Goal: Task Accomplishment & Management: Manage account settings

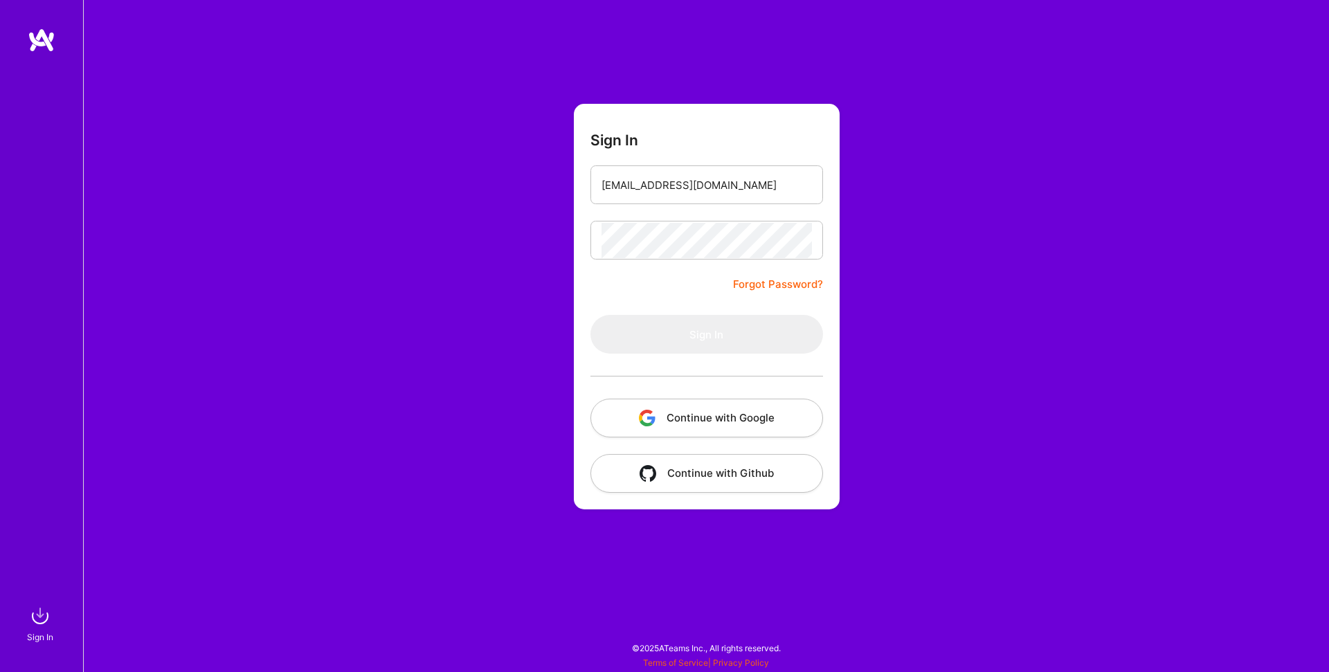
type input "[EMAIL_ADDRESS][DOMAIN_NAME]"
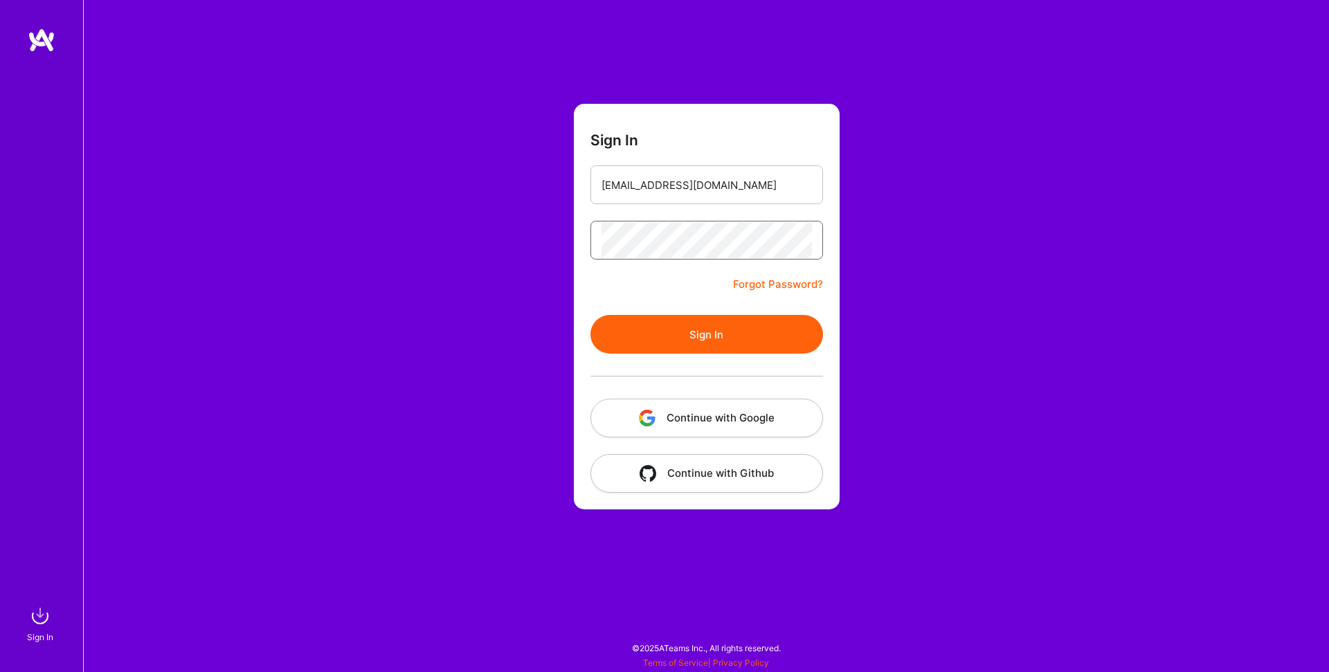
click at [591, 315] on button "Sign In" at bounding box center [707, 334] width 233 height 39
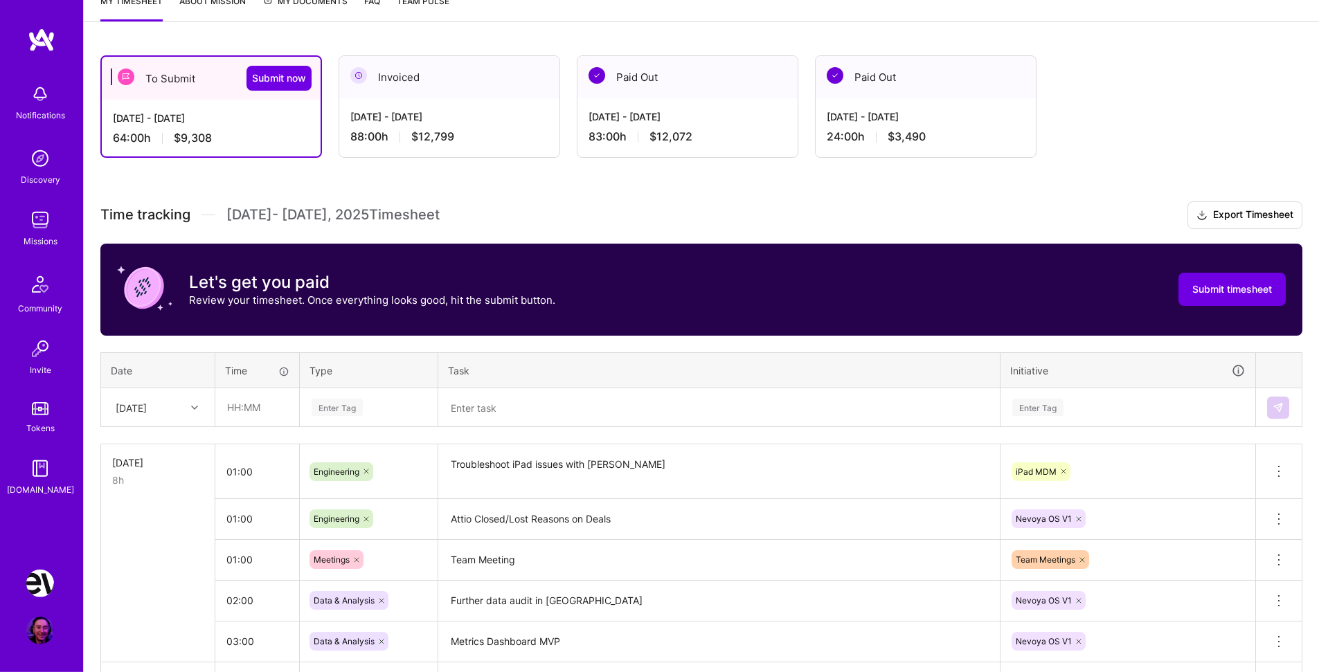
scroll to position [255, 0]
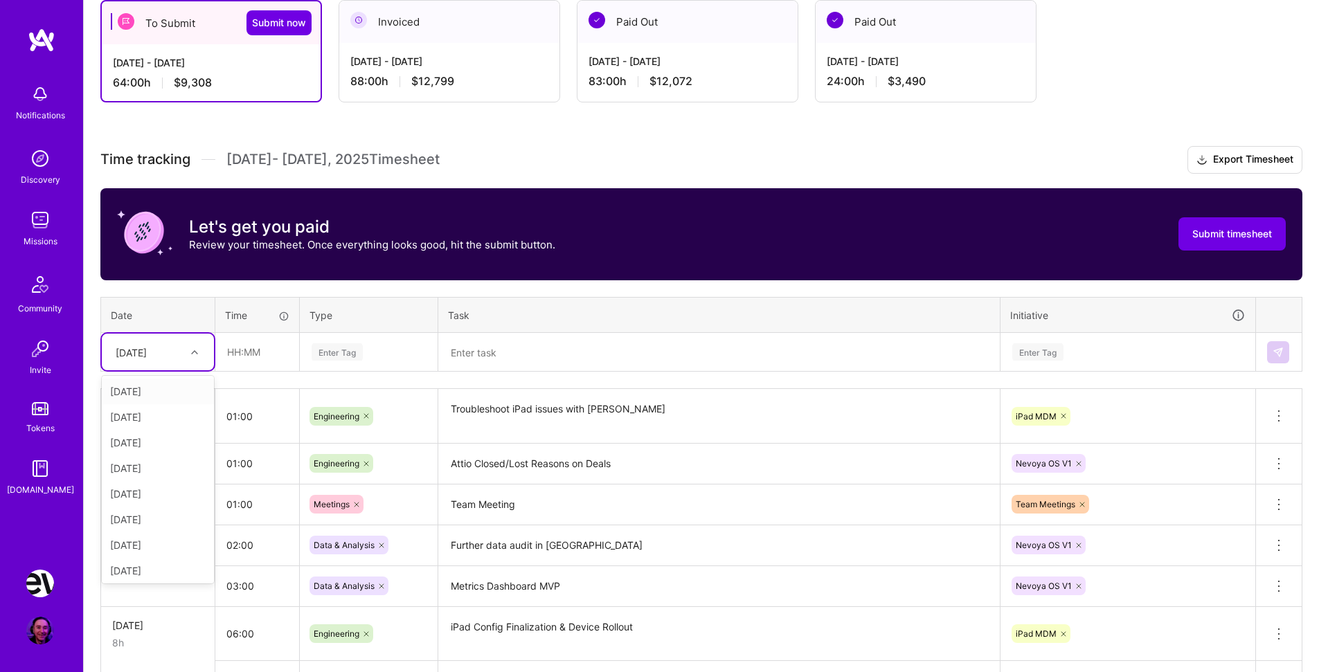
click at [195, 345] on div at bounding box center [196, 352] width 21 height 18
click at [158, 543] on div "[DATE]" at bounding box center [158, 543] width 112 height 26
click at [263, 359] on input "text" at bounding box center [257, 352] width 82 height 37
type input "02:00"
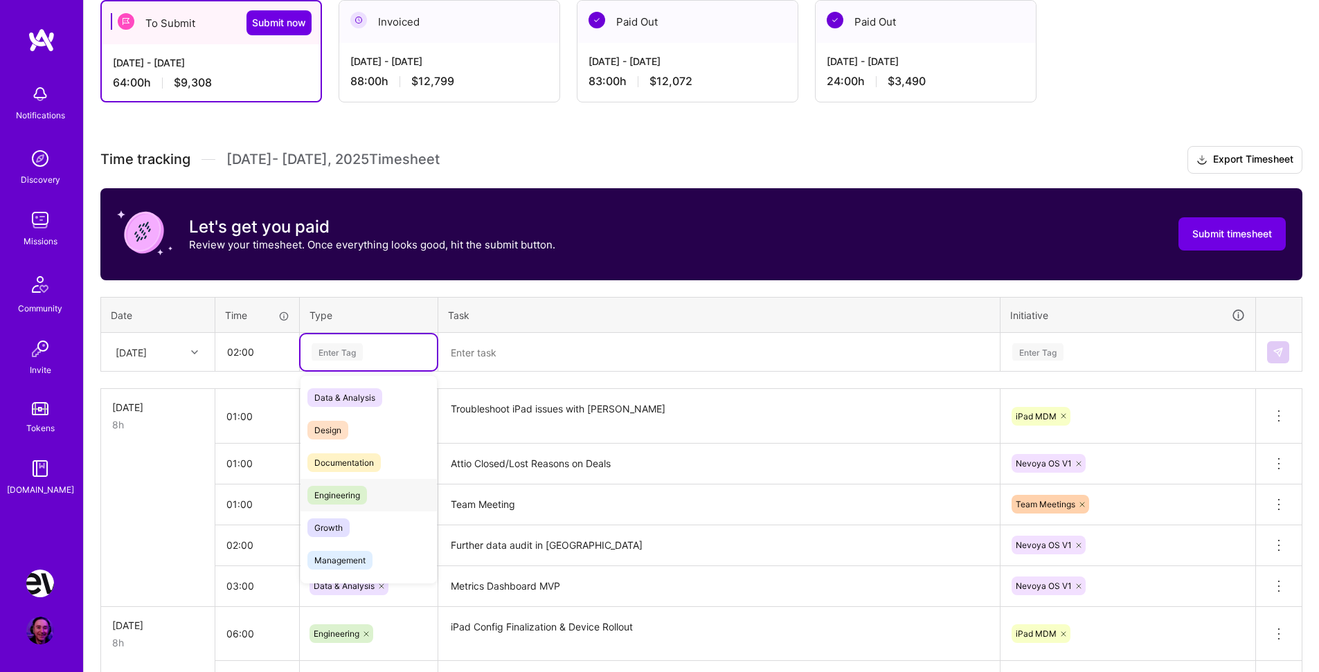
click at [339, 501] on span "Engineering" at bounding box center [337, 495] width 60 height 19
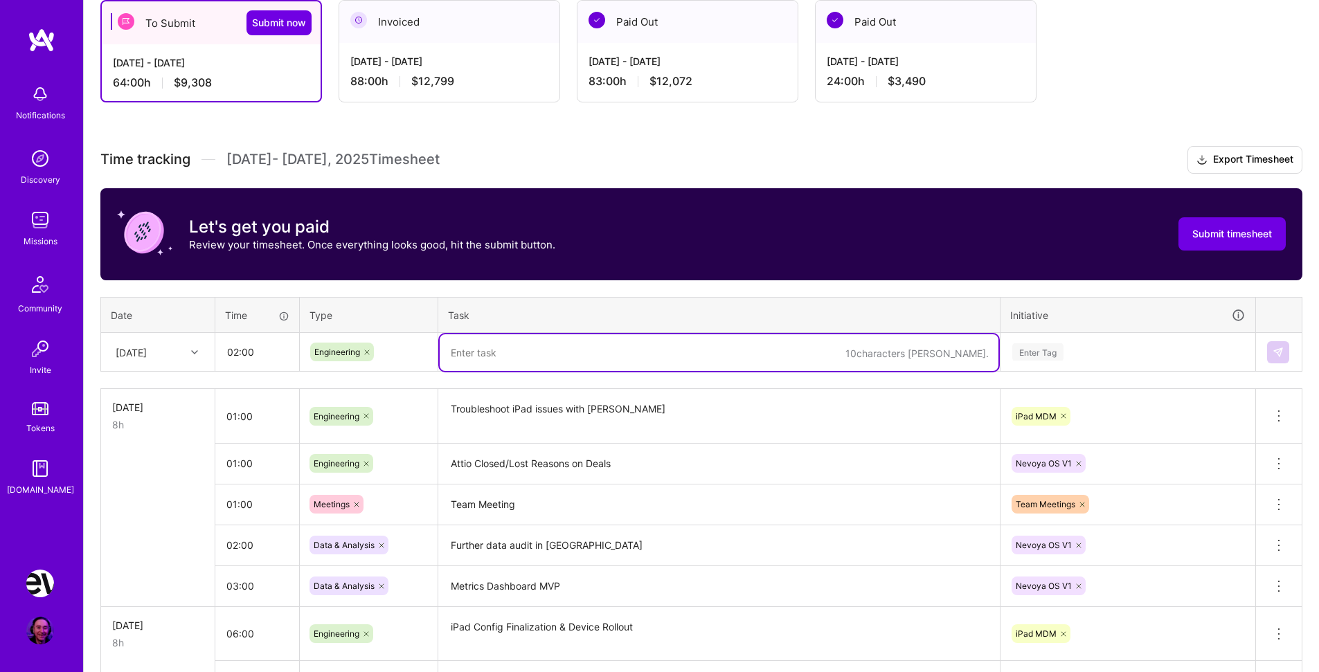
click at [519, 352] on textarea at bounding box center [719, 352] width 559 height 37
type textarea "iPad Policy Rollout"
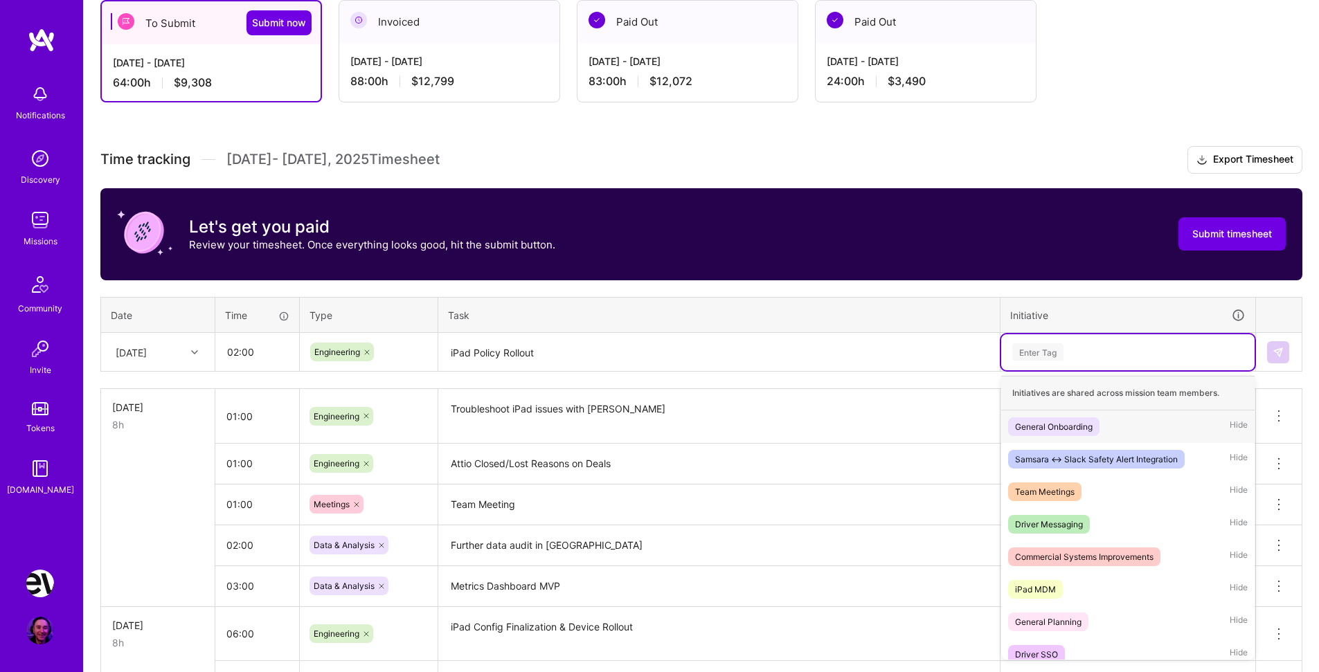
click at [1044, 362] on div "Enter Tag" at bounding box center [1127, 352] width 253 height 36
click at [1062, 587] on span "iPad MDM" at bounding box center [1035, 589] width 55 height 19
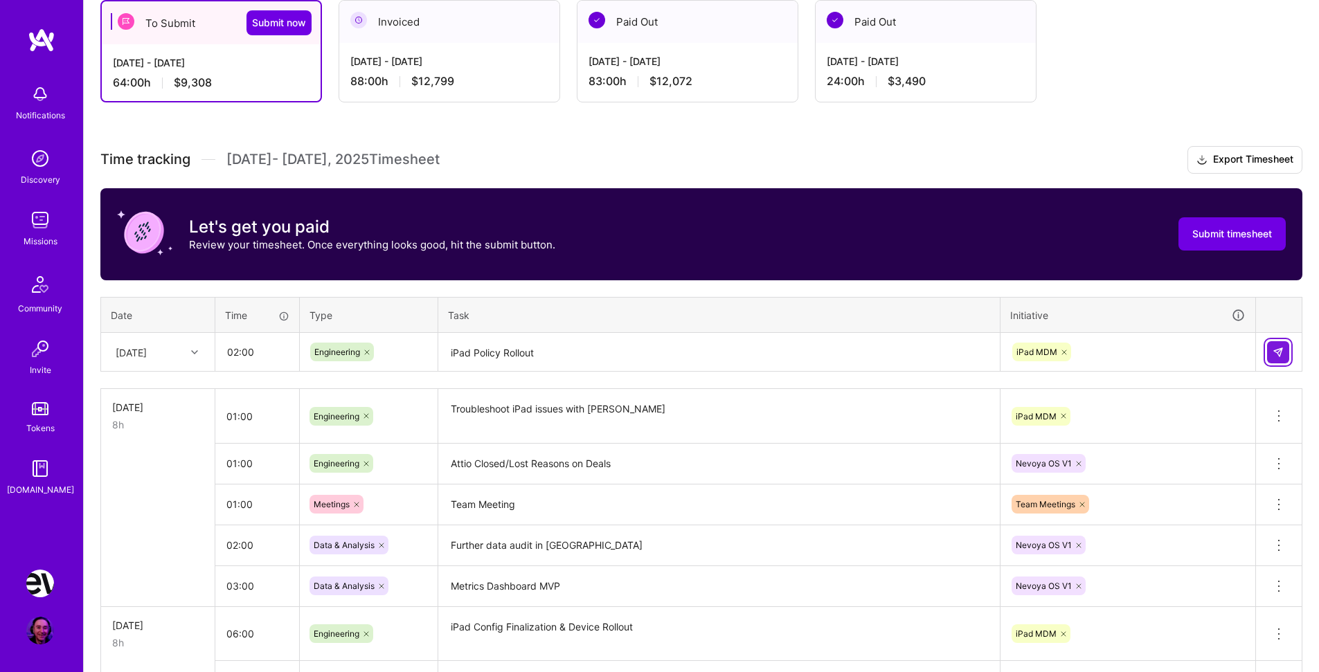
click at [1280, 349] on img at bounding box center [1278, 352] width 11 height 11
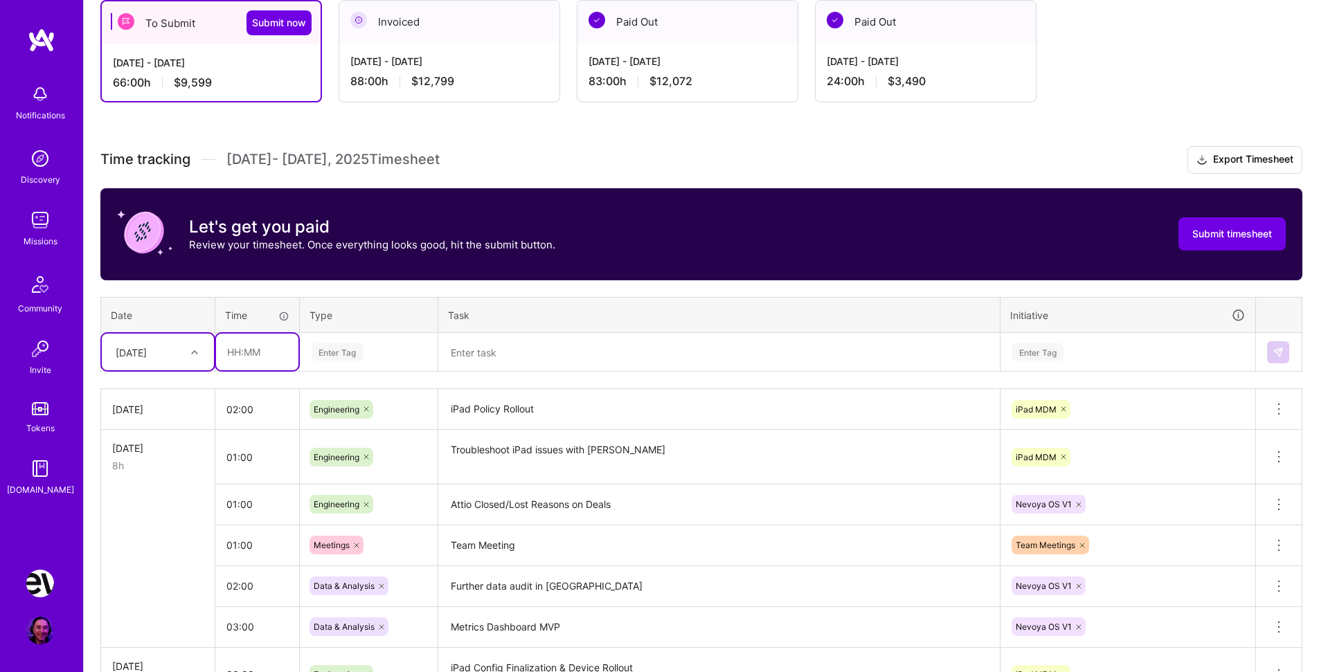
click at [269, 356] on input "text" at bounding box center [257, 352] width 82 height 37
type input "01:30"
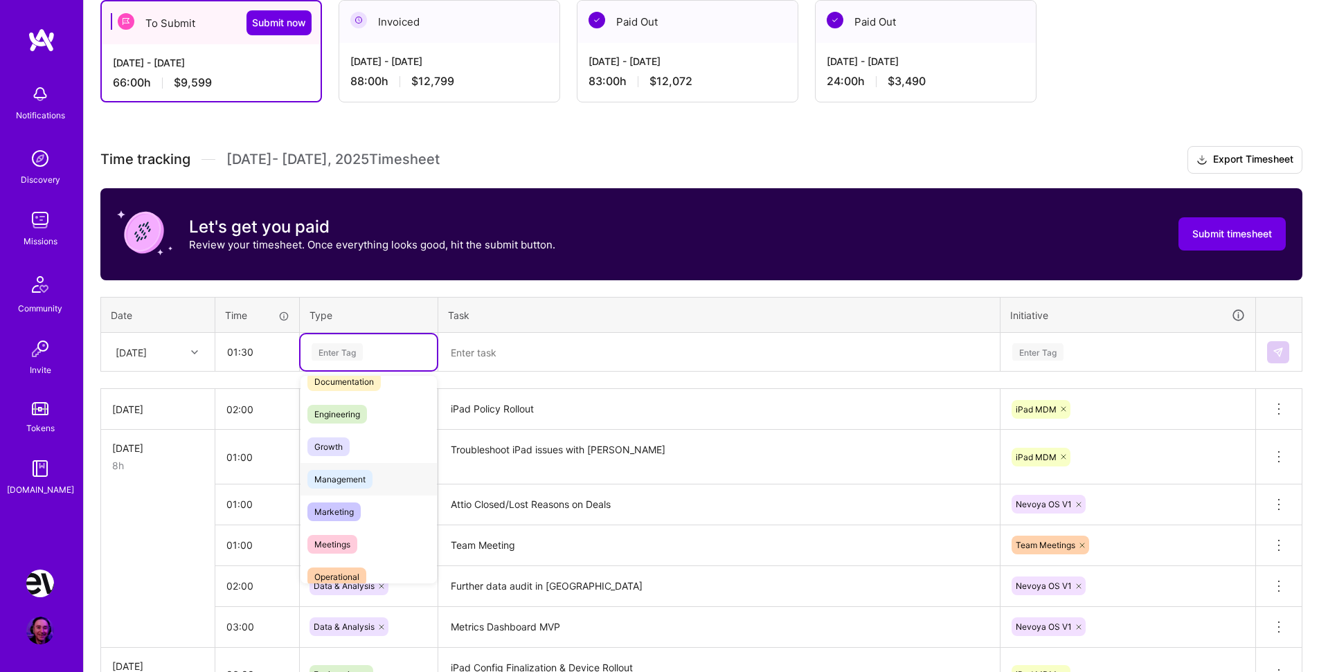
scroll to position [84, 0]
click at [353, 539] on span "Meetings" at bounding box center [332, 541] width 50 height 19
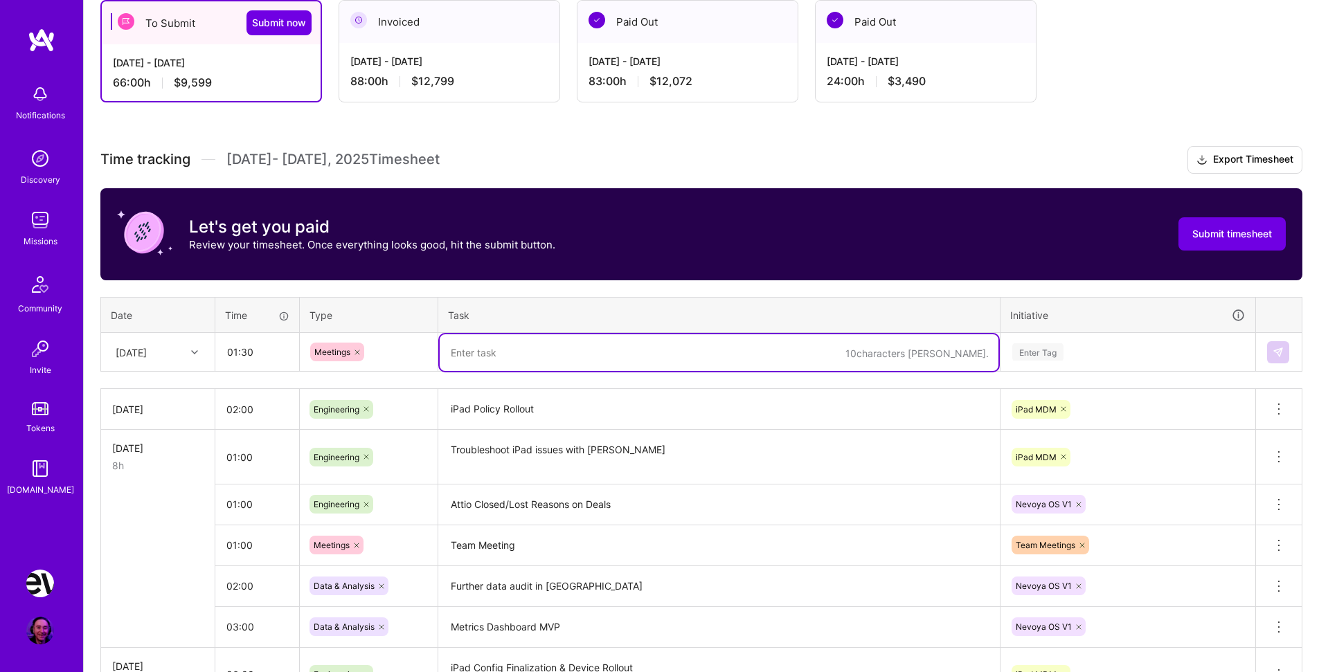
click at [504, 349] on textarea at bounding box center [719, 352] width 559 height 37
type textarea "Checkin with [PERSON_NAME]"
click at [1043, 348] on div "Enter Tag" at bounding box center [1037, 351] width 51 height 21
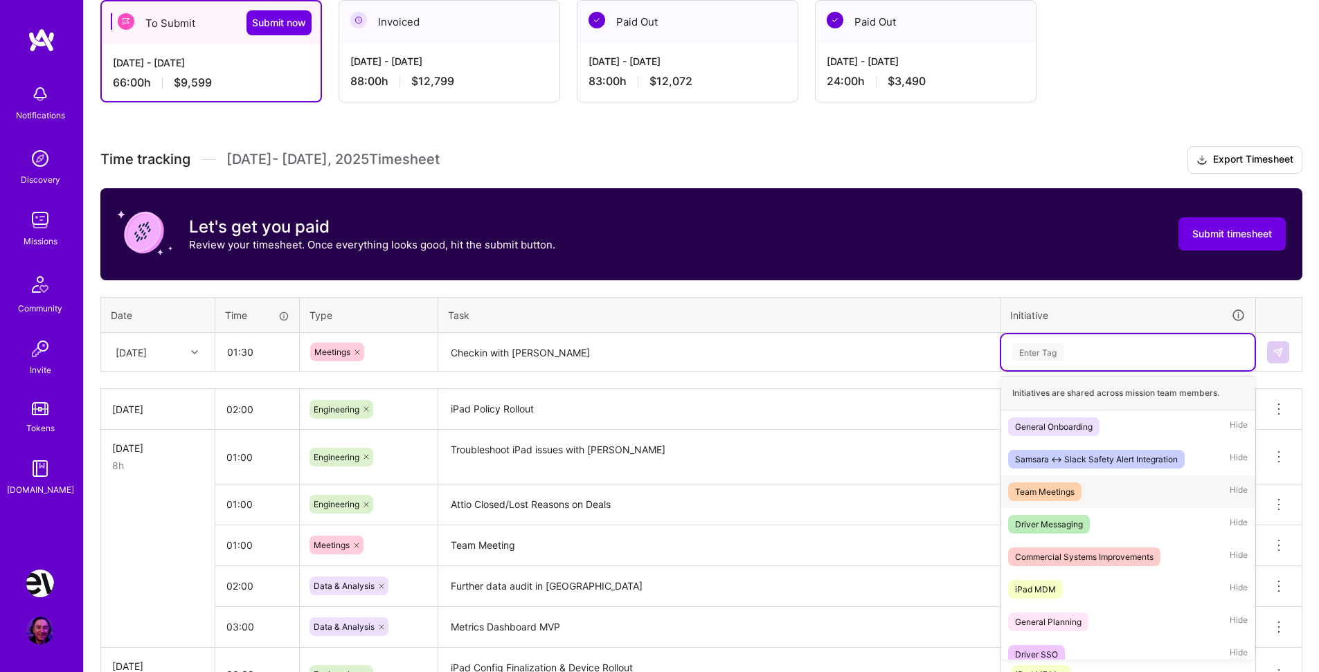
click at [1070, 494] on div "Team Meetings" at bounding box center [1045, 492] width 60 height 15
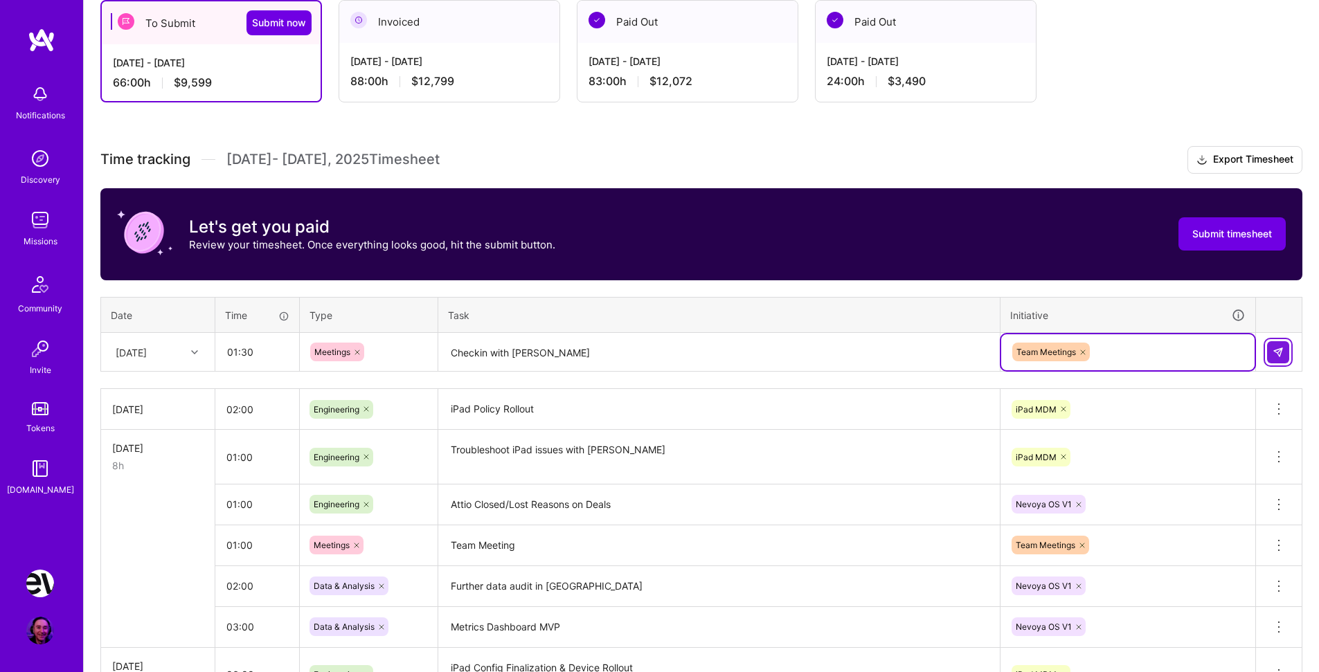
click at [1278, 350] on img at bounding box center [1278, 352] width 11 height 11
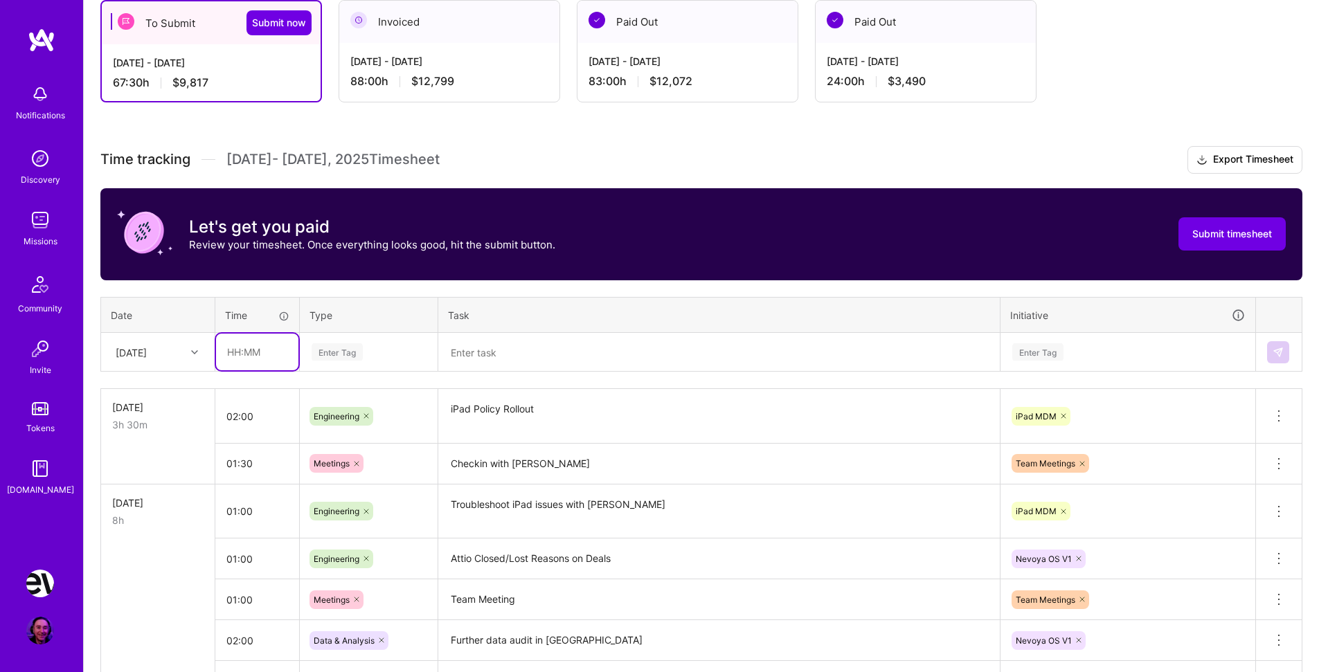
click at [279, 355] on input "text" at bounding box center [257, 352] width 82 height 37
type input "01:30"
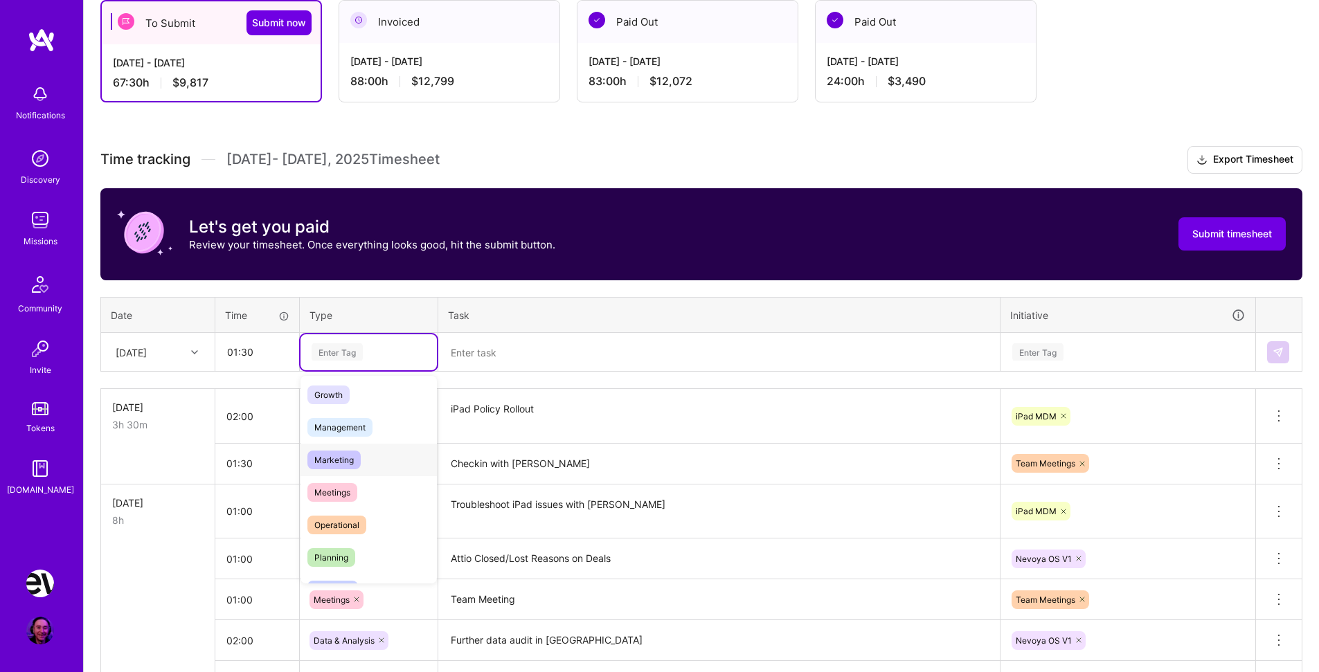
scroll to position [133, 0]
click at [379, 524] on div "Operational" at bounding box center [369, 525] width 136 height 33
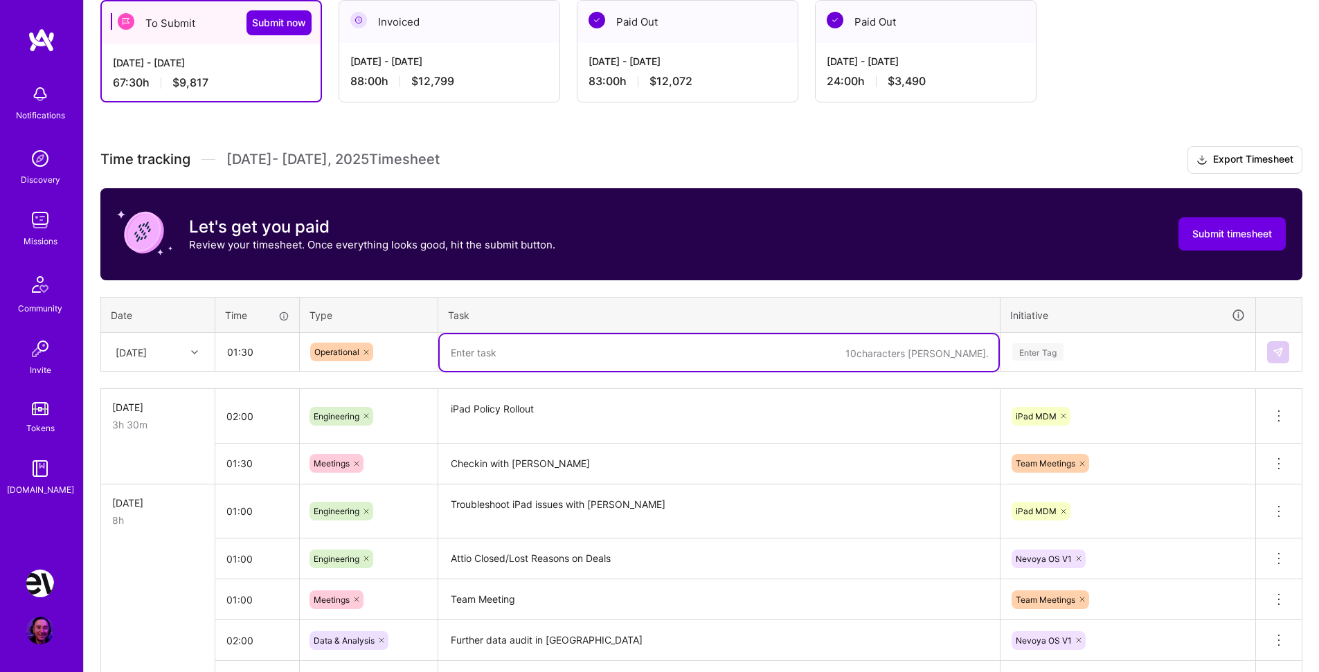
click at [510, 366] on textarea at bounding box center [719, 352] width 559 height 37
type textarea "Review Accident Workflow"
click at [1034, 342] on div "Enter Tag" at bounding box center [1127, 352] width 253 height 36
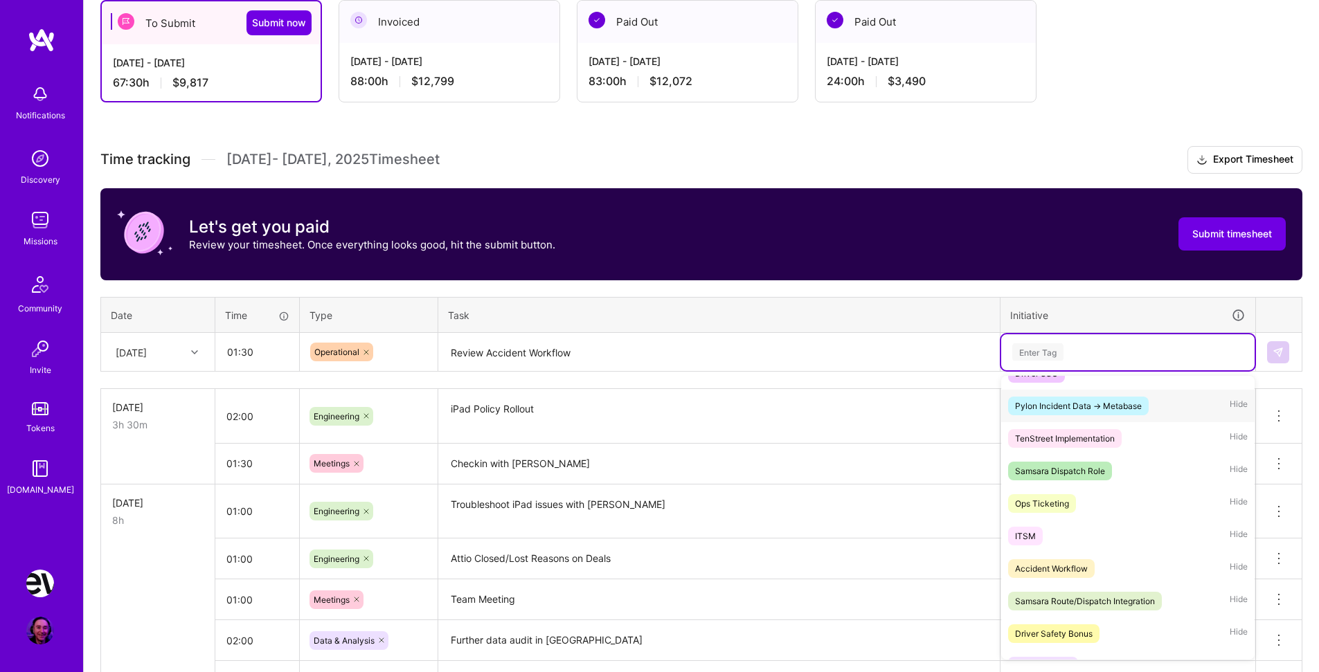
scroll to position [337, 0]
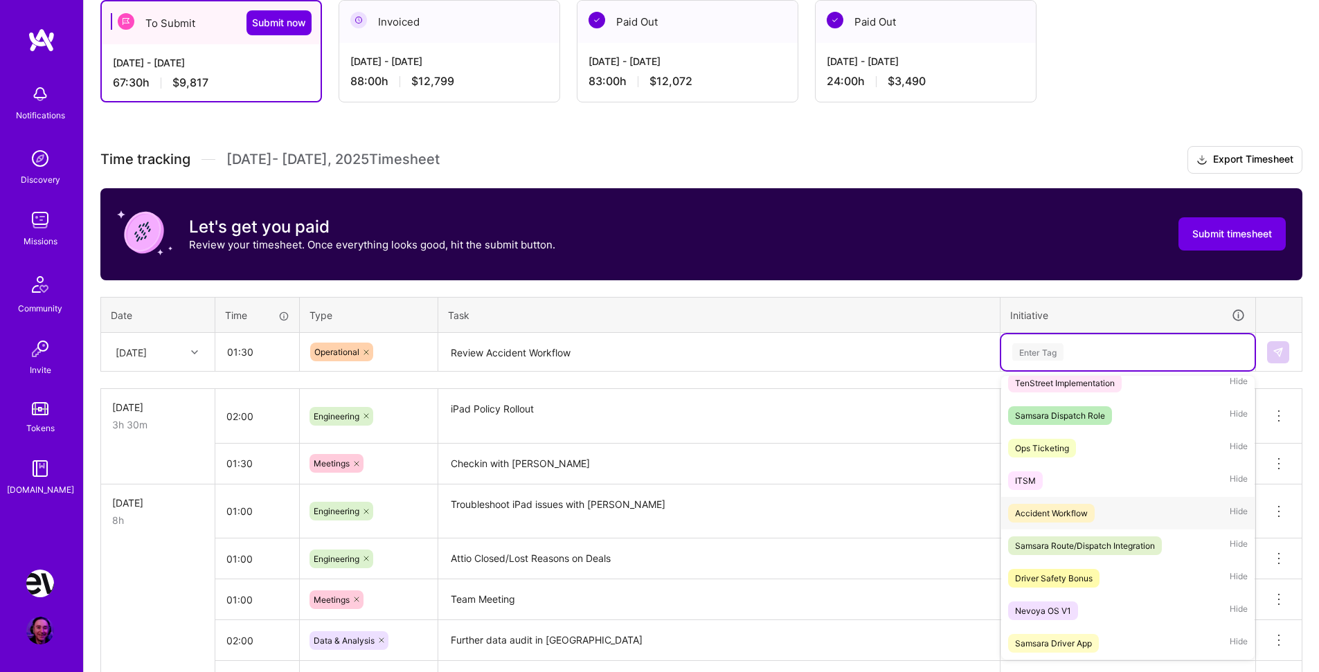
click at [1089, 512] on span "Accident Workflow" at bounding box center [1051, 513] width 87 height 19
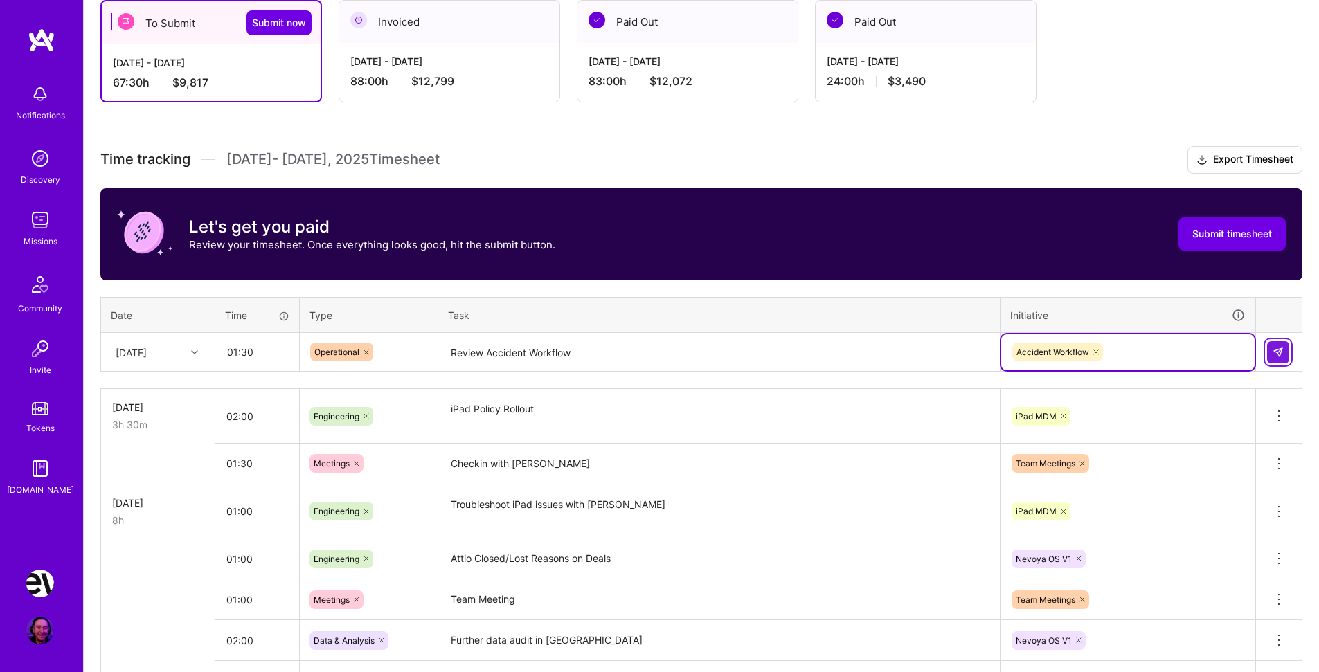
click at [1284, 352] on button at bounding box center [1278, 352] width 22 height 22
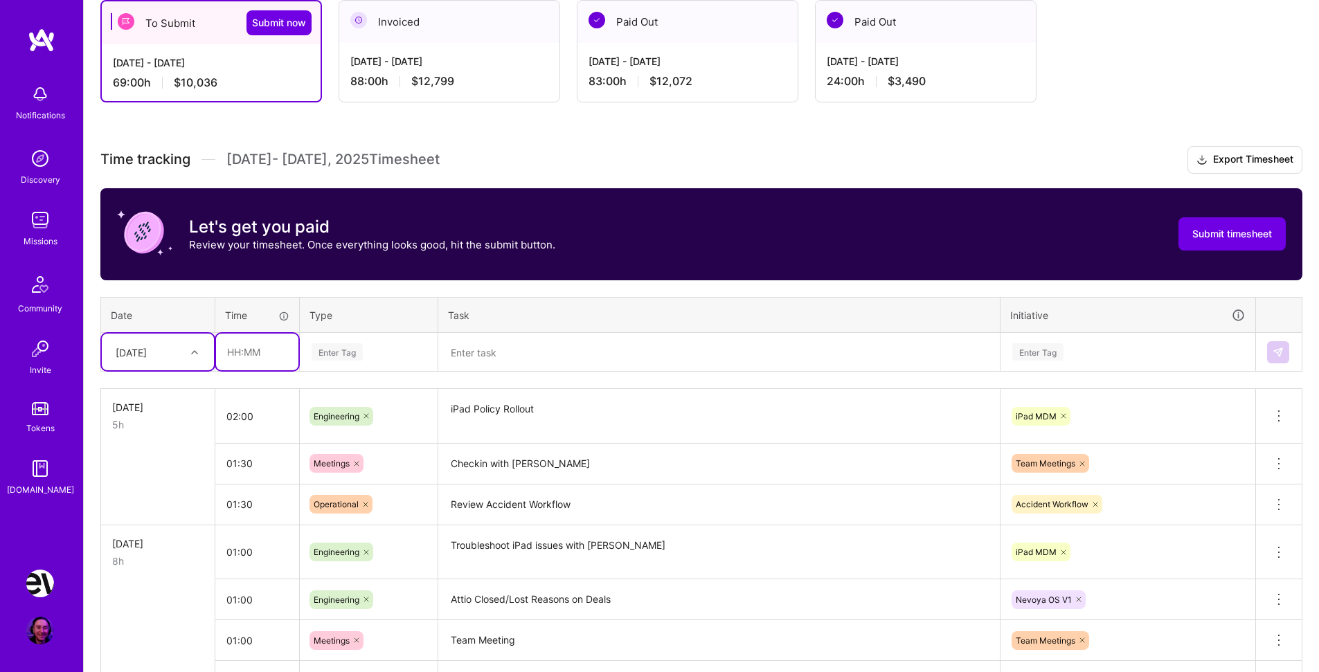
click at [271, 350] on input "text" at bounding box center [257, 352] width 82 height 37
type input "03:00"
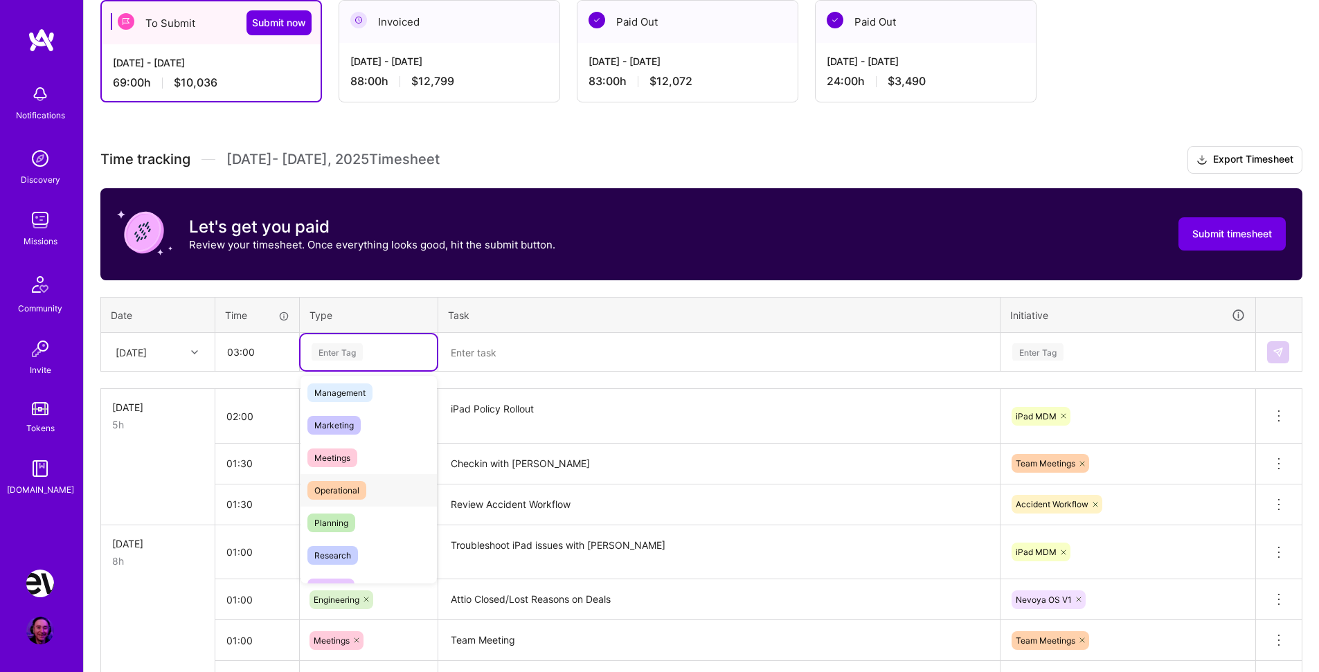
scroll to position [170, 0]
click at [373, 521] on div "Planning" at bounding box center [369, 521] width 136 height 33
click at [487, 354] on textarea at bounding box center [719, 352] width 559 height 37
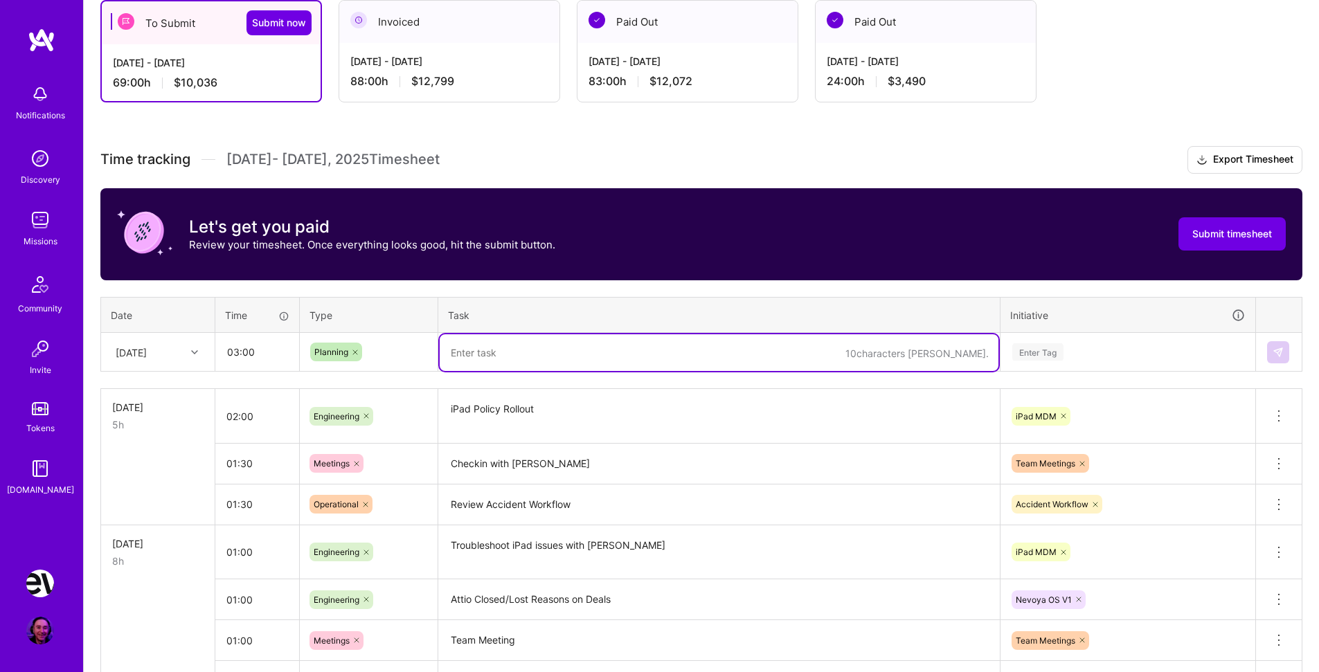
type textarea "M"
type textarea "Send invites for this weeks interviews; Review [PERSON_NAME]; Begin work on os …"
click at [1036, 352] on div "Enter Tag" at bounding box center [1037, 351] width 51 height 21
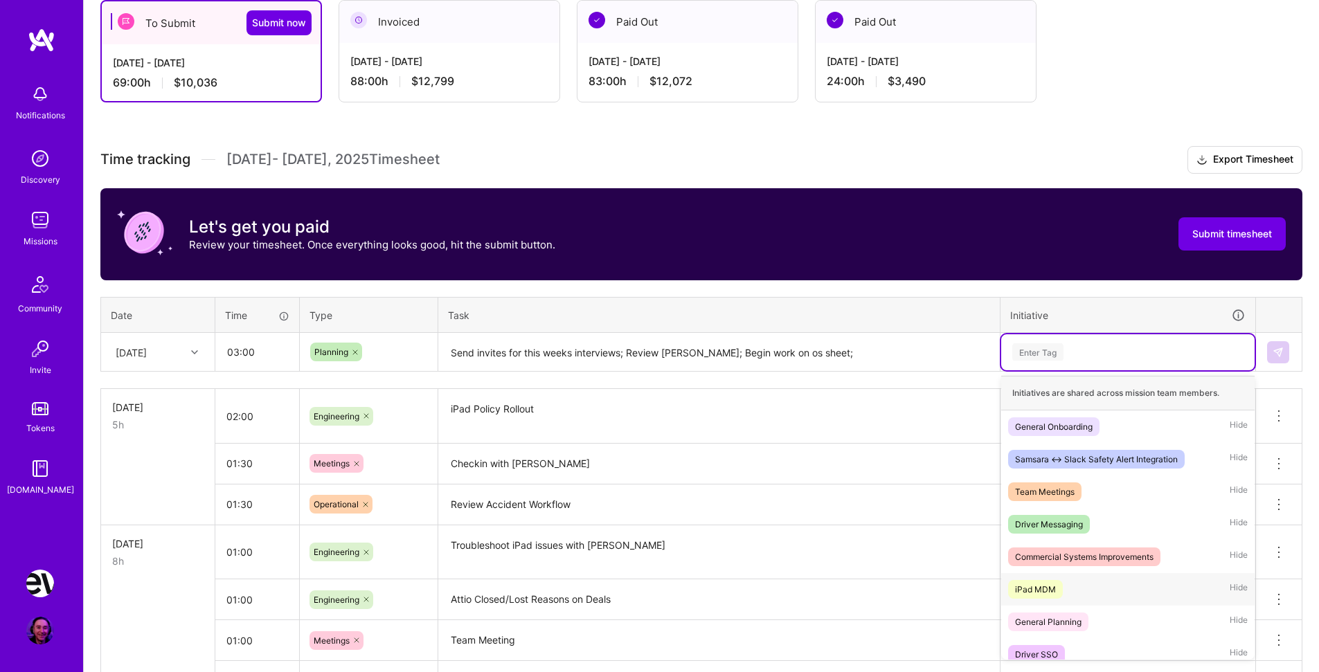
scroll to position [337, 0]
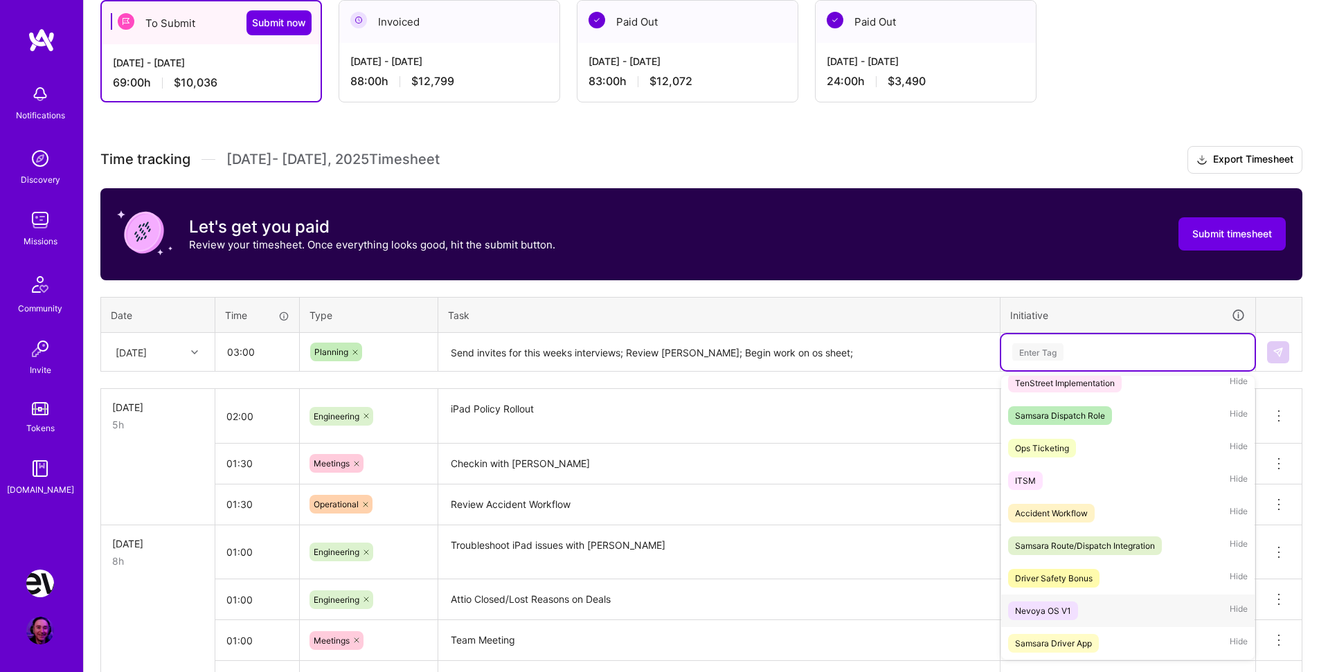
click at [1087, 605] on div "Nevoya OS V1 Hide" at bounding box center [1127, 611] width 253 height 33
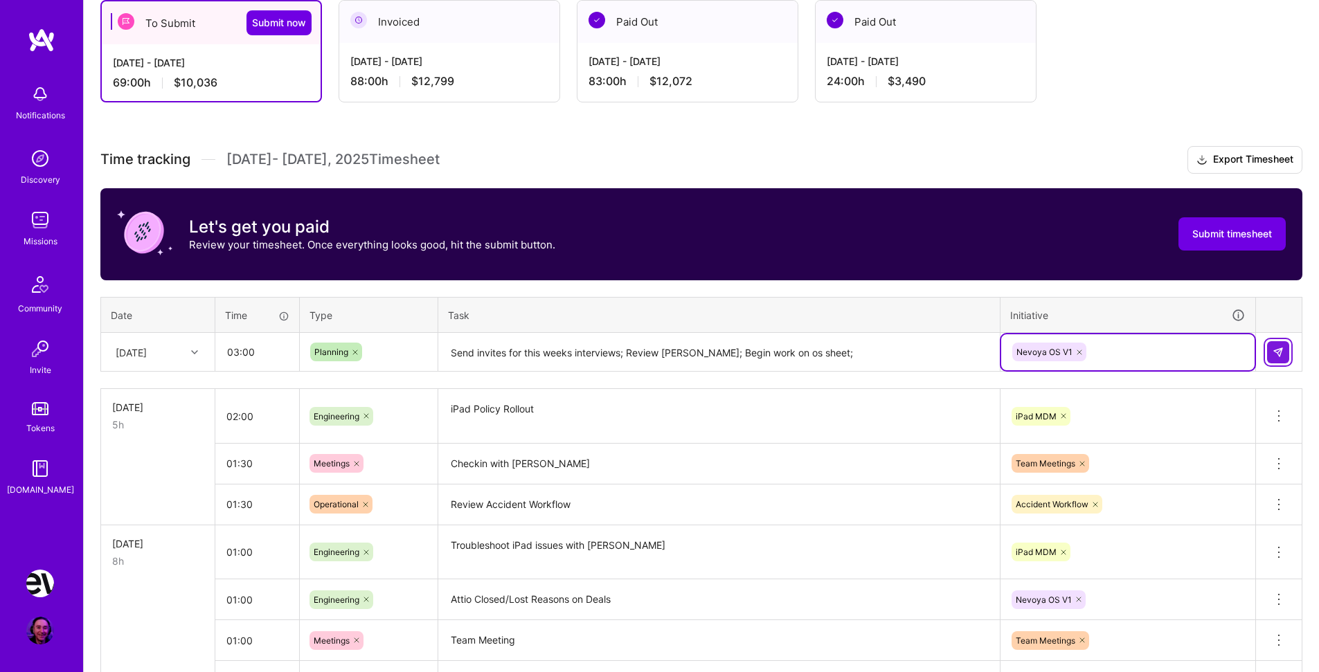
click at [1287, 357] on button at bounding box center [1278, 352] width 22 height 22
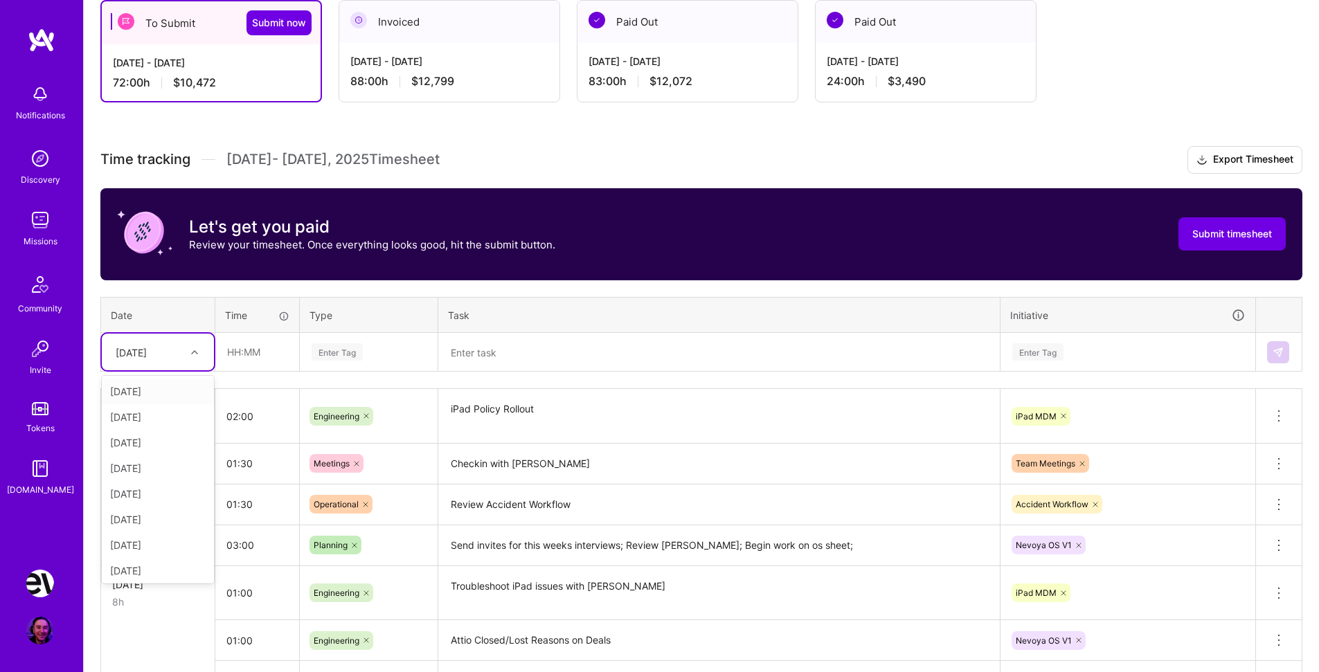
click at [172, 360] on div "[DATE]" at bounding box center [147, 352] width 77 height 23
click at [150, 541] on div "[DATE]" at bounding box center [158, 543] width 112 height 26
click at [255, 349] on input "text" at bounding box center [257, 352] width 82 height 37
click at [292, 350] on input "text" at bounding box center [257, 352] width 82 height 37
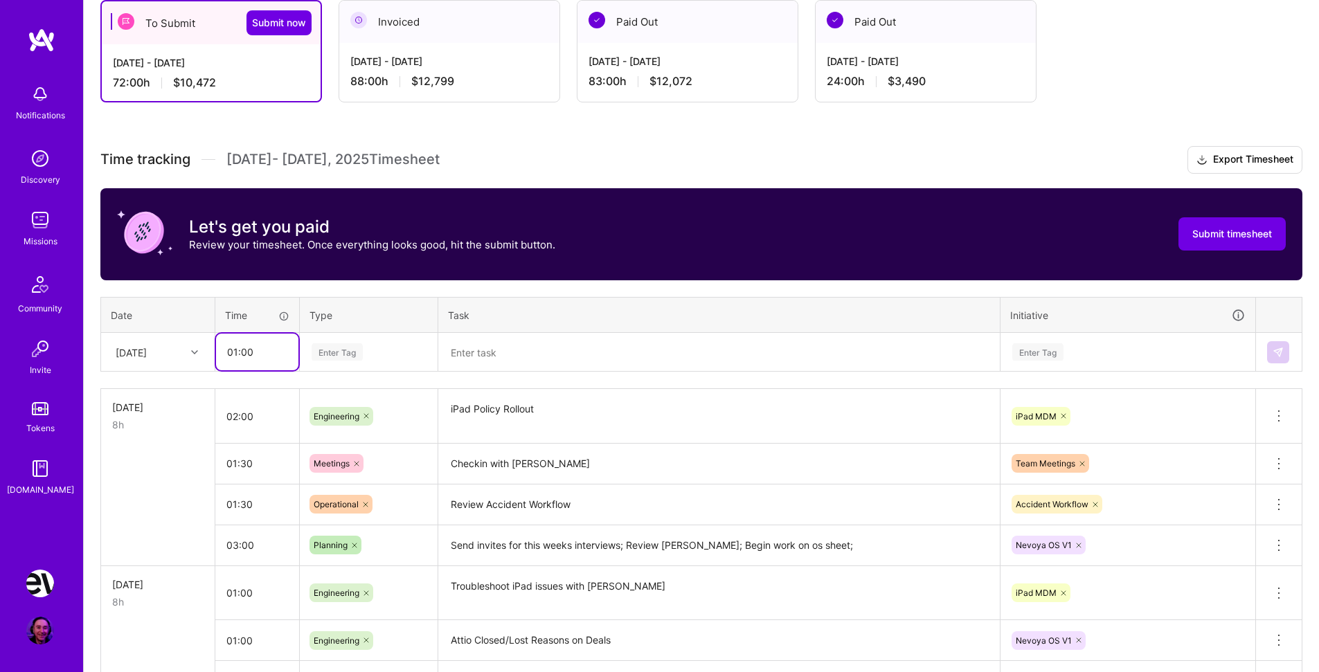
type input "01:00"
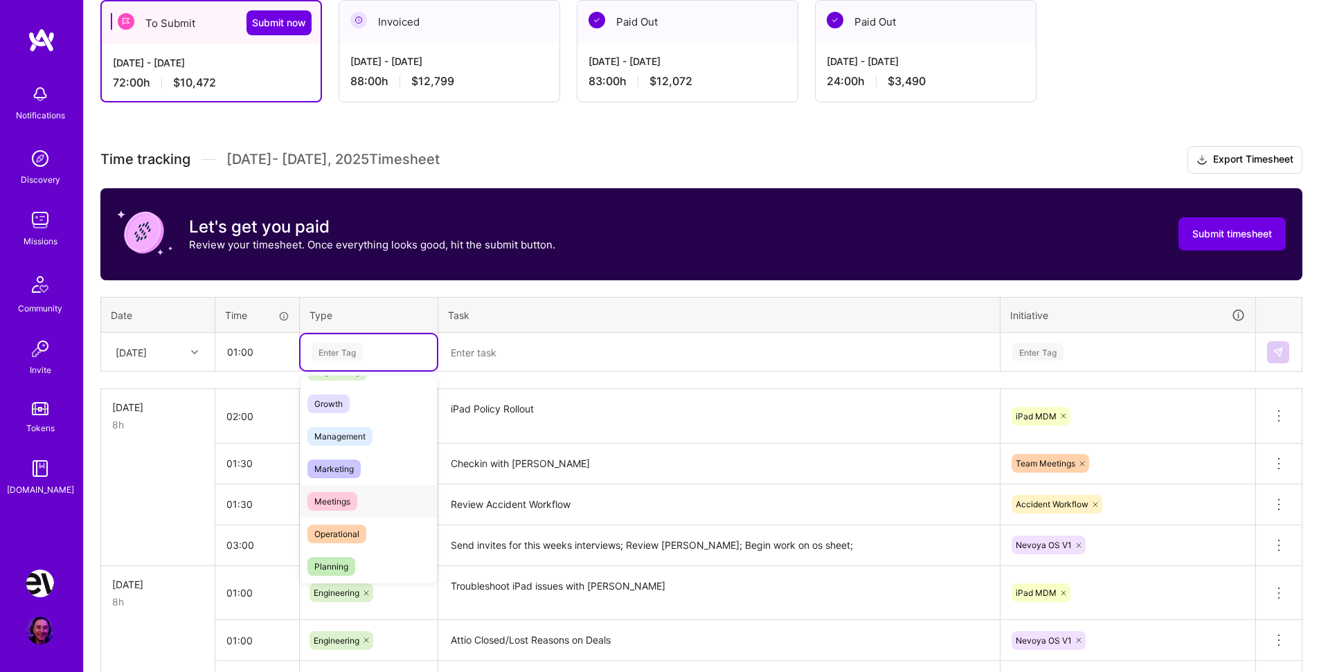
scroll to position [133, 0]
click at [348, 490] on span "Meetings" at bounding box center [332, 492] width 50 height 19
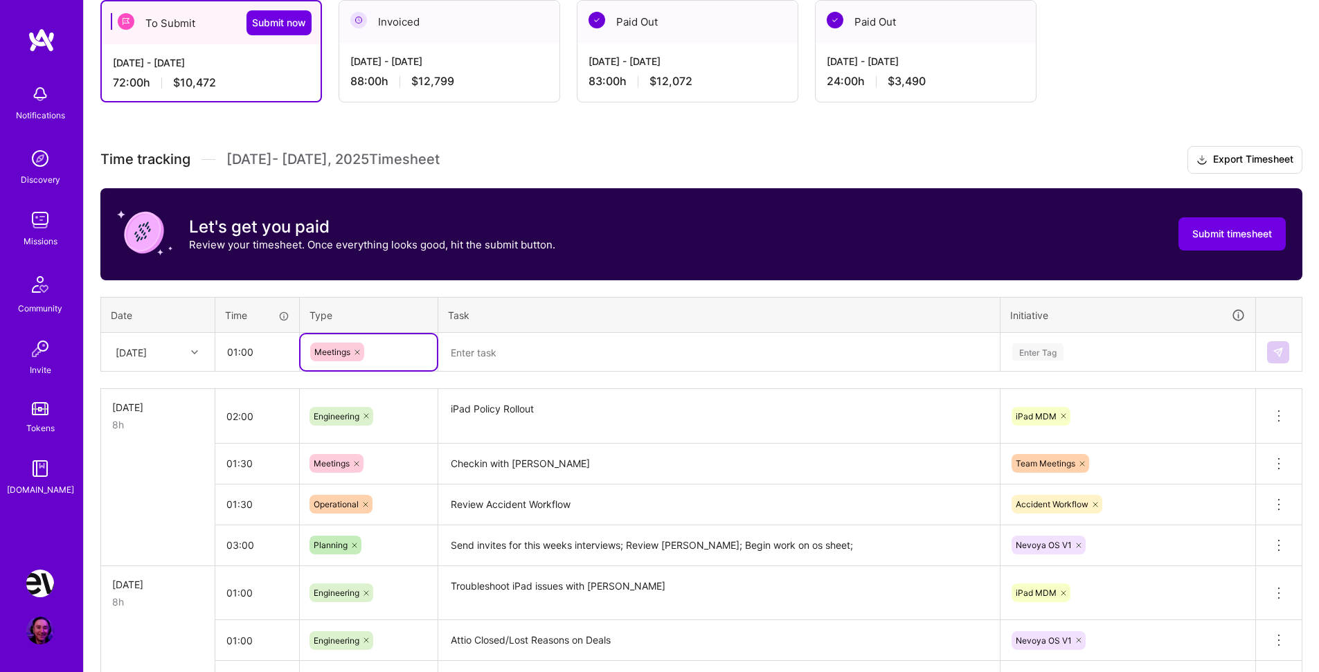
click at [468, 362] on textarea at bounding box center [719, 352] width 559 height 37
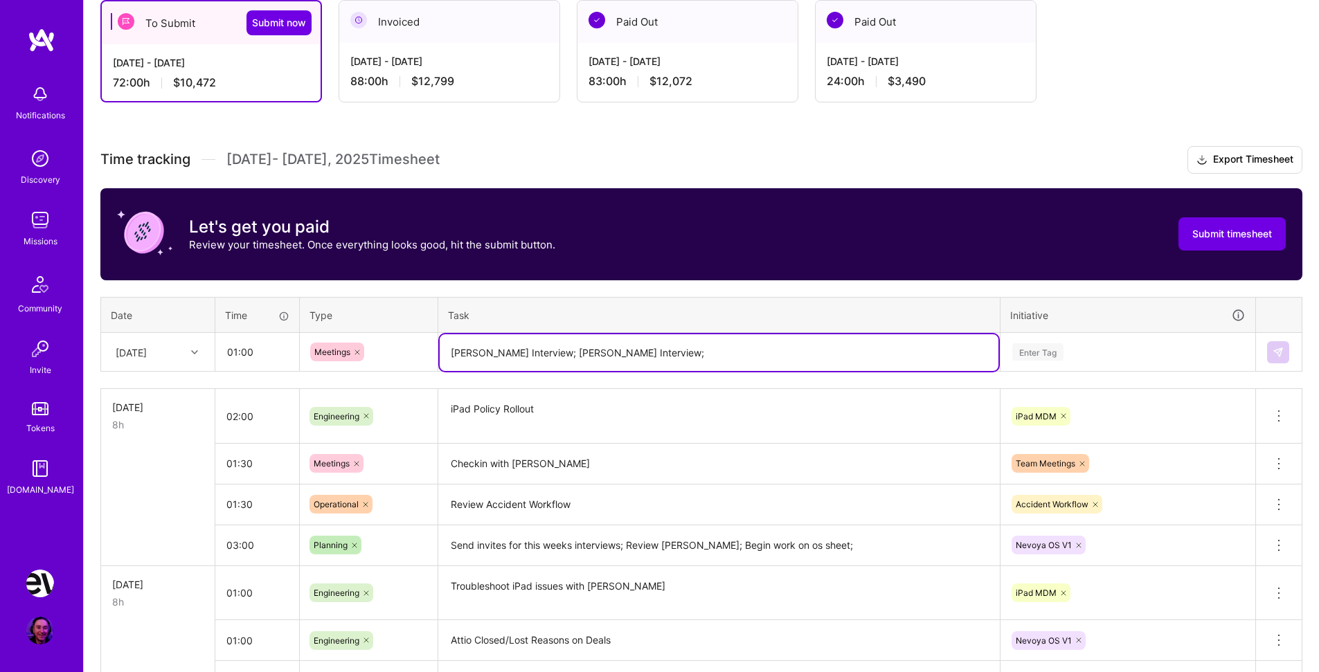
type textarea "[PERSON_NAME] Interview; [PERSON_NAME] Interview;"
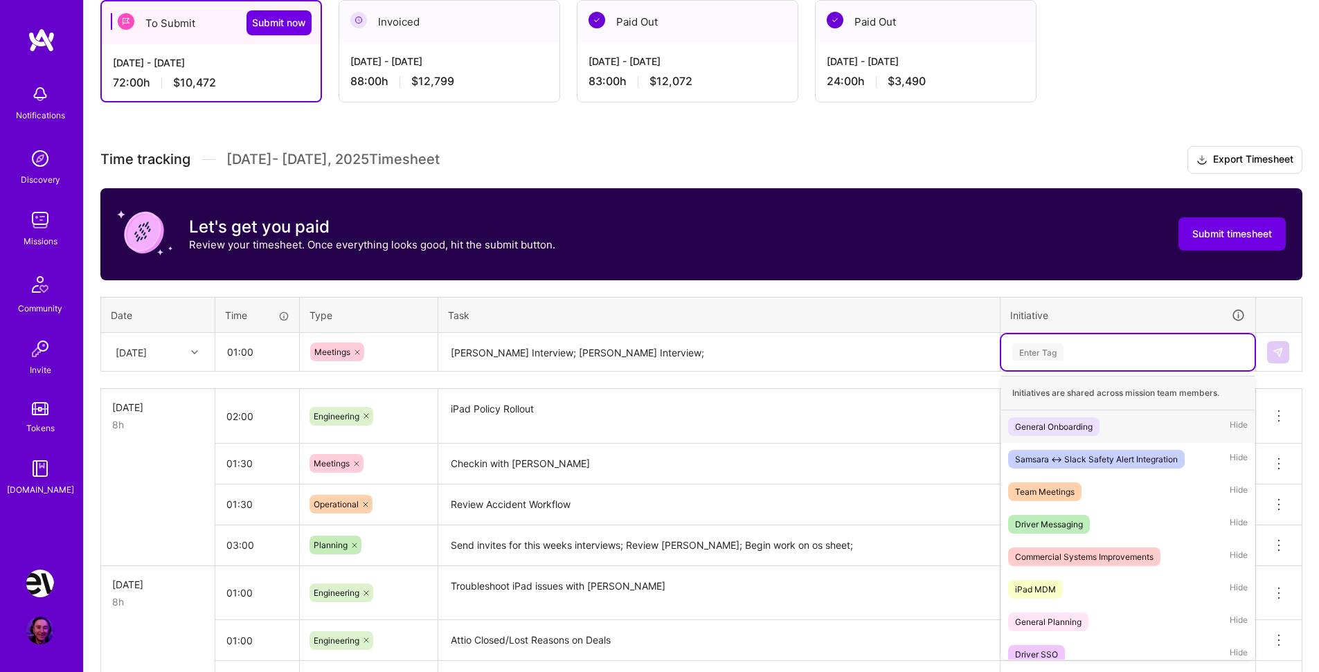
click at [1069, 354] on div "Enter Tag" at bounding box center [1128, 351] width 234 height 17
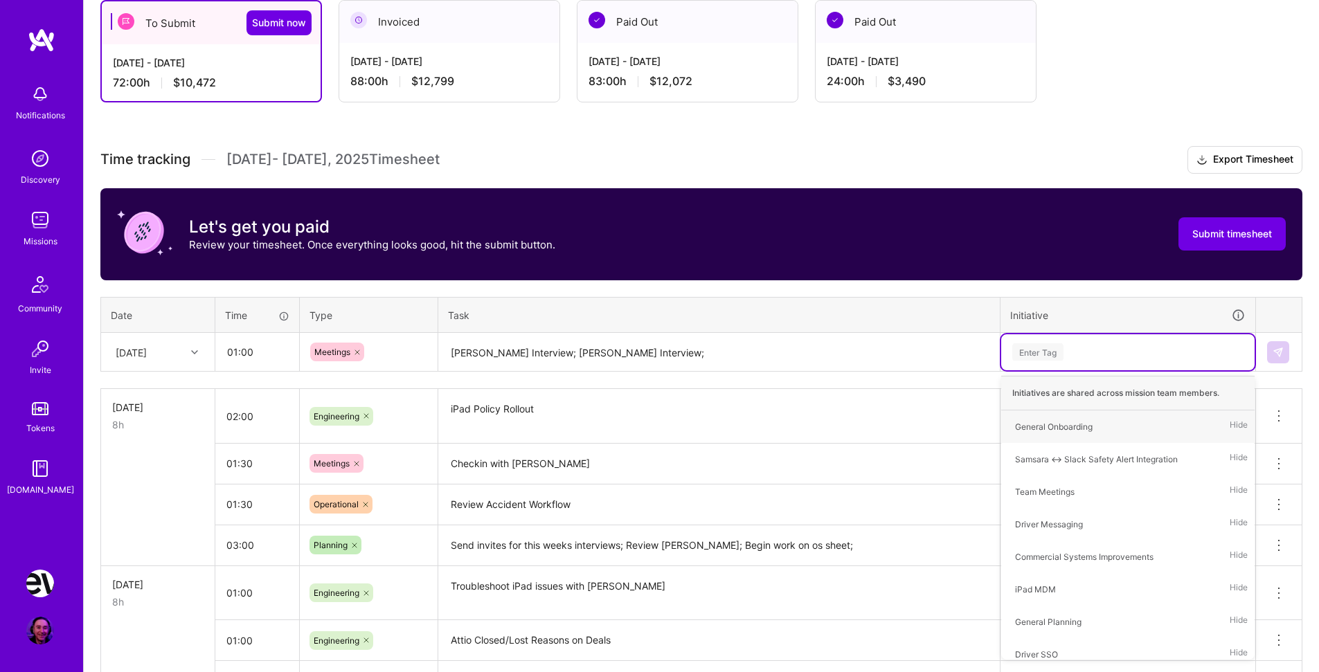
click at [631, 361] on textarea "[PERSON_NAME] Interview; [PERSON_NAME] Interview;" at bounding box center [719, 352] width 559 height 37
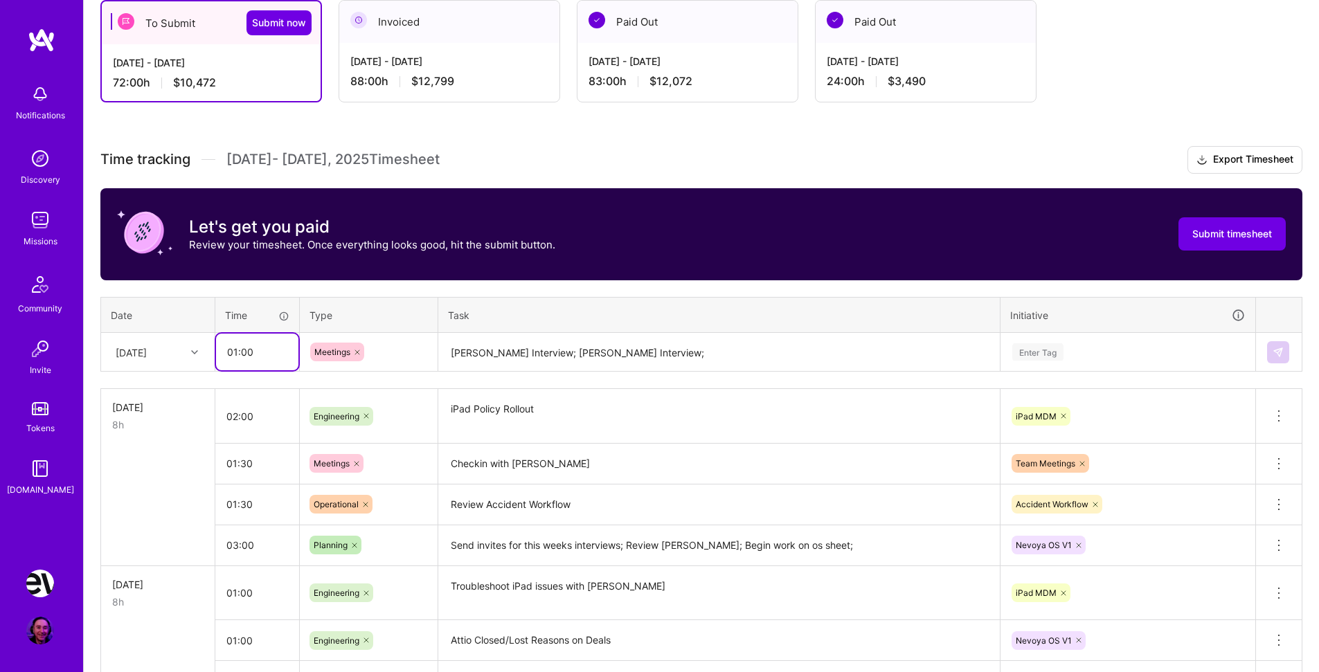
click at [244, 348] on input "01:00" at bounding box center [257, 352] width 82 height 37
type input "01:30"
click at [618, 348] on textarea "[PERSON_NAME] Interview; [PERSON_NAME] Interview;" at bounding box center [719, 352] width 559 height 37
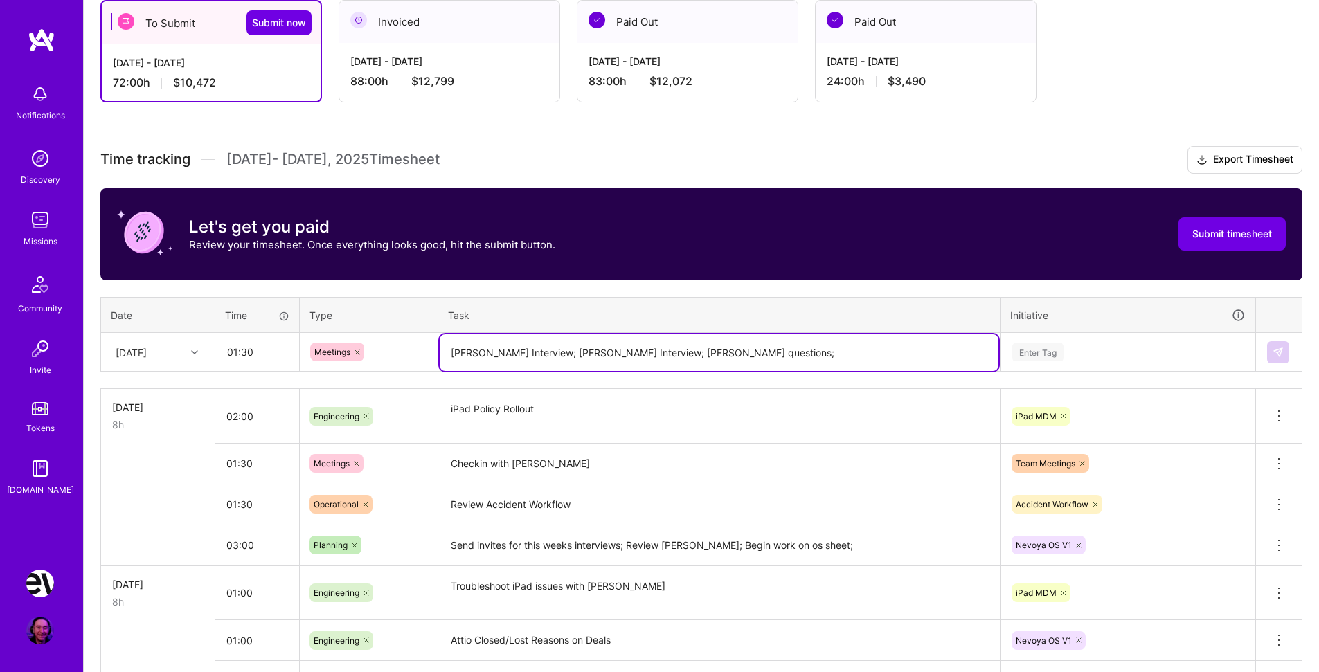
type textarea "[PERSON_NAME] Interview; [PERSON_NAME] Interview; [PERSON_NAME] questions;"
click at [1047, 352] on div "Enter Tag" at bounding box center [1037, 351] width 51 height 21
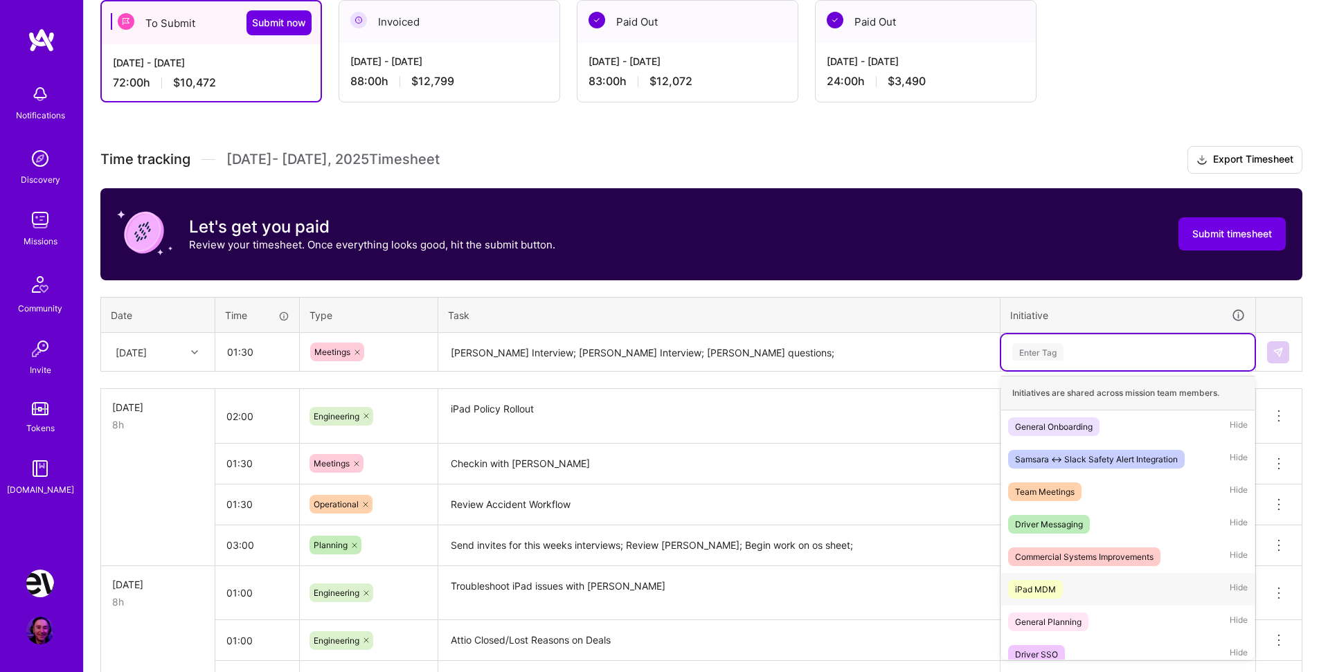
scroll to position [337, 0]
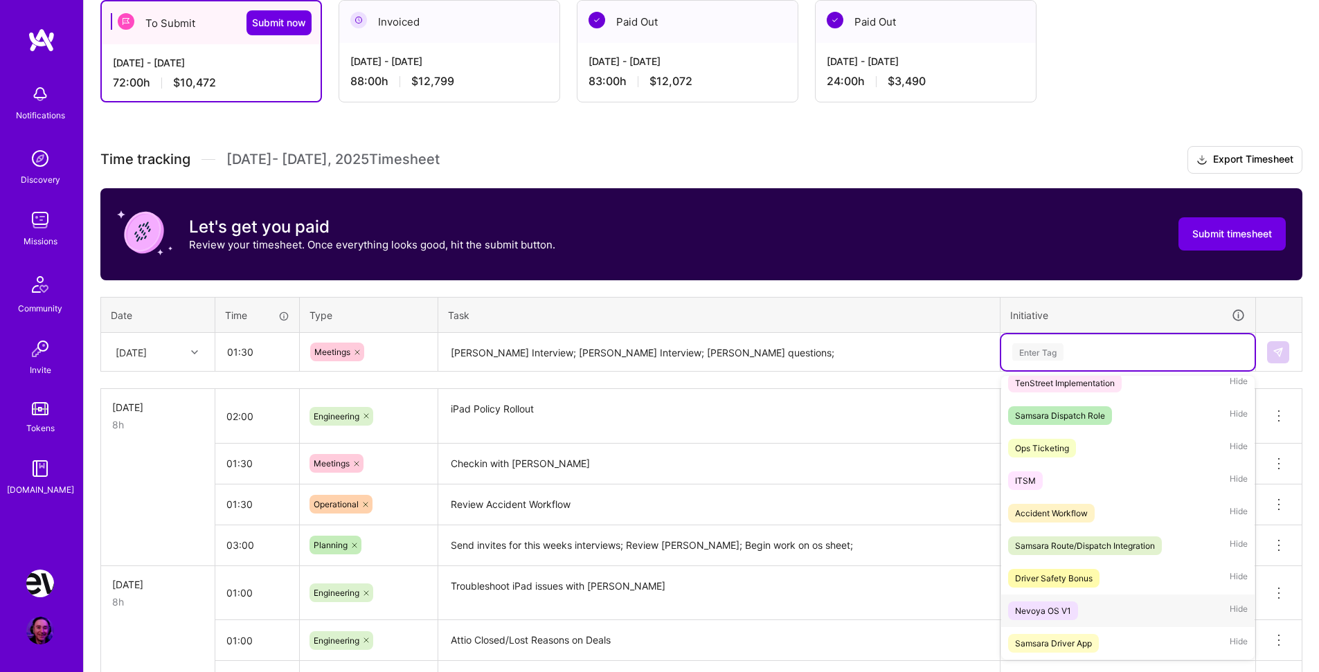
click at [1076, 609] on span "Nevoya OS V1" at bounding box center [1043, 611] width 70 height 19
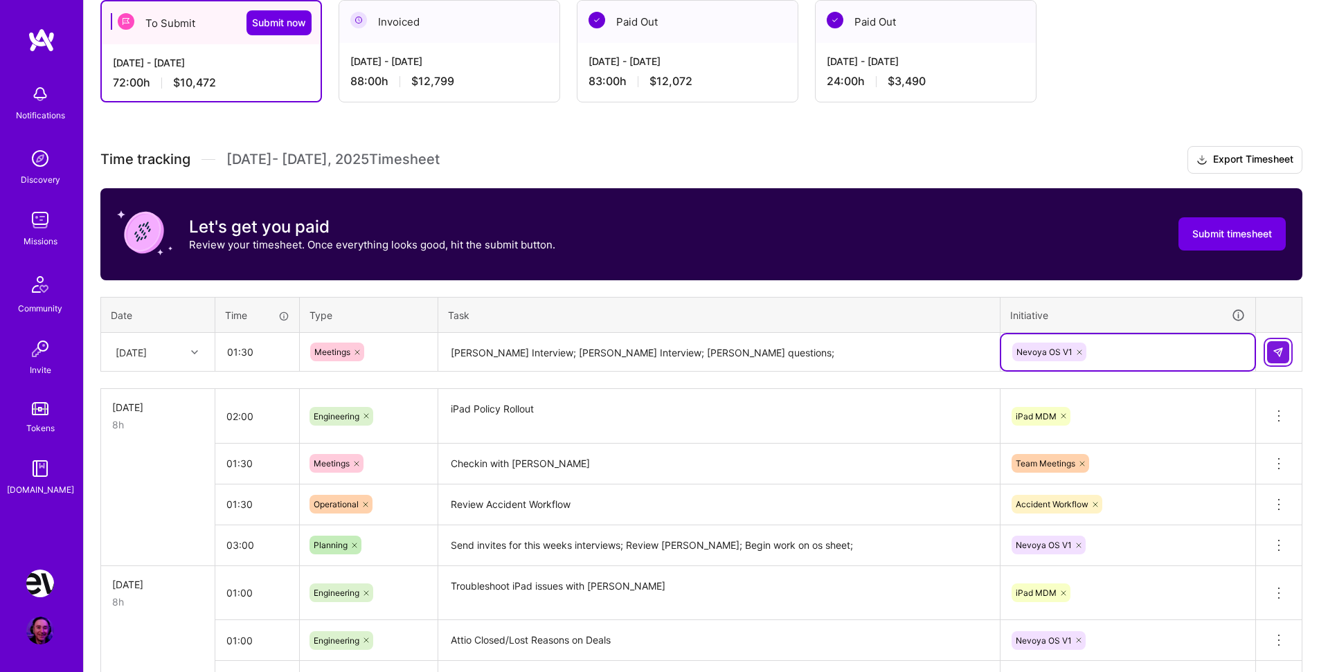
click at [1276, 352] on img at bounding box center [1278, 352] width 11 height 11
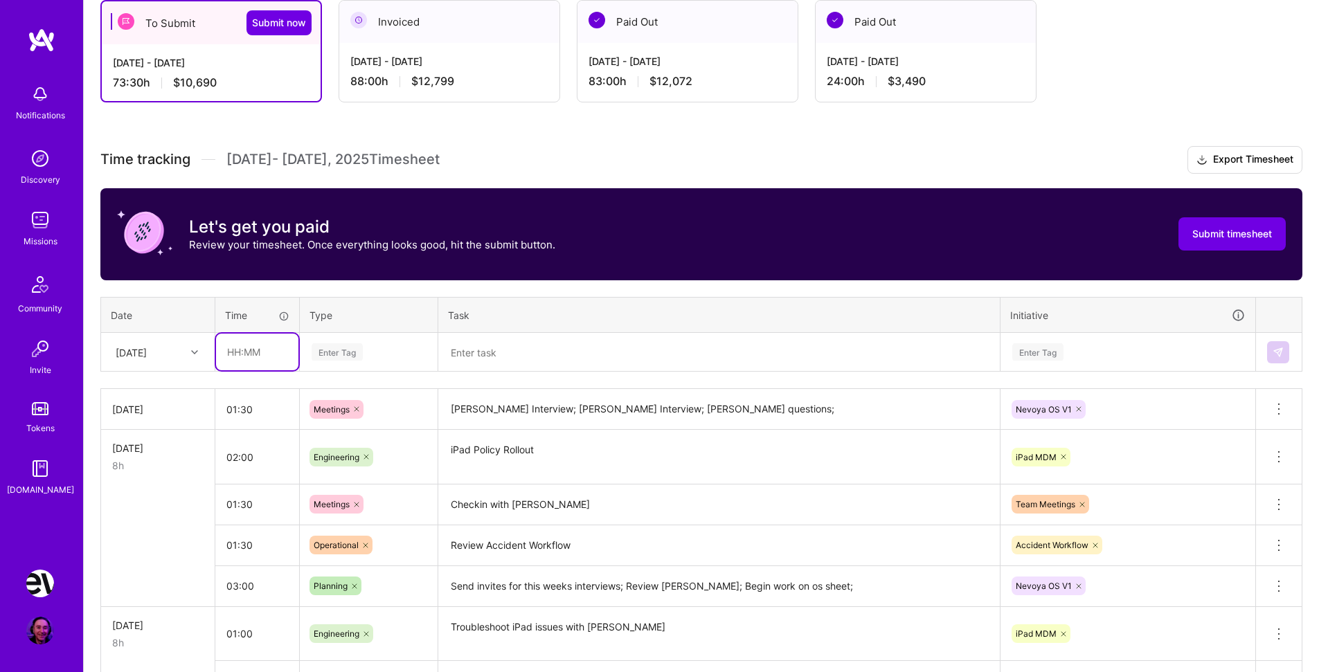
click at [268, 356] on input "text" at bounding box center [257, 352] width 82 height 37
type input "01:00"
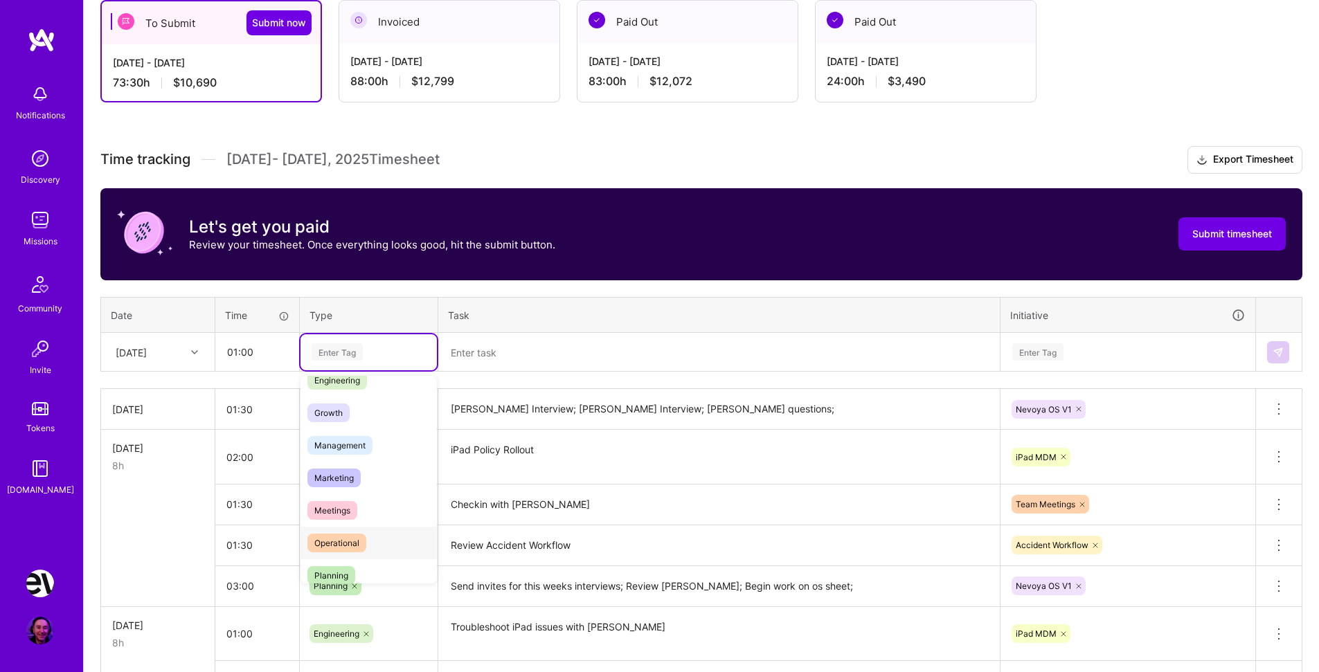
scroll to position [121, 0]
click at [328, 502] on span "Meetings" at bounding box center [332, 504] width 50 height 19
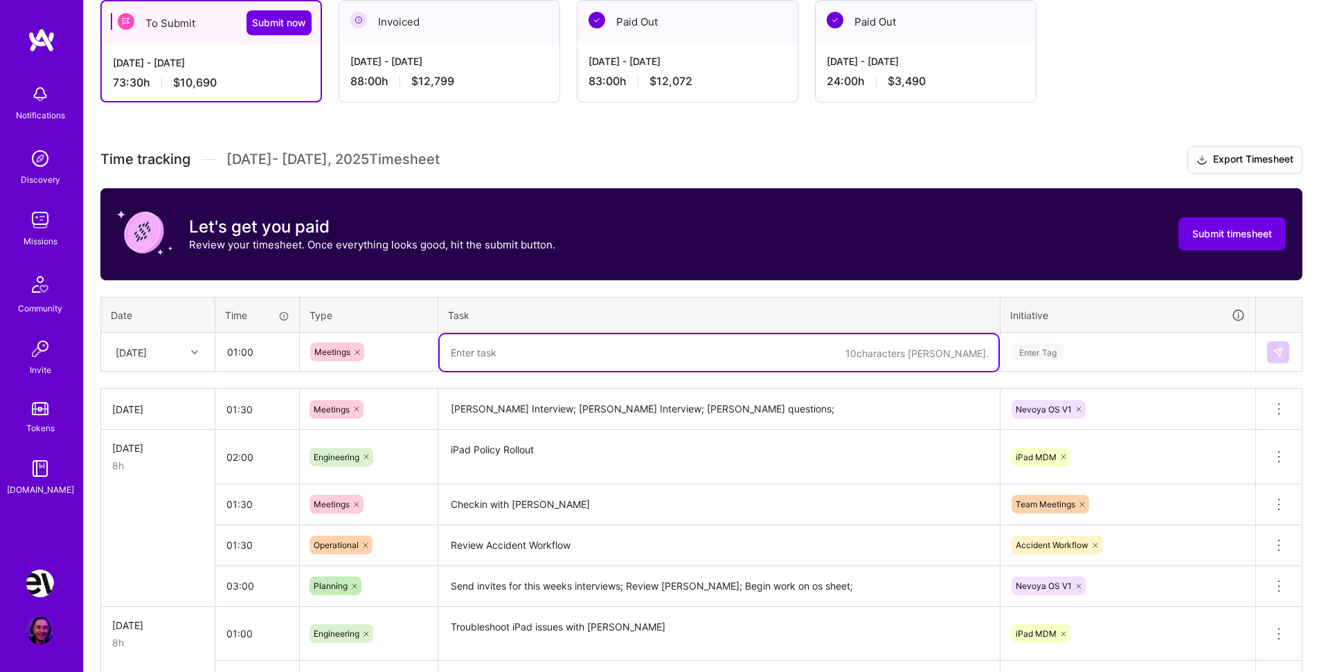
click at [495, 361] on textarea at bounding box center [719, 352] width 559 height 37
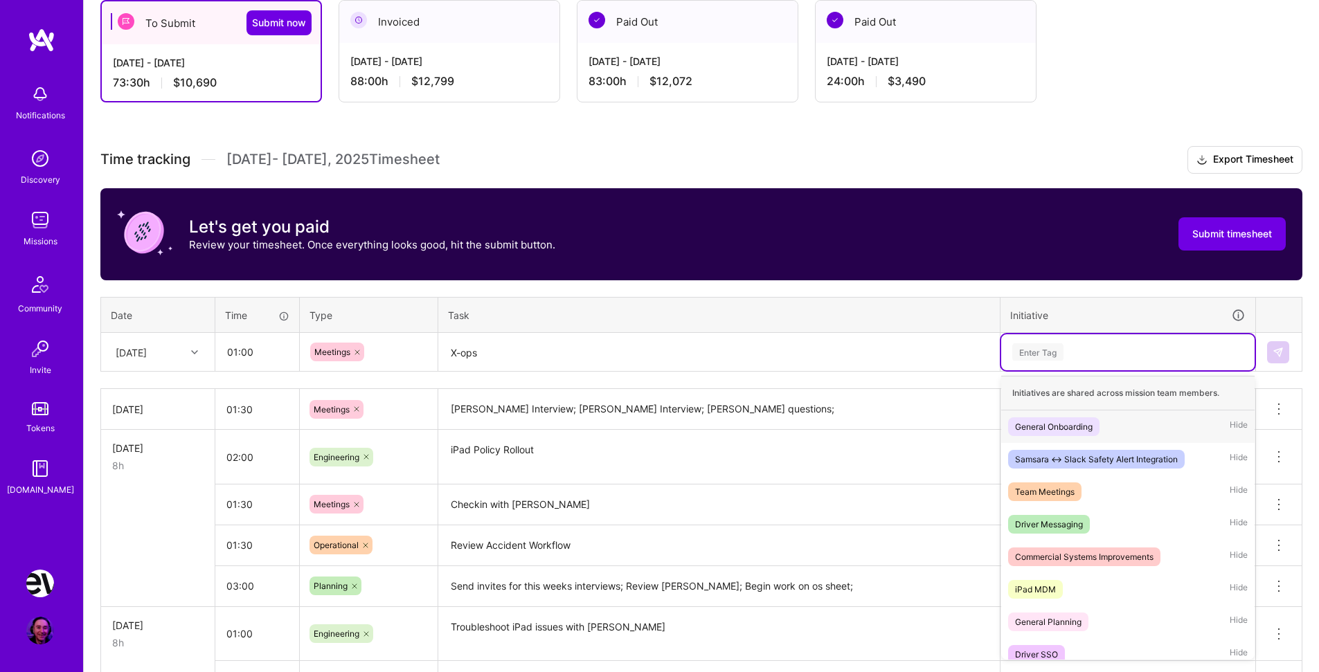
click at [1083, 352] on div "Enter Tag" at bounding box center [1128, 351] width 234 height 17
click at [1077, 490] on span "Team Meetings" at bounding box center [1044, 492] width 73 height 19
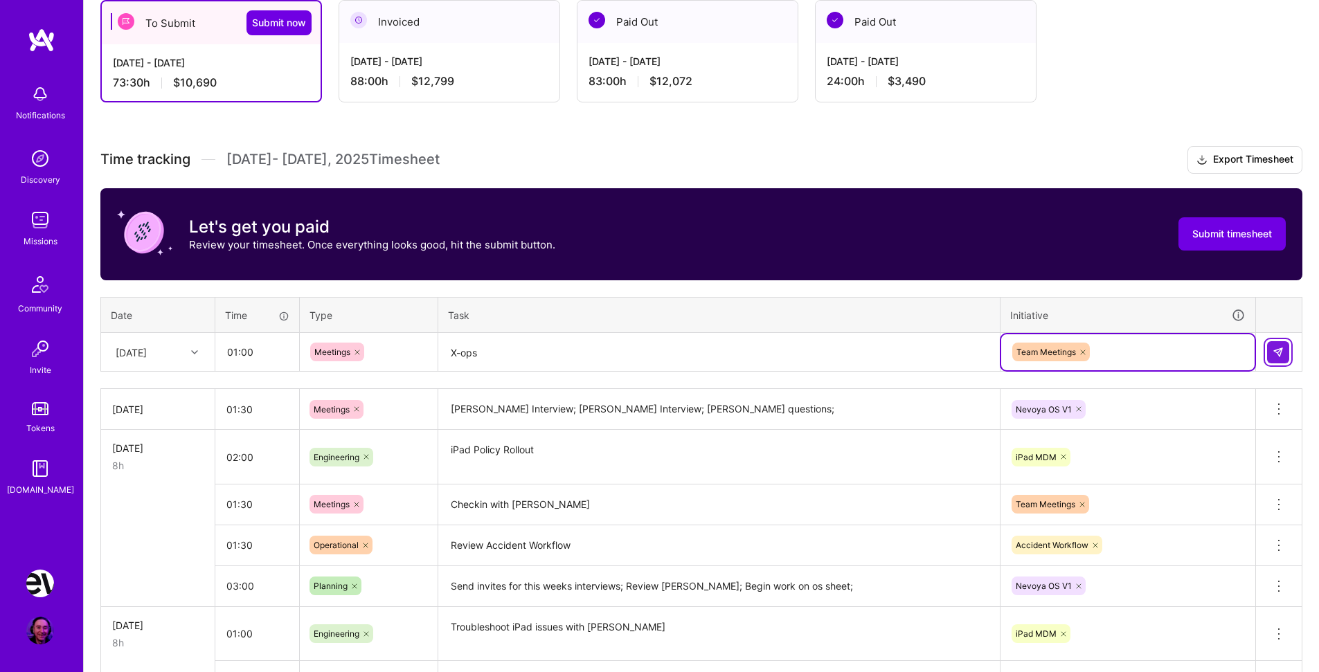
click at [1281, 350] on img at bounding box center [1278, 352] width 11 height 11
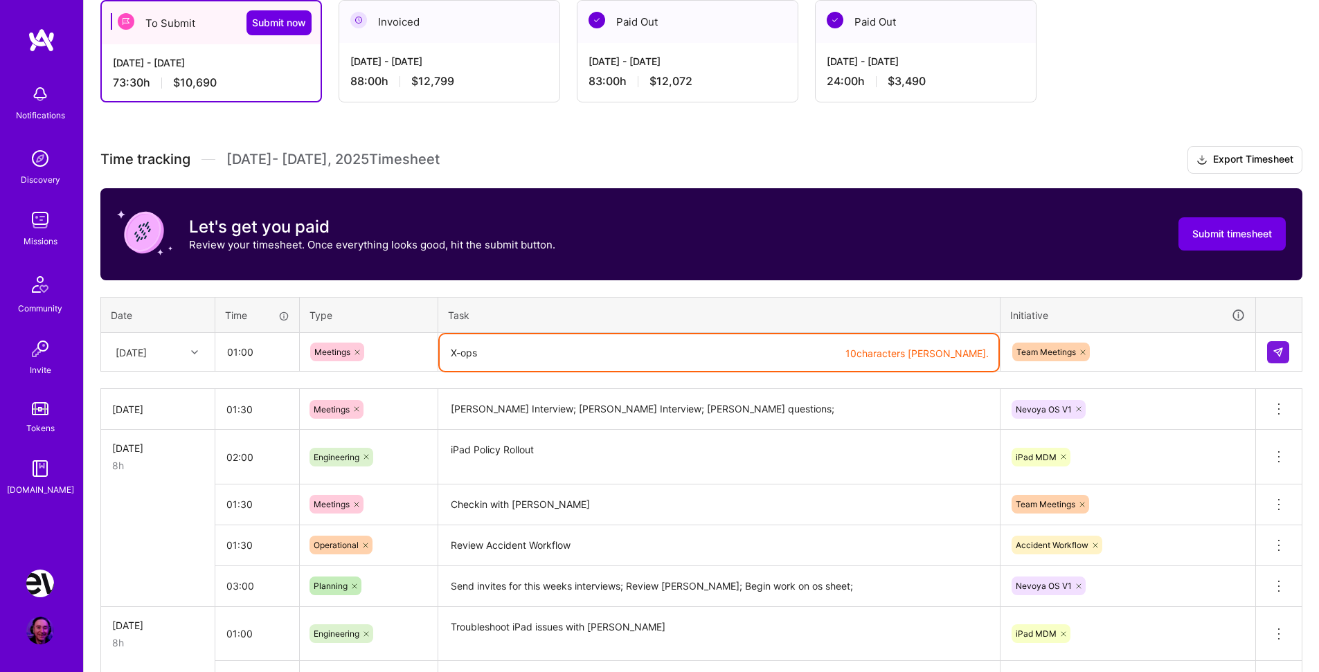
click at [604, 351] on textarea "X-ops" at bounding box center [719, 352] width 559 height 37
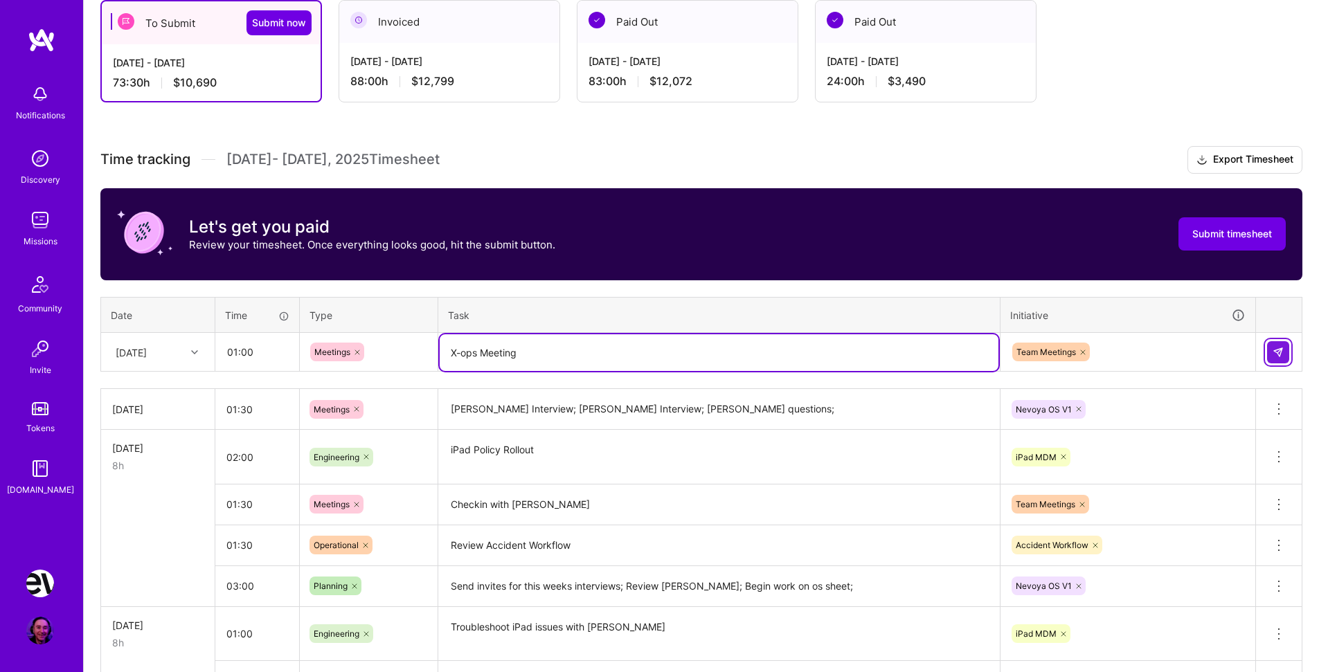
type textarea "X-ops Meeting"
click at [1277, 347] on img at bounding box center [1278, 352] width 11 height 11
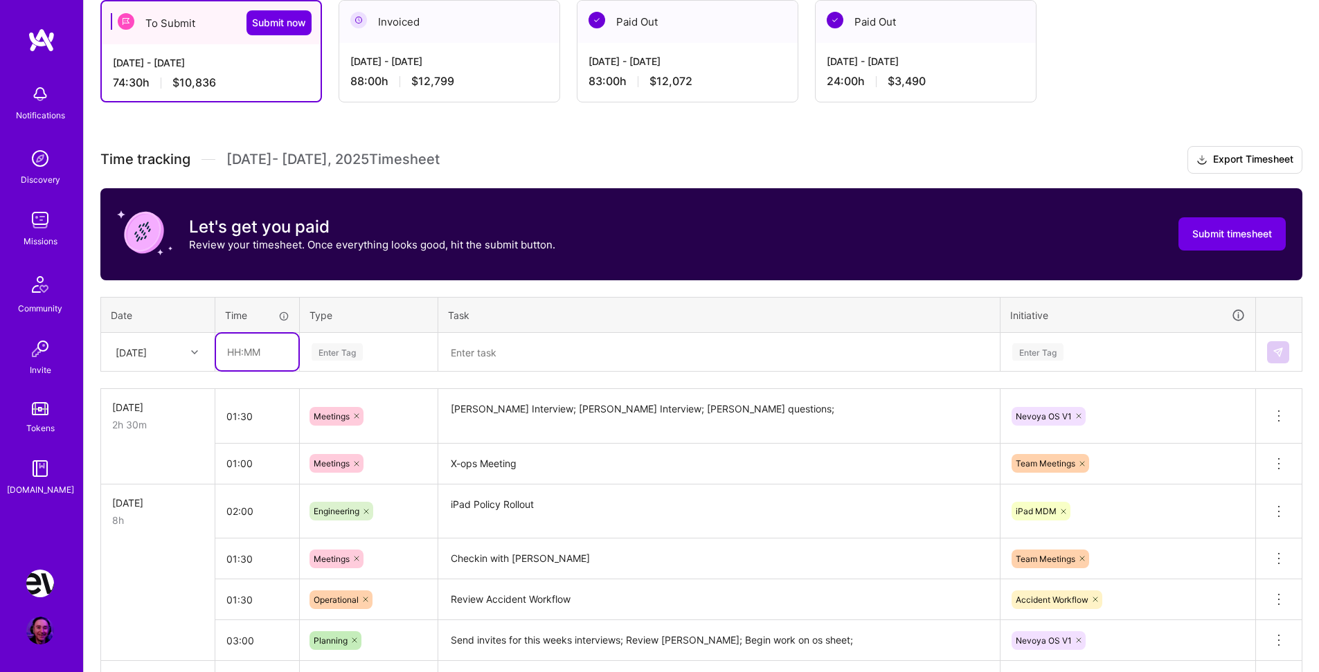
click at [261, 355] on input "text" at bounding box center [257, 352] width 82 height 37
type input "01:00"
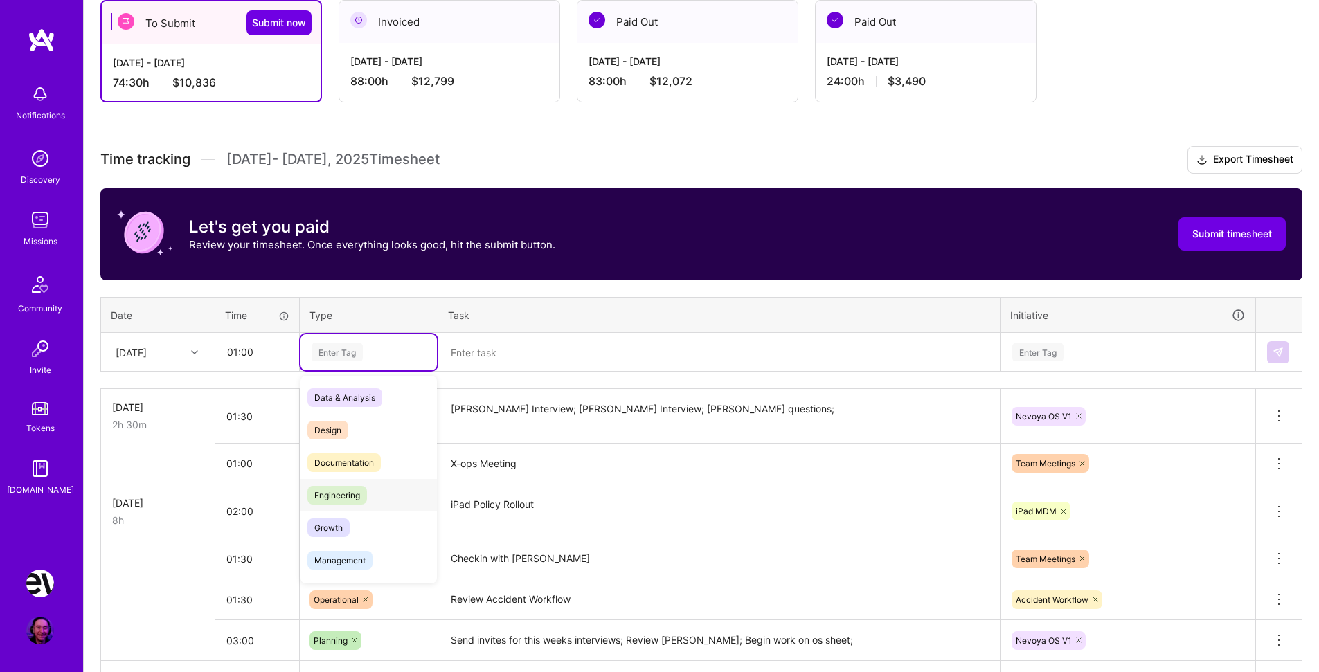
click at [382, 502] on div "Engineering" at bounding box center [369, 495] width 136 height 33
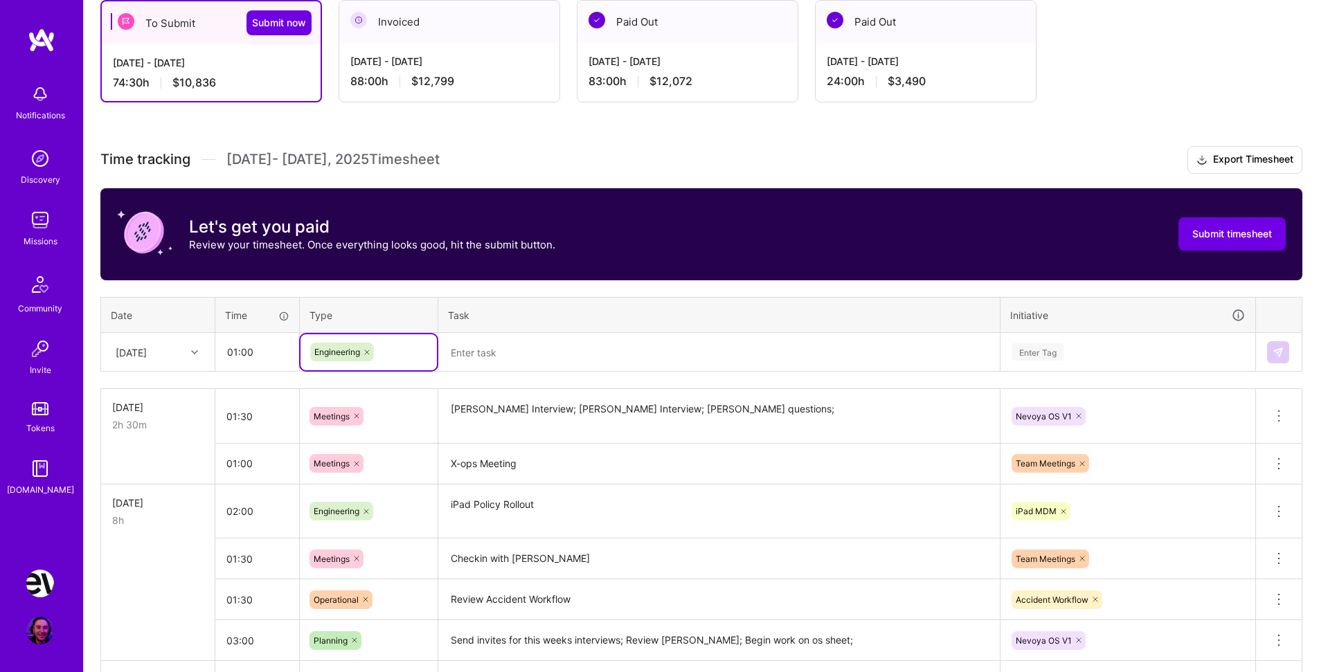
click at [478, 362] on textarea at bounding box center [719, 352] width 559 height 37
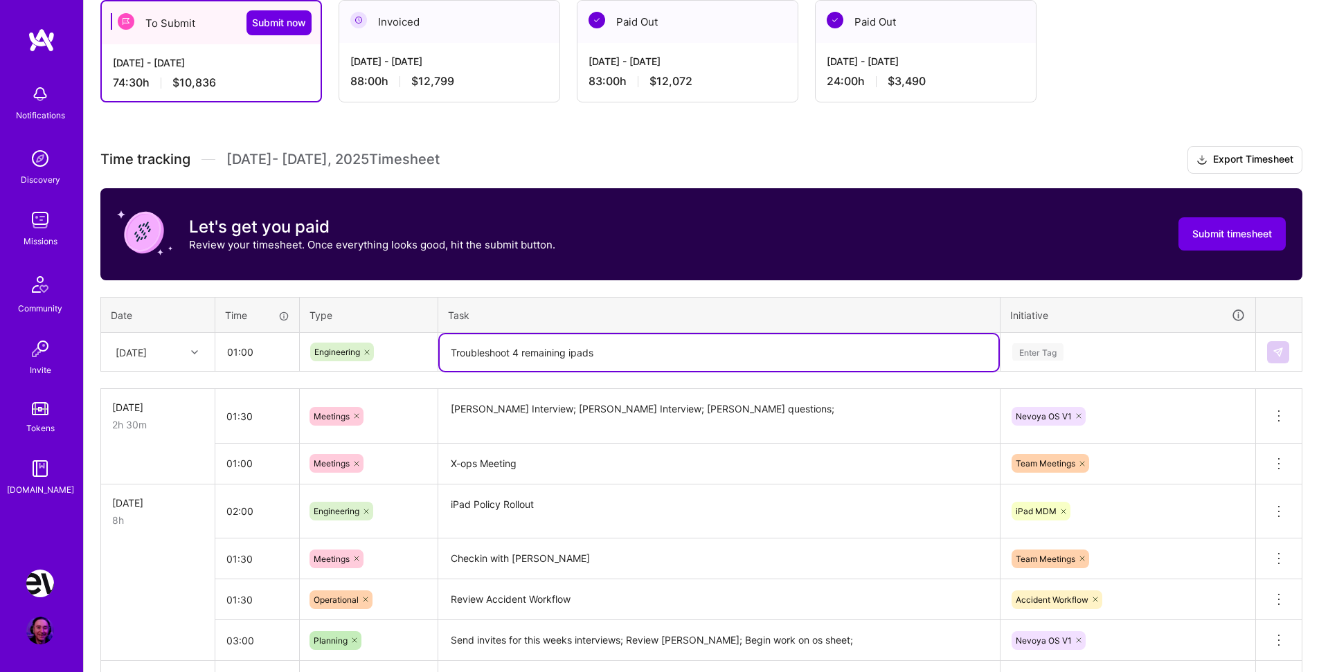
type textarea "Troubleshoot 4 remaining ipads"
click at [1045, 352] on div "Enter Tag" at bounding box center [1037, 351] width 51 height 21
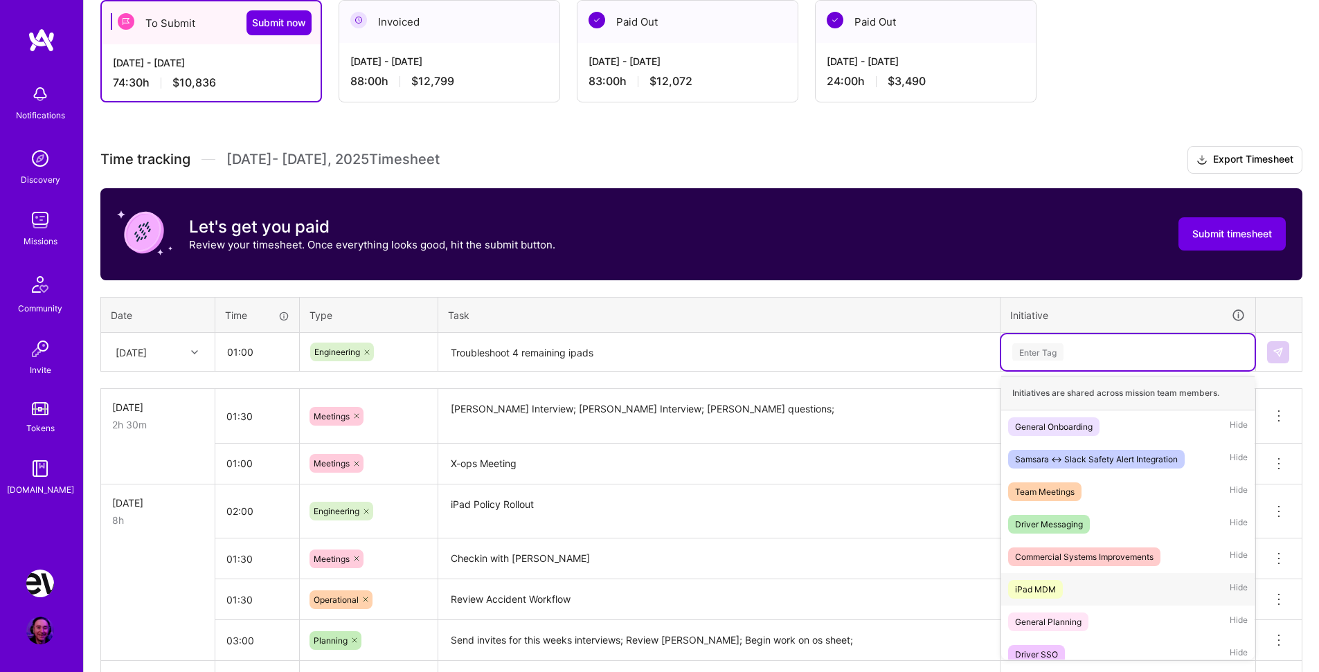
click at [1055, 586] on div "iPad MDM" at bounding box center [1035, 589] width 41 height 15
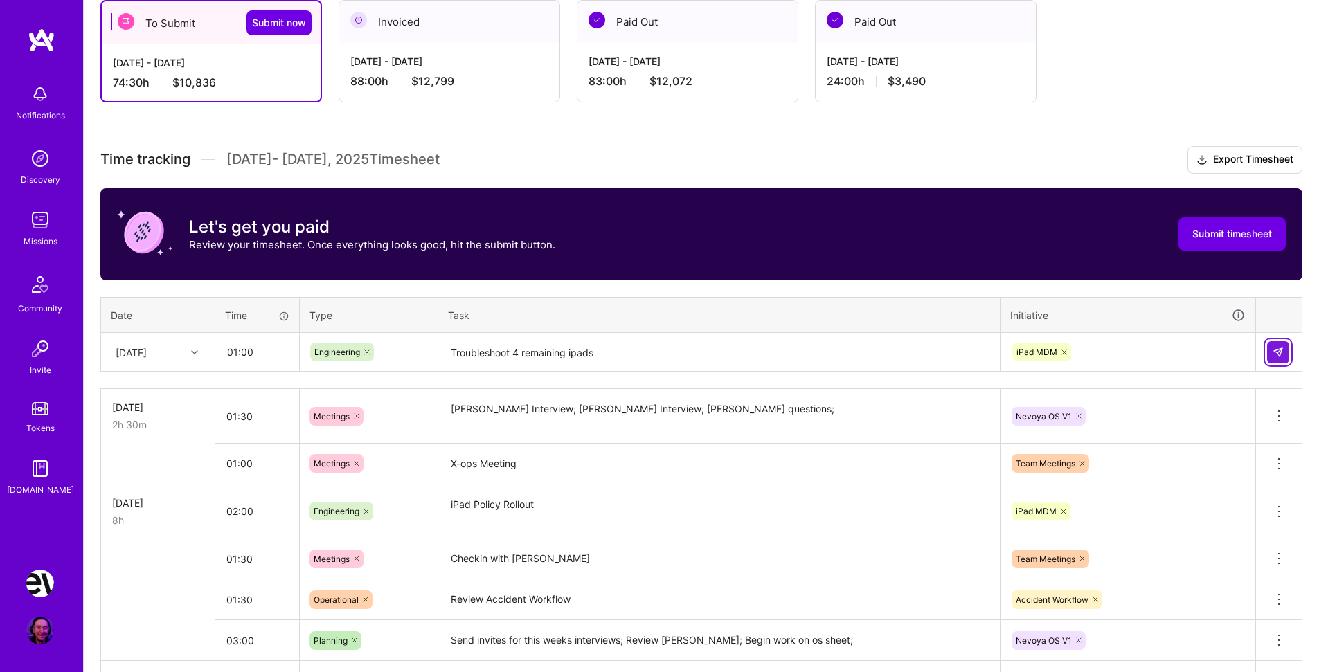
click at [1283, 352] on img at bounding box center [1278, 352] width 11 height 11
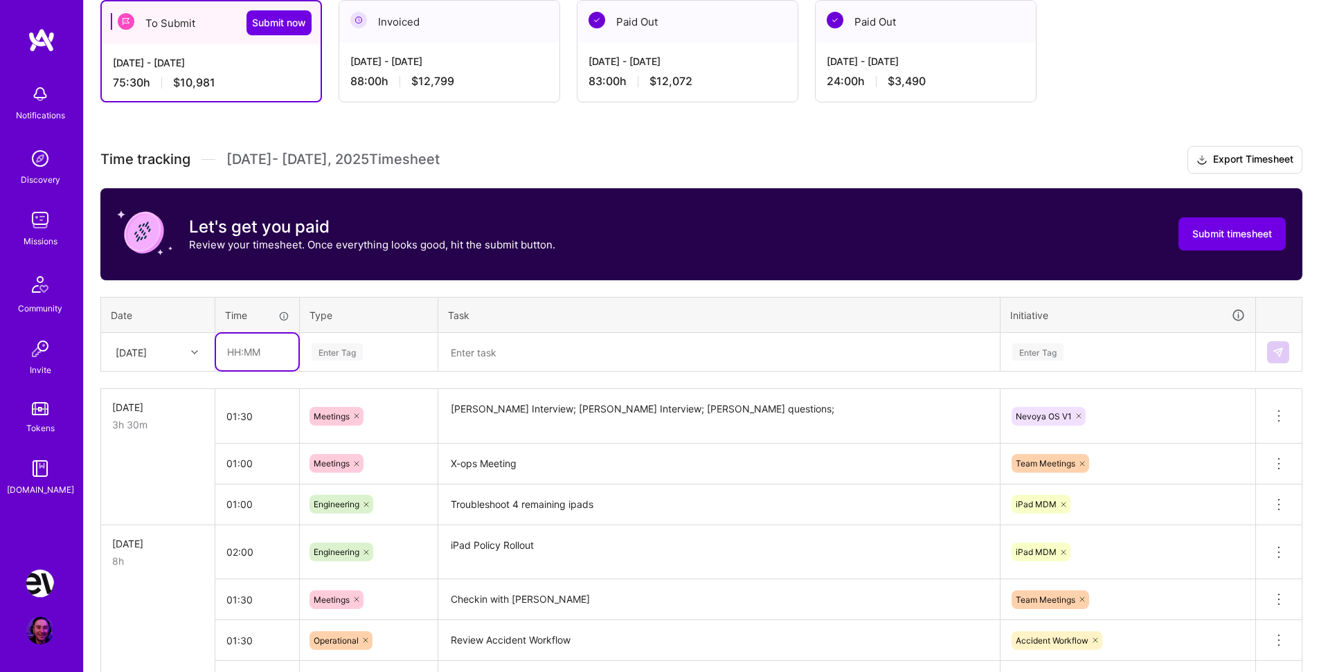
click at [253, 350] on input "text" at bounding box center [257, 352] width 82 height 37
type input "01:00"
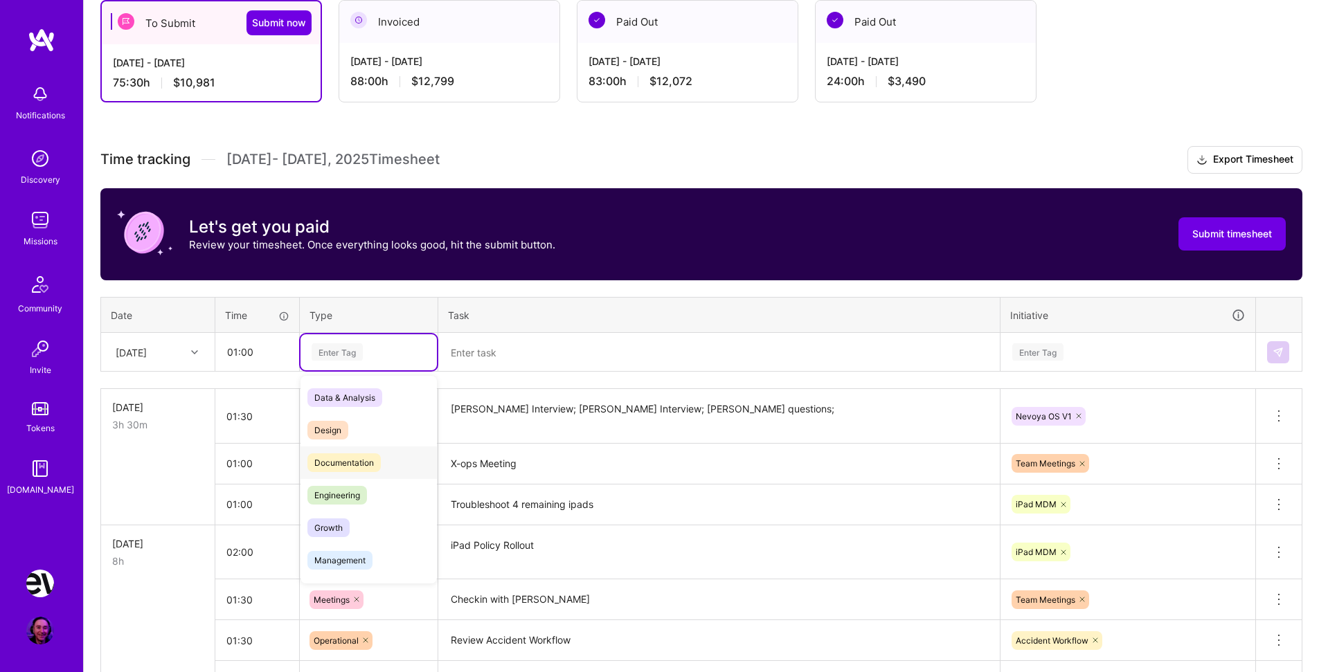
click at [387, 463] on div "Documentation" at bounding box center [369, 463] width 136 height 33
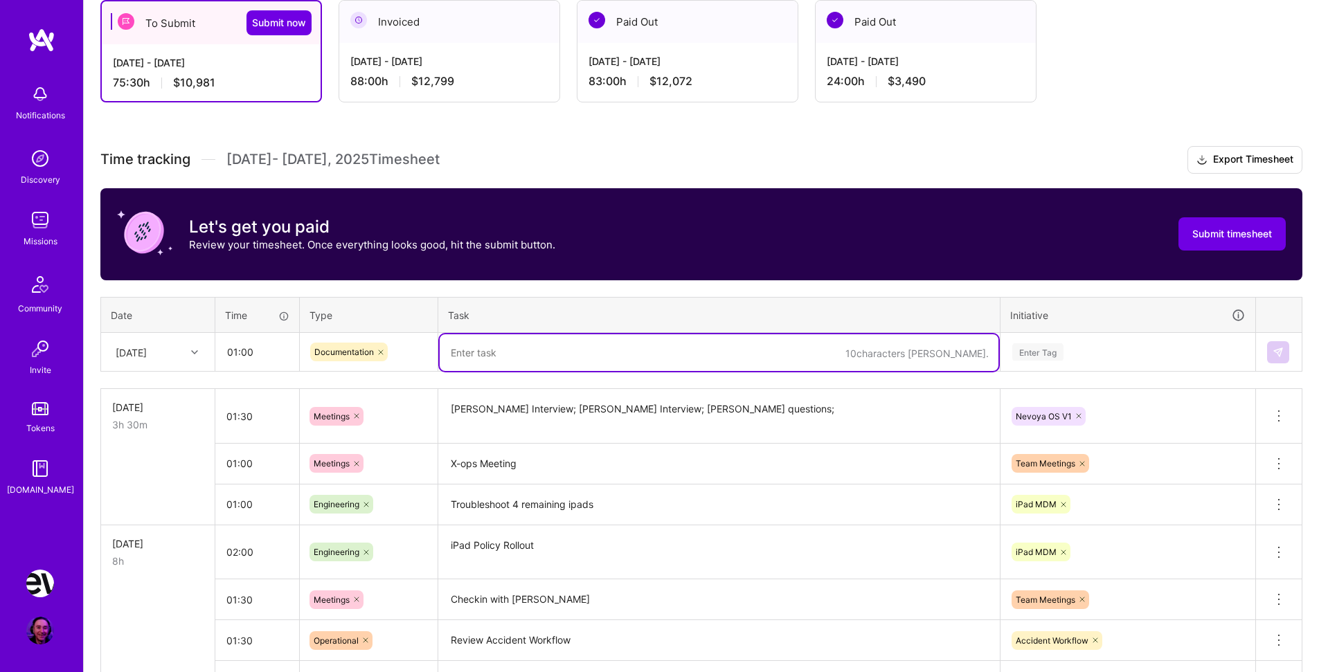
drag, startPoint x: 507, startPoint y: 362, endPoint x: 575, endPoint y: 364, distance: 67.9
click at [507, 362] on textarea at bounding box center [719, 352] width 559 height 37
type textarea "Put together readout of CHR data issues."
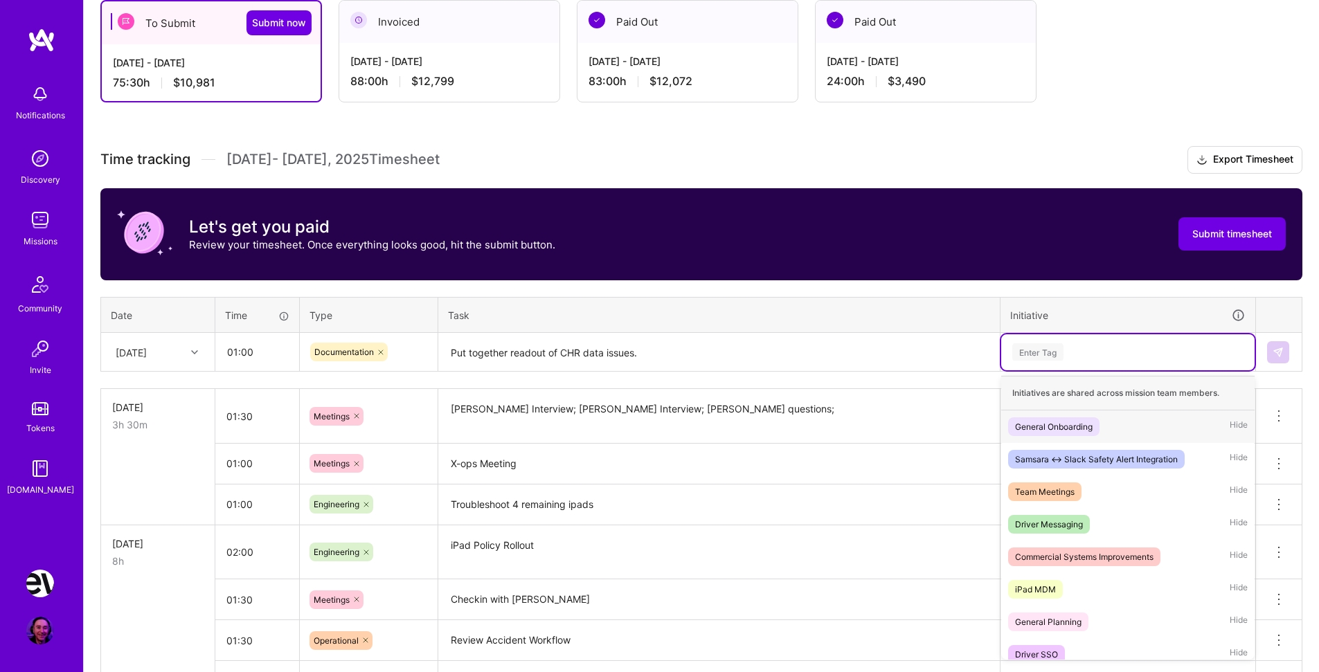
click at [1057, 352] on div "Enter Tag" at bounding box center [1037, 351] width 51 height 21
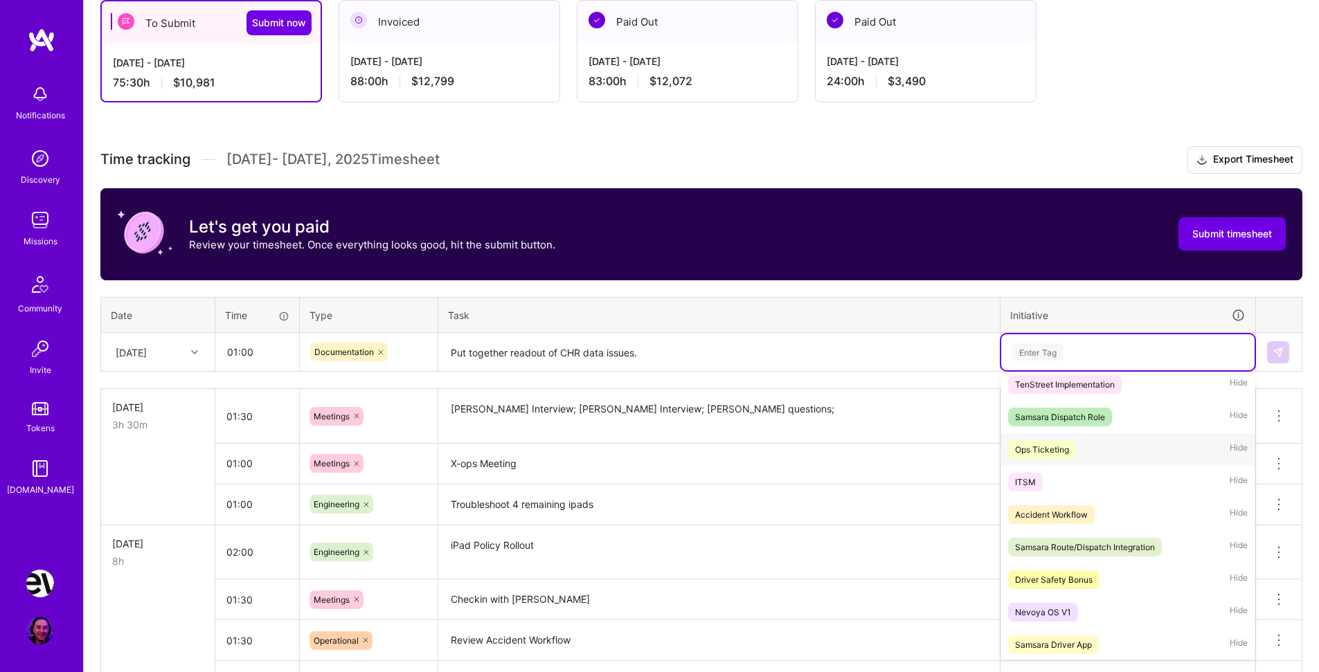
scroll to position [337, 0]
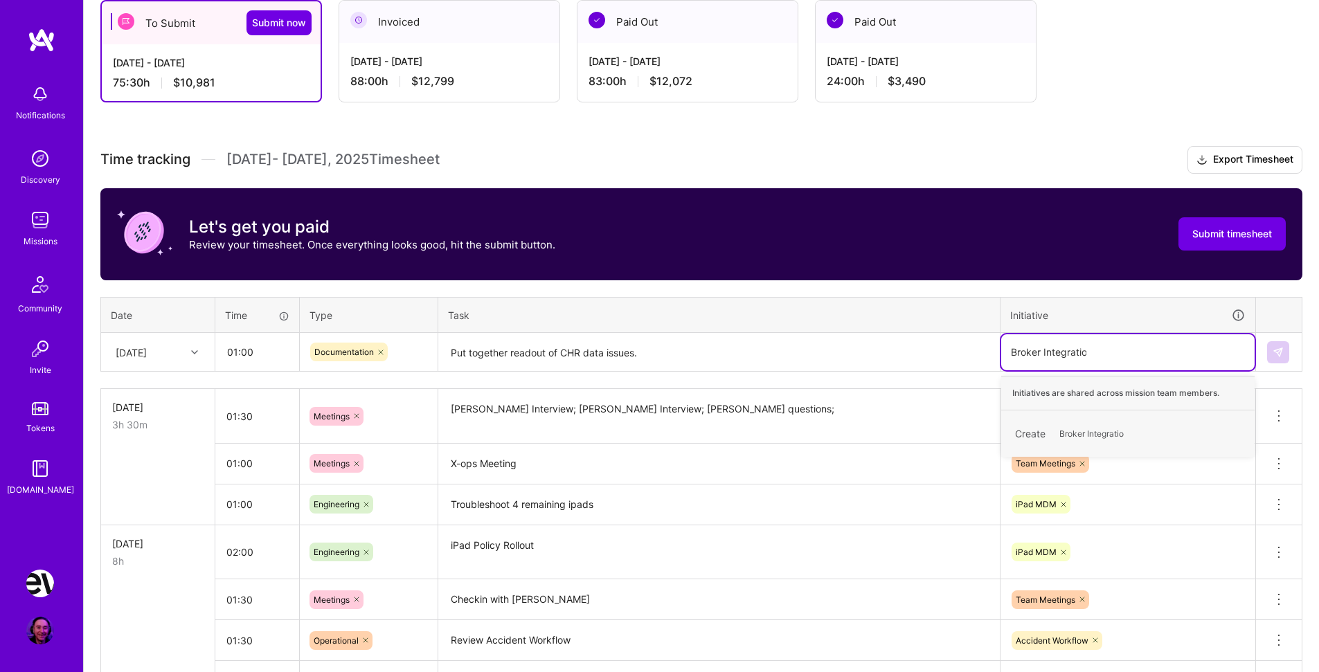
type input "Broker Integrations"
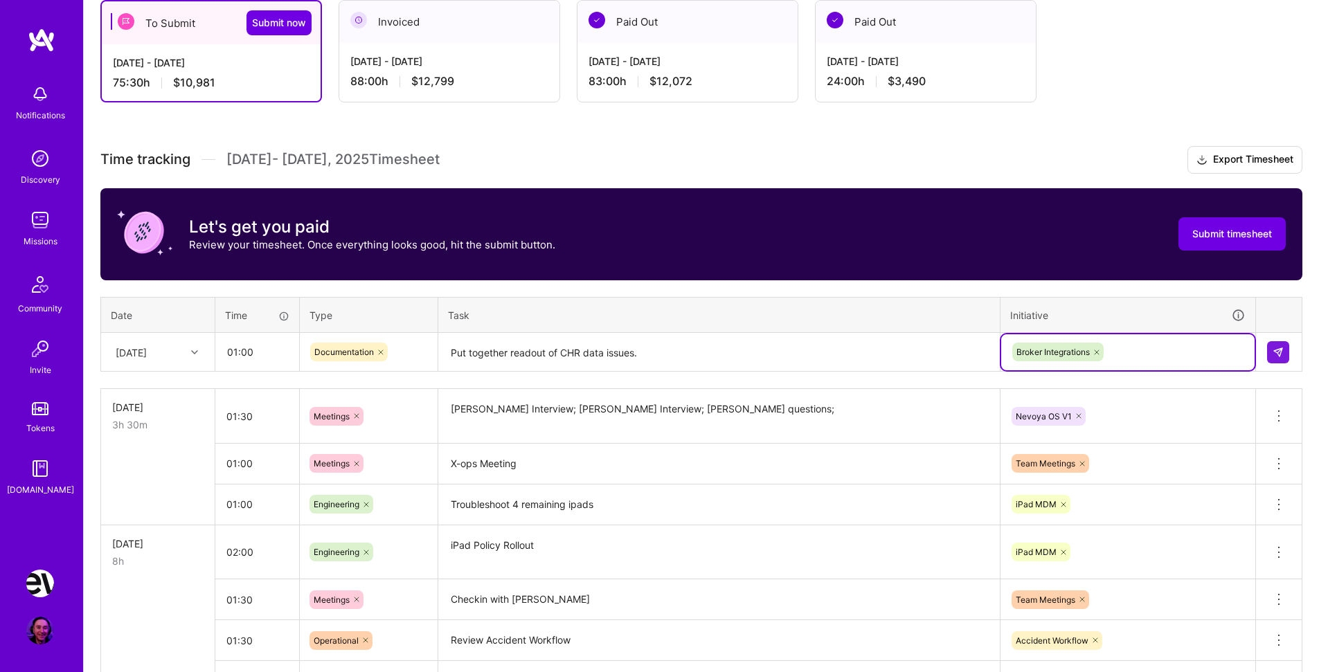
click at [393, 351] on div "Documentation" at bounding box center [368, 352] width 117 height 19
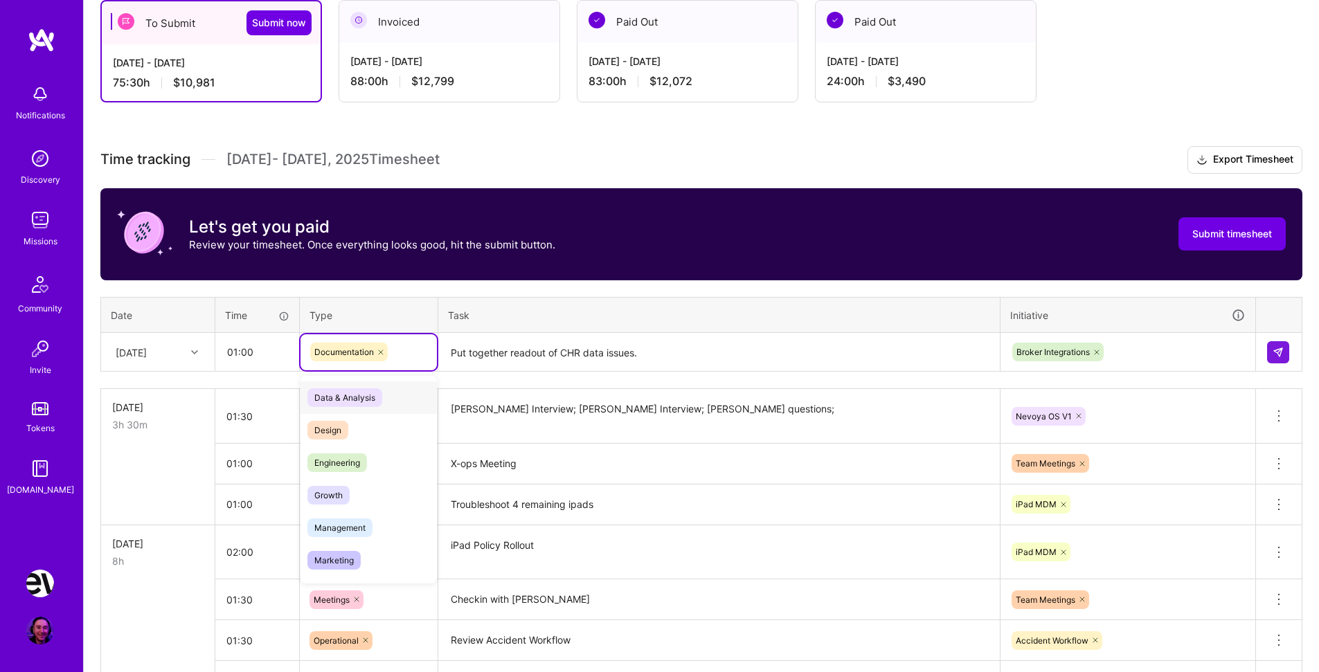
click at [382, 351] on icon at bounding box center [381, 352] width 4 height 4
click at [394, 402] on div "Data & Analysis" at bounding box center [369, 398] width 136 height 33
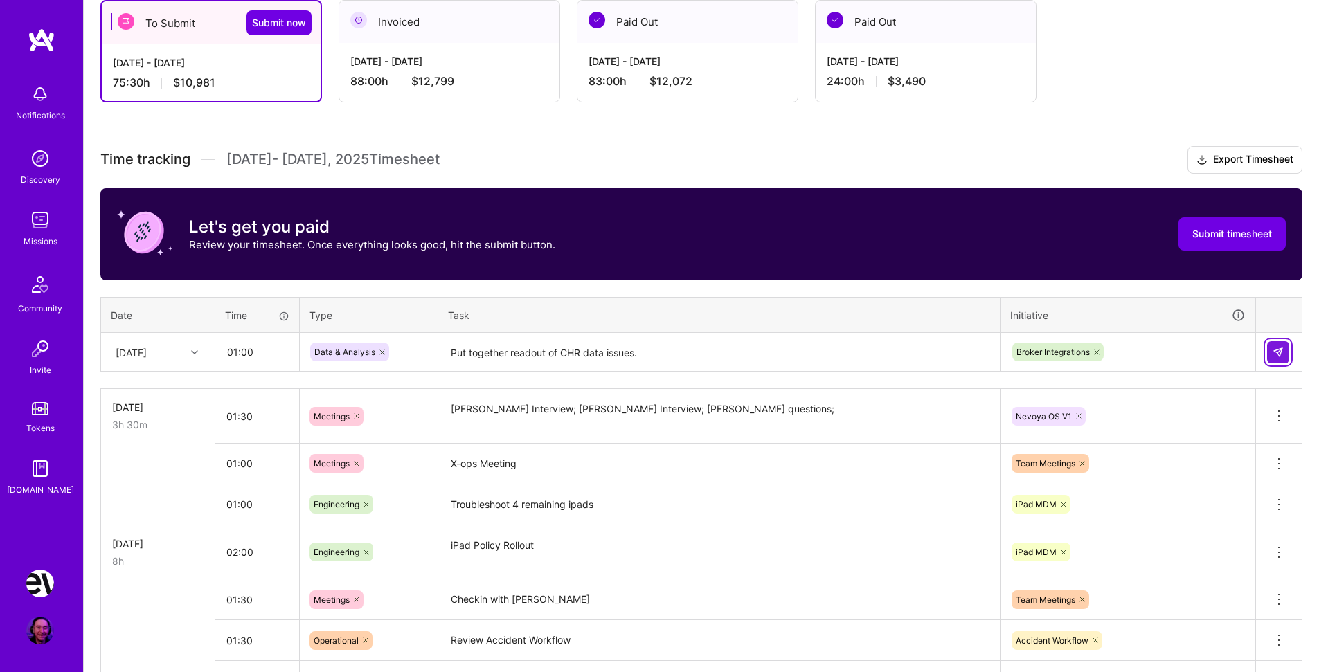
click at [1275, 355] on img at bounding box center [1278, 352] width 11 height 11
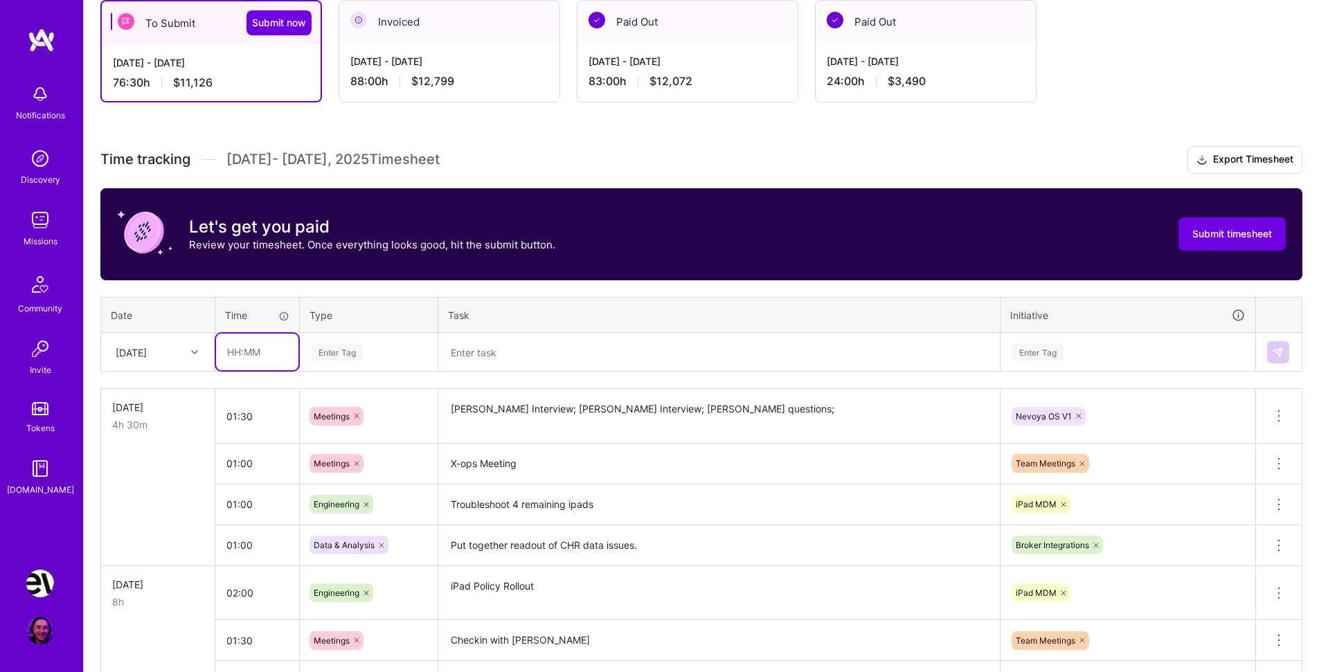
click at [243, 350] on input "text" at bounding box center [257, 352] width 82 height 37
type input "3"
type input "03:30"
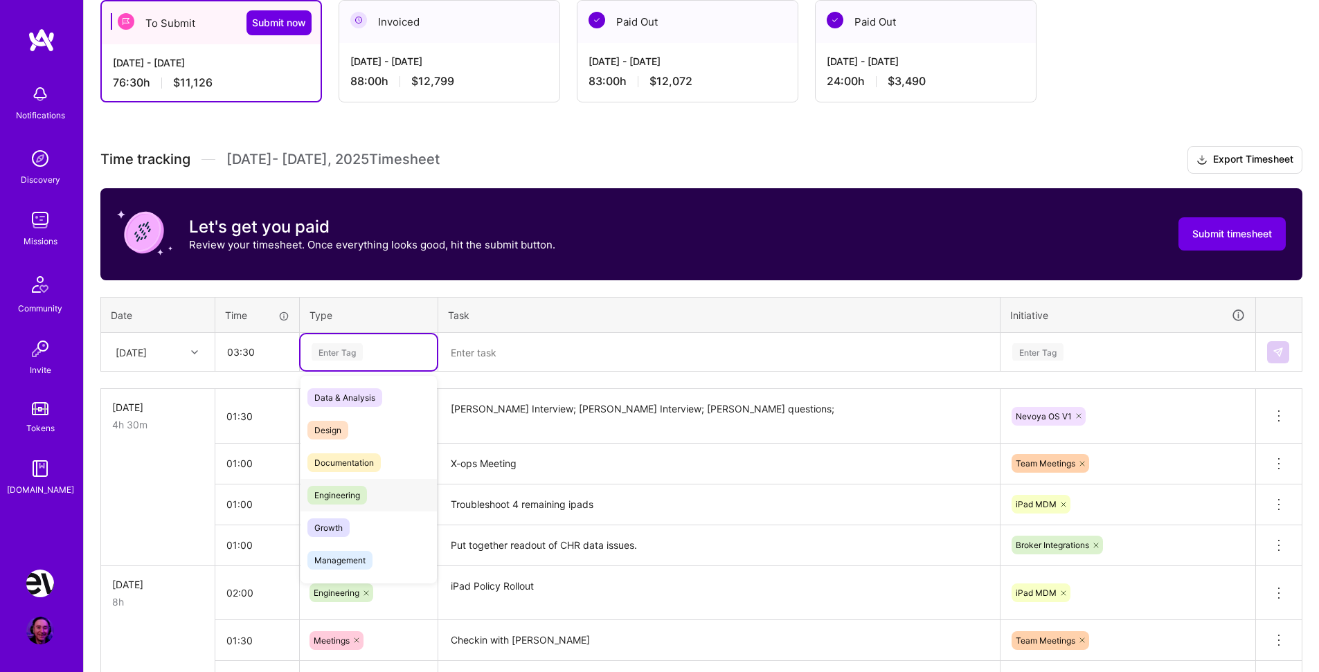
click at [393, 490] on div "Engineering" at bounding box center [369, 495] width 136 height 33
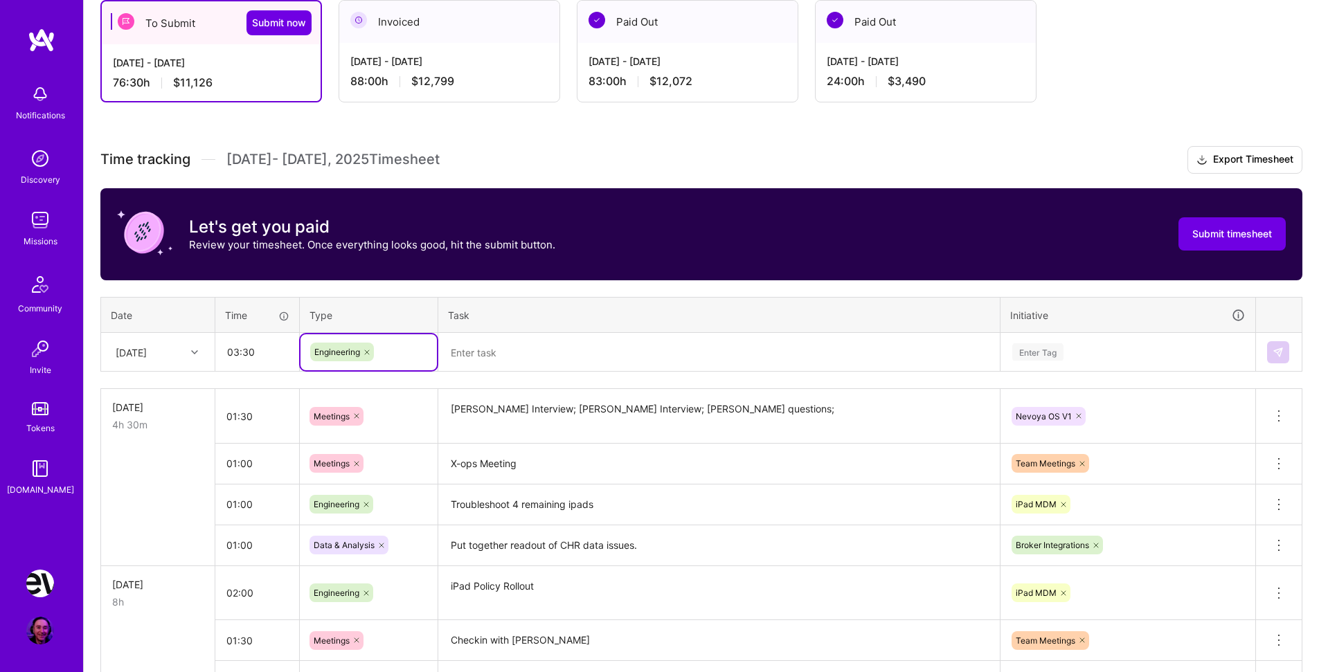
click at [517, 359] on textarea at bounding box center [719, 352] width 559 height 37
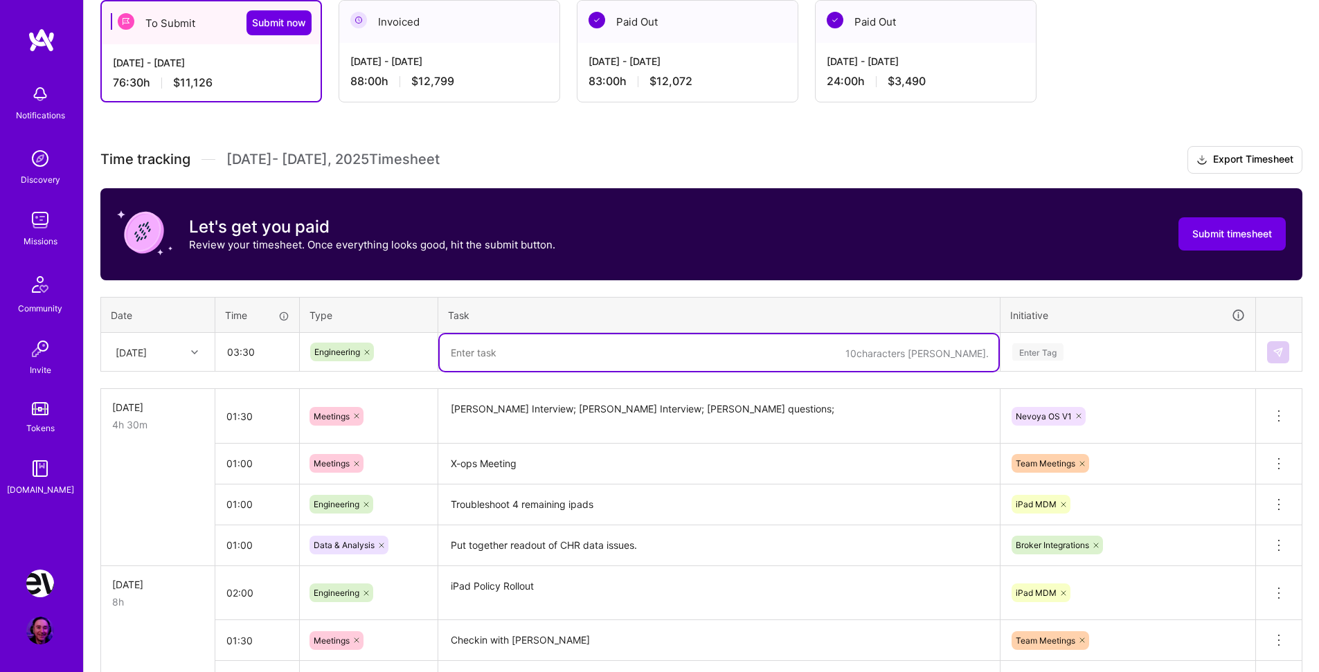
click at [367, 352] on icon at bounding box center [367, 352] width 4 height 4
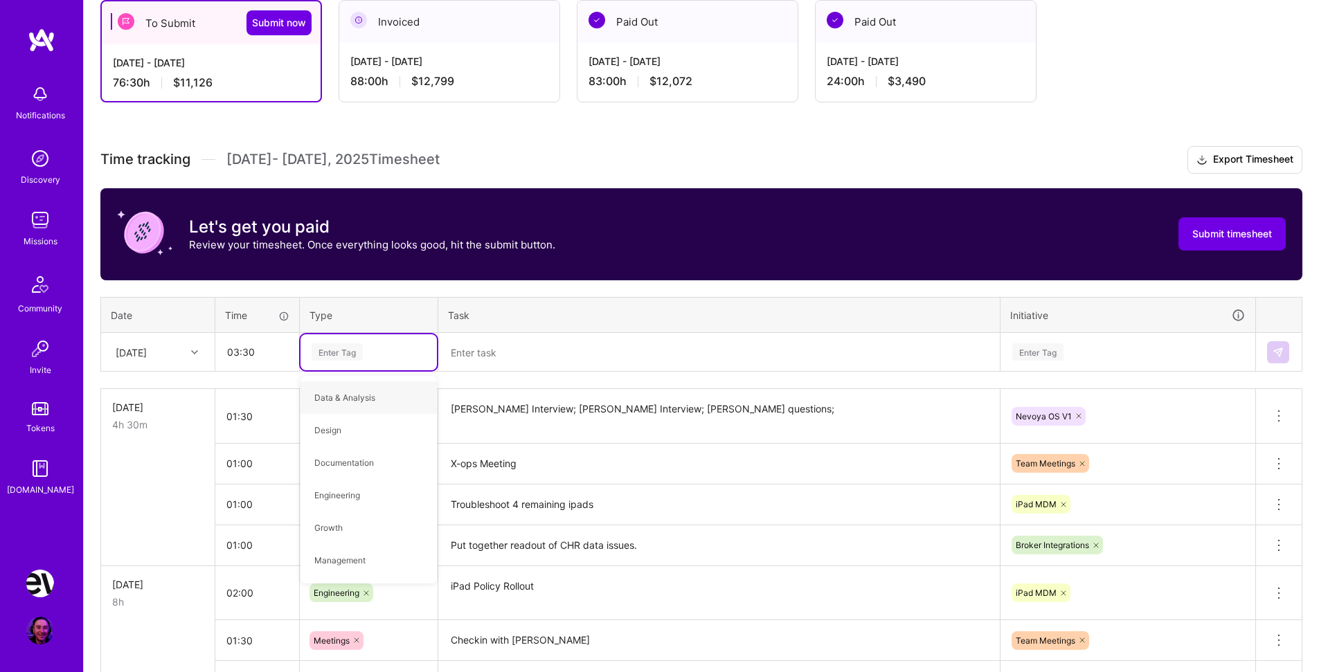
click at [363, 346] on div "Enter Tag" at bounding box center [337, 351] width 51 height 21
click at [375, 549] on div "Research" at bounding box center [369, 553] width 136 height 33
click at [491, 358] on textarea at bounding box center [719, 352] width 559 height 37
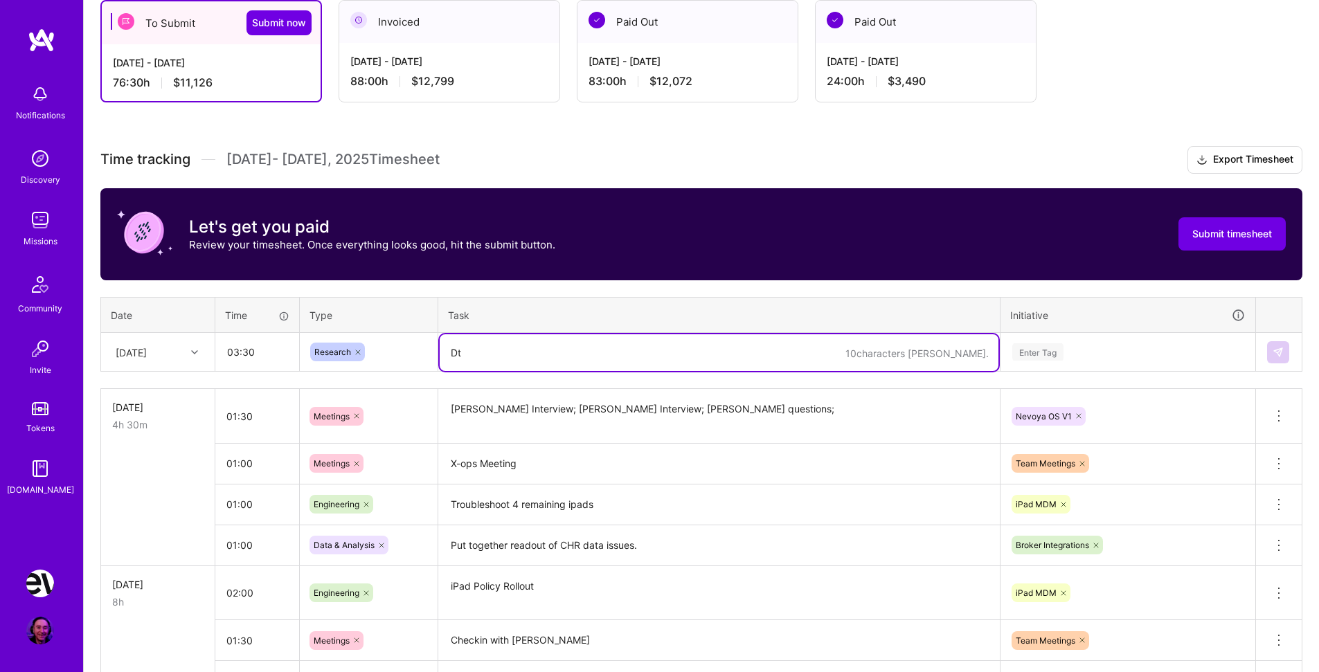
type textarea "D"
drag, startPoint x: 490, startPoint y: 350, endPoint x: 424, endPoint y: 341, distance: 65.8
click at [440, 344] on textarea "Expense Data Auditing" at bounding box center [719, 352] width 559 height 37
drag, startPoint x: 523, startPoint y: 352, endPoint x: 619, endPoint y: 354, distance: 95.6
click at [619, 354] on textarea "Truck Cost Data Auditing" at bounding box center [719, 352] width 559 height 37
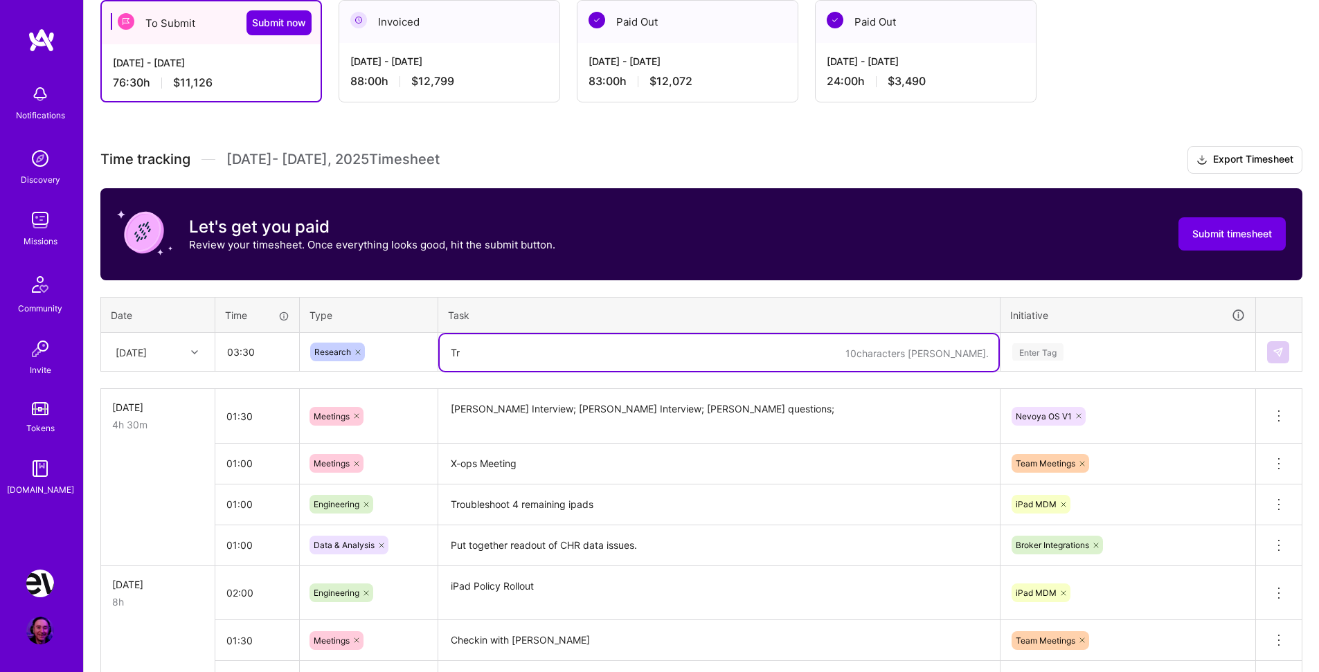
type textarea "T"
type textarea "Data Audits; Further work on master sheet;"
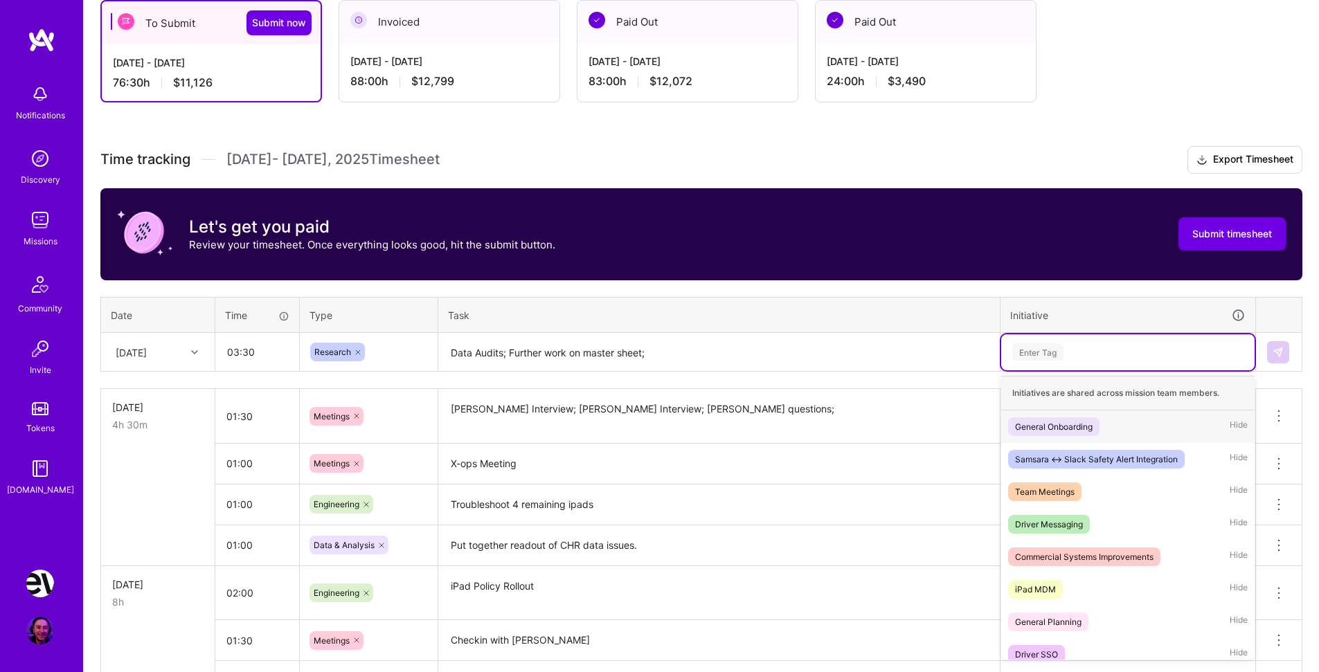
click at [1113, 348] on div "Enter Tag" at bounding box center [1128, 351] width 234 height 17
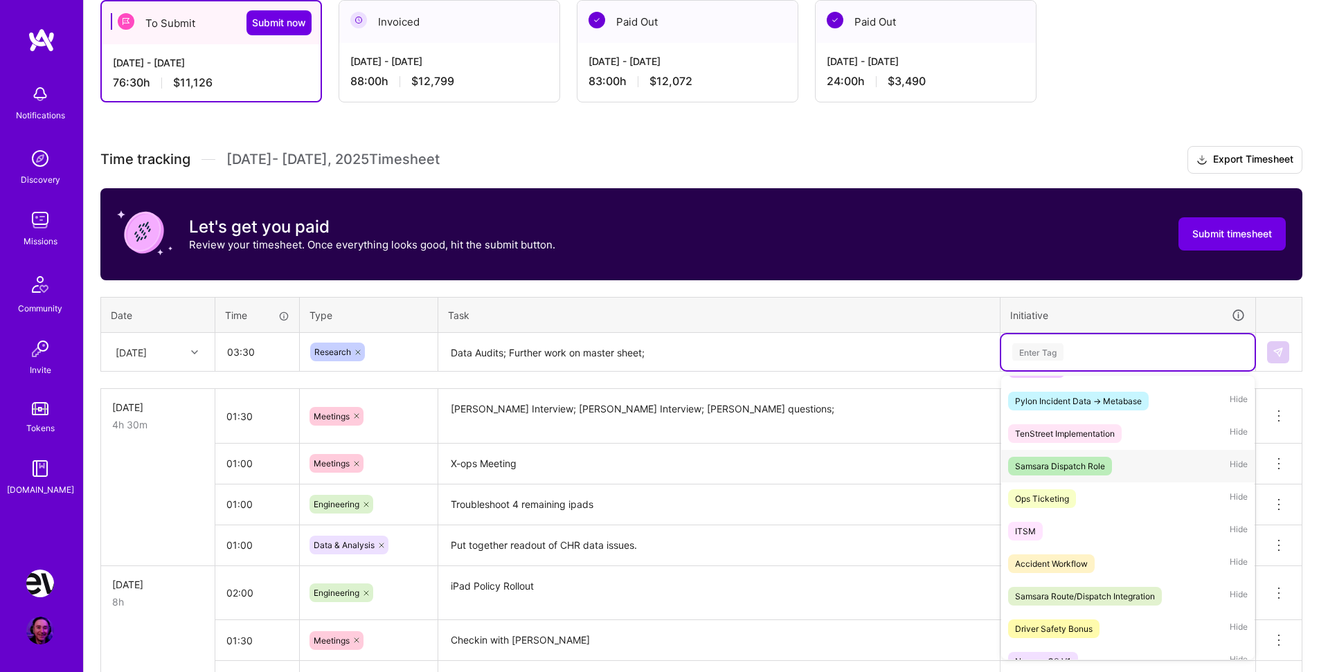
scroll to position [364, 0]
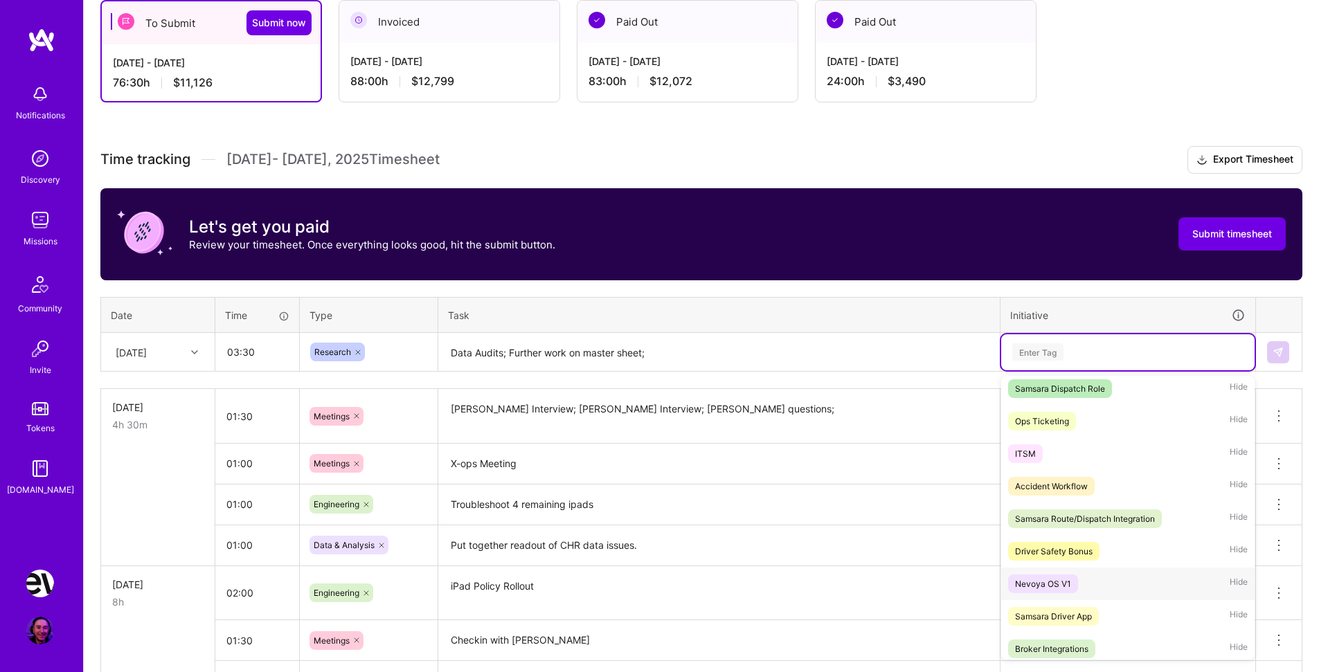
click at [1095, 581] on div "Nevoya OS V1 Hide" at bounding box center [1127, 584] width 253 height 33
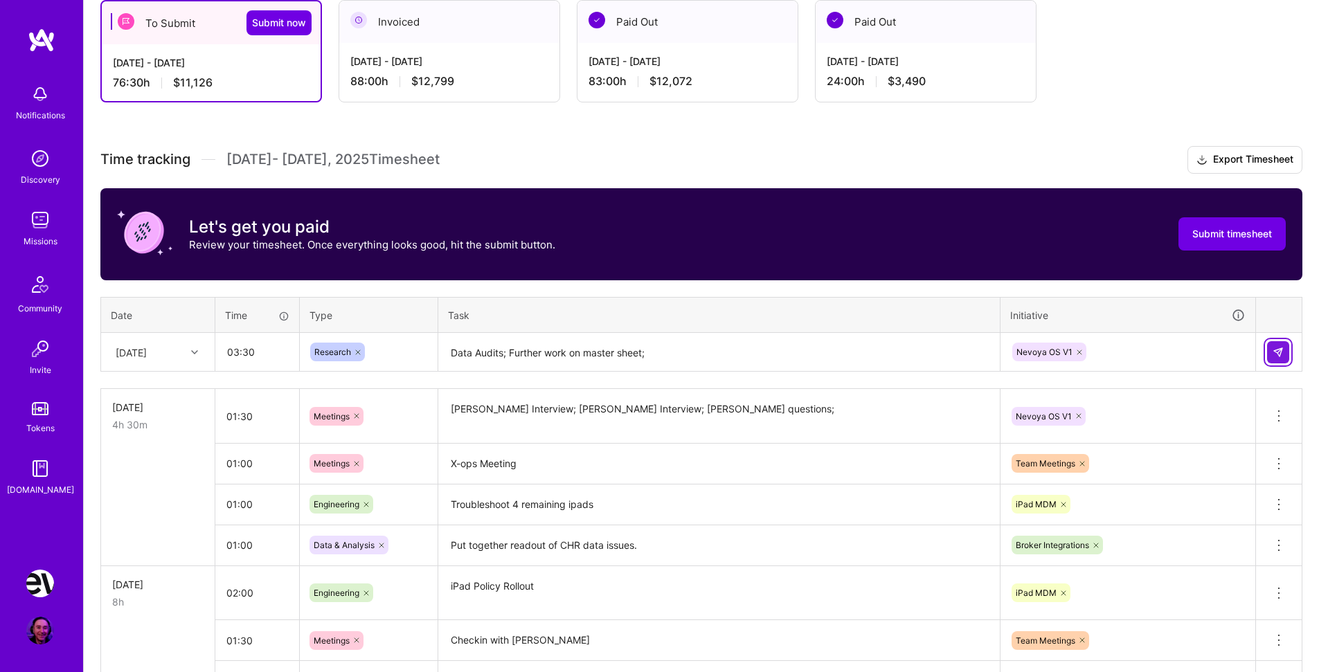
click at [1273, 354] on img at bounding box center [1278, 352] width 11 height 11
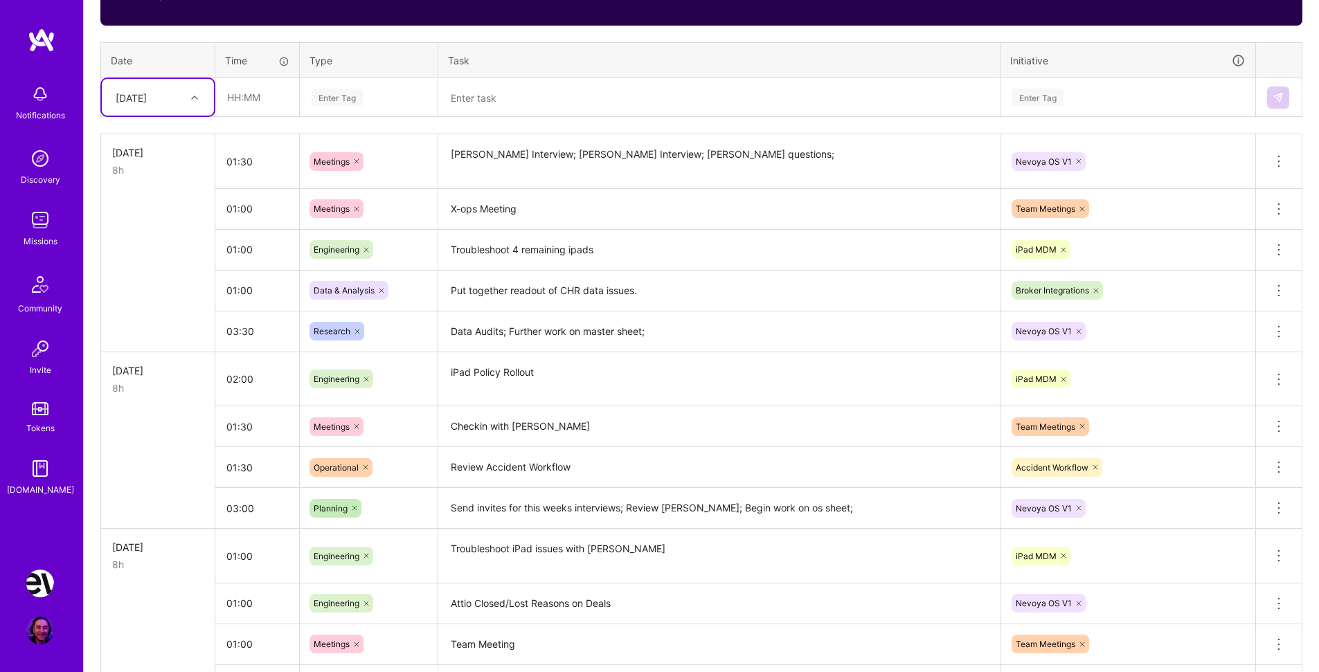
scroll to position [188, 0]
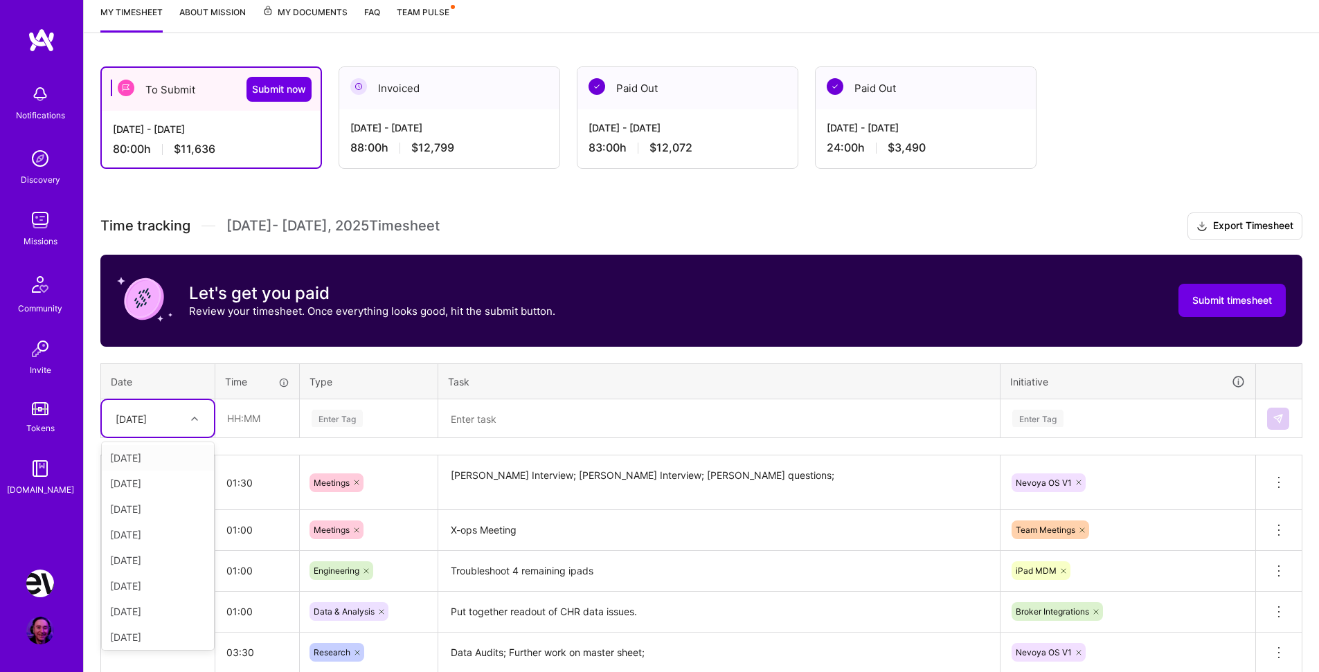
click at [199, 415] on div at bounding box center [196, 419] width 21 height 18
click at [182, 634] on div "[DATE]" at bounding box center [158, 635] width 112 height 26
click at [254, 423] on input "text" at bounding box center [257, 418] width 82 height 37
type input "08:00"
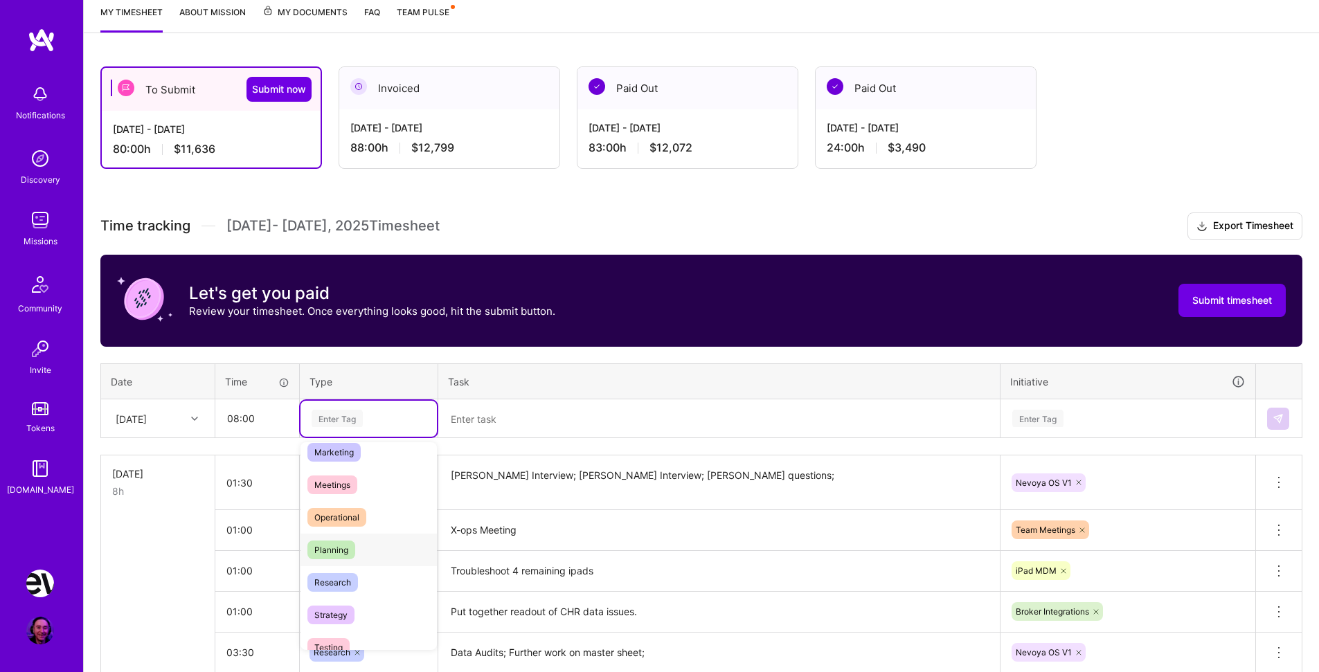
scroll to position [218, 0]
click at [366, 570] on div "Research" at bounding box center [369, 571] width 136 height 33
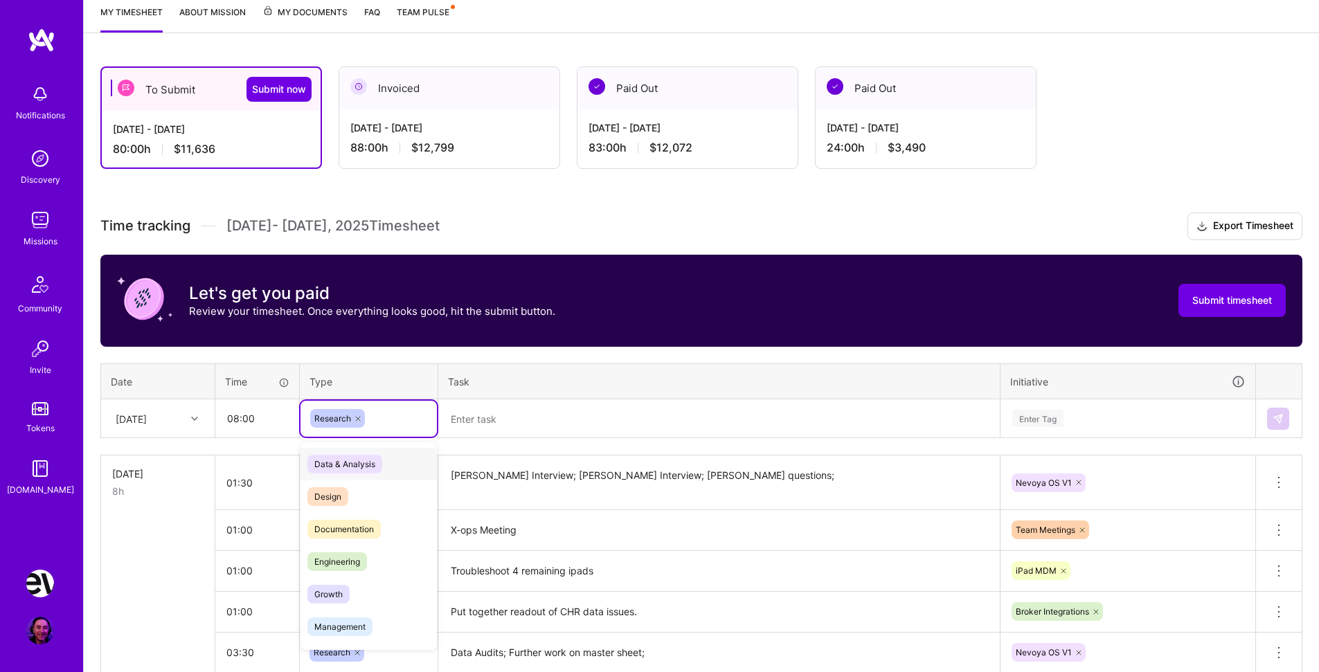
click at [389, 419] on div "Research" at bounding box center [368, 418] width 117 height 19
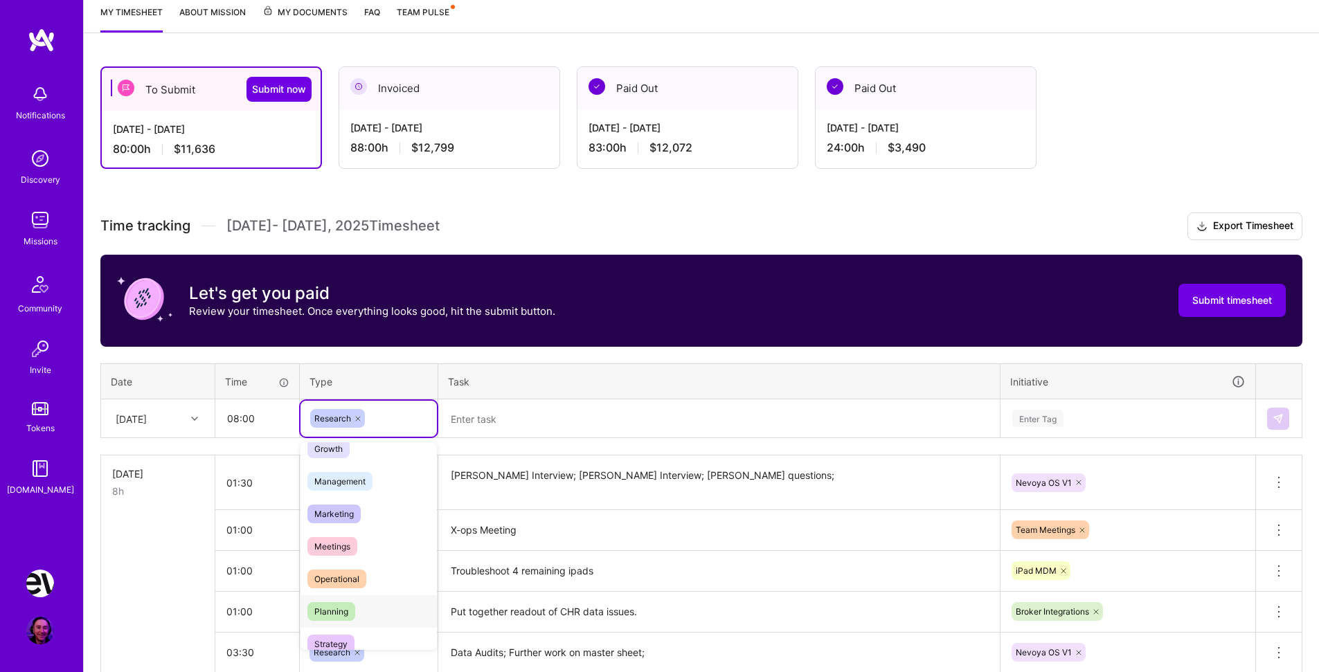
click at [369, 607] on div "Planning" at bounding box center [369, 611] width 136 height 33
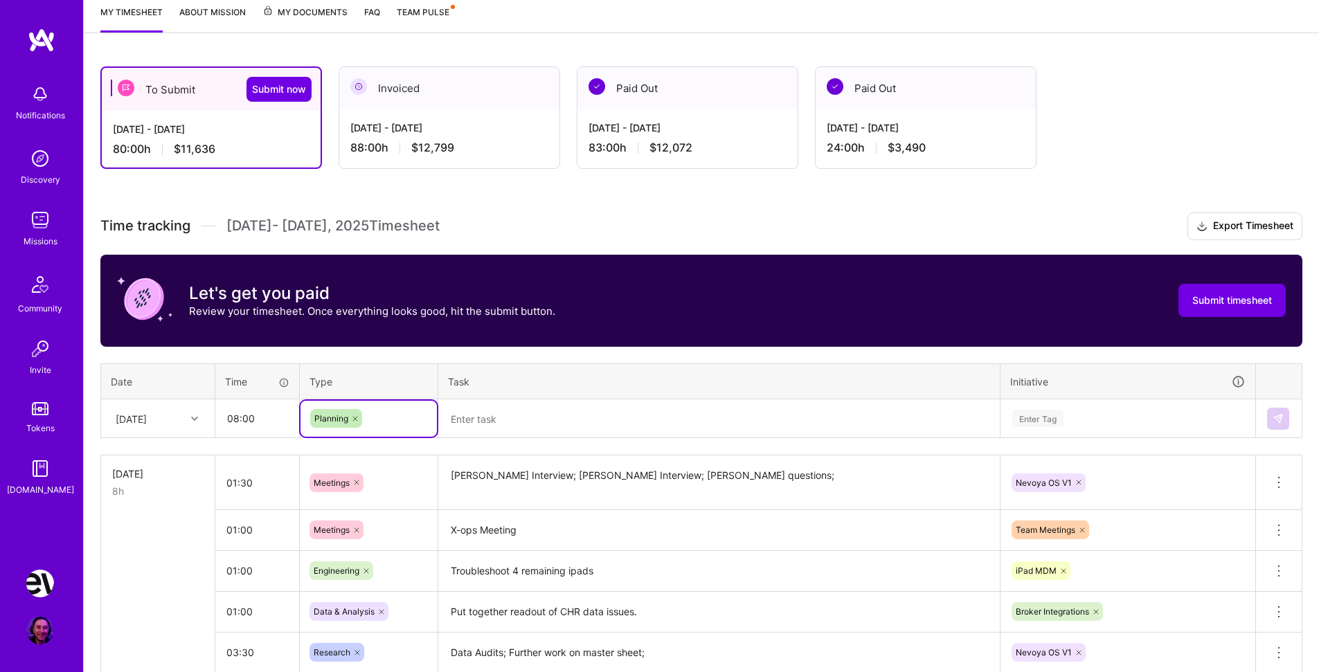
click at [617, 489] on textarea "[PERSON_NAME] Interview; [PERSON_NAME] Interview; [PERSON_NAME] questions;" at bounding box center [719, 483] width 559 height 52
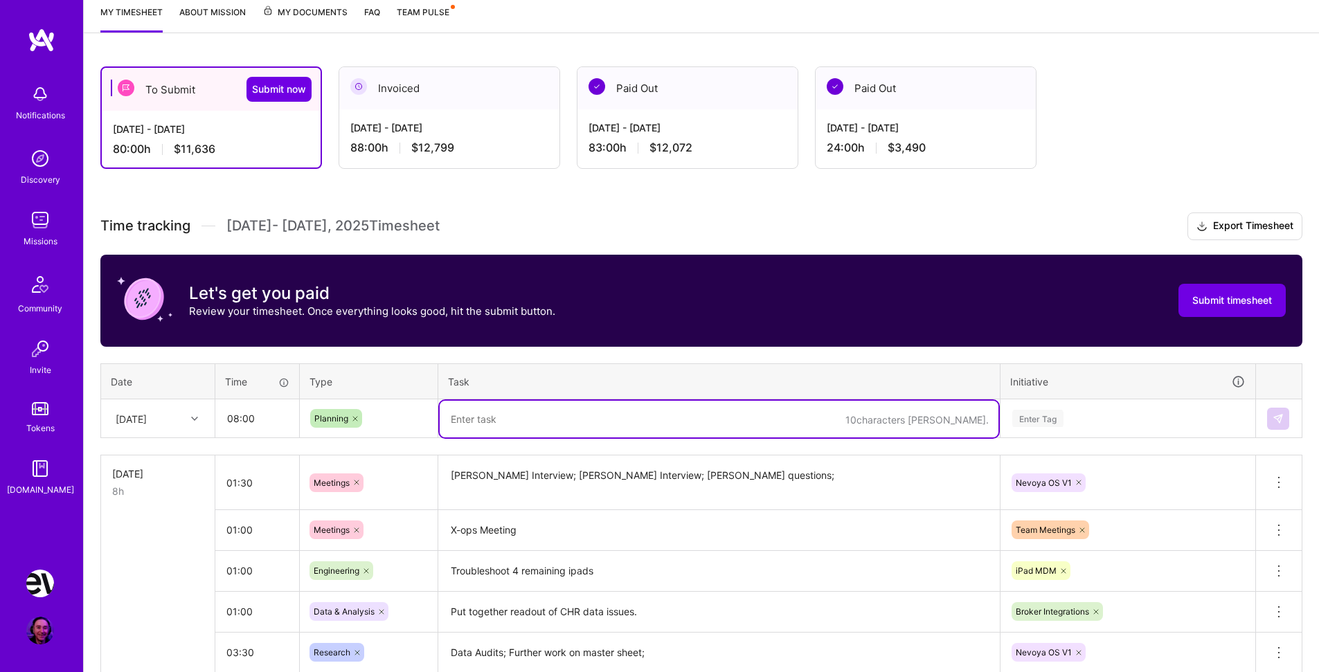
click at [557, 418] on textarea at bounding box center [719, 419] width 559 height 37
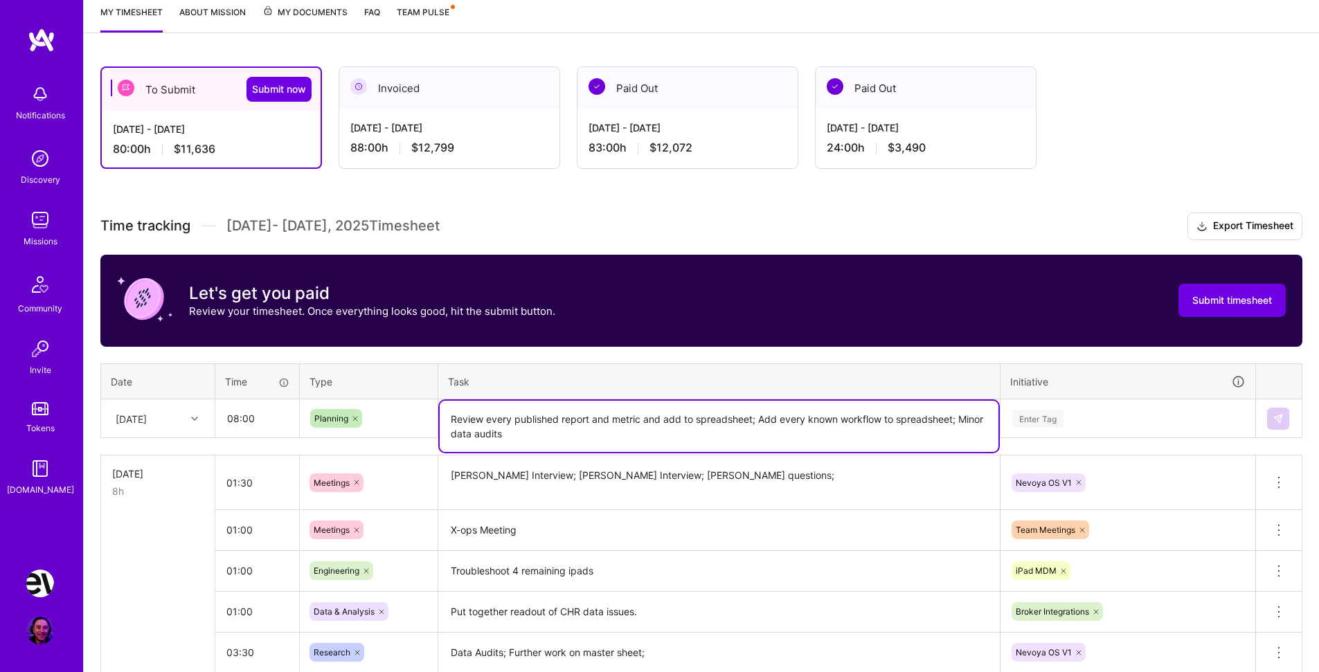
type textarea "Review every published report and metric and add to spreadsheet; Add every know…"
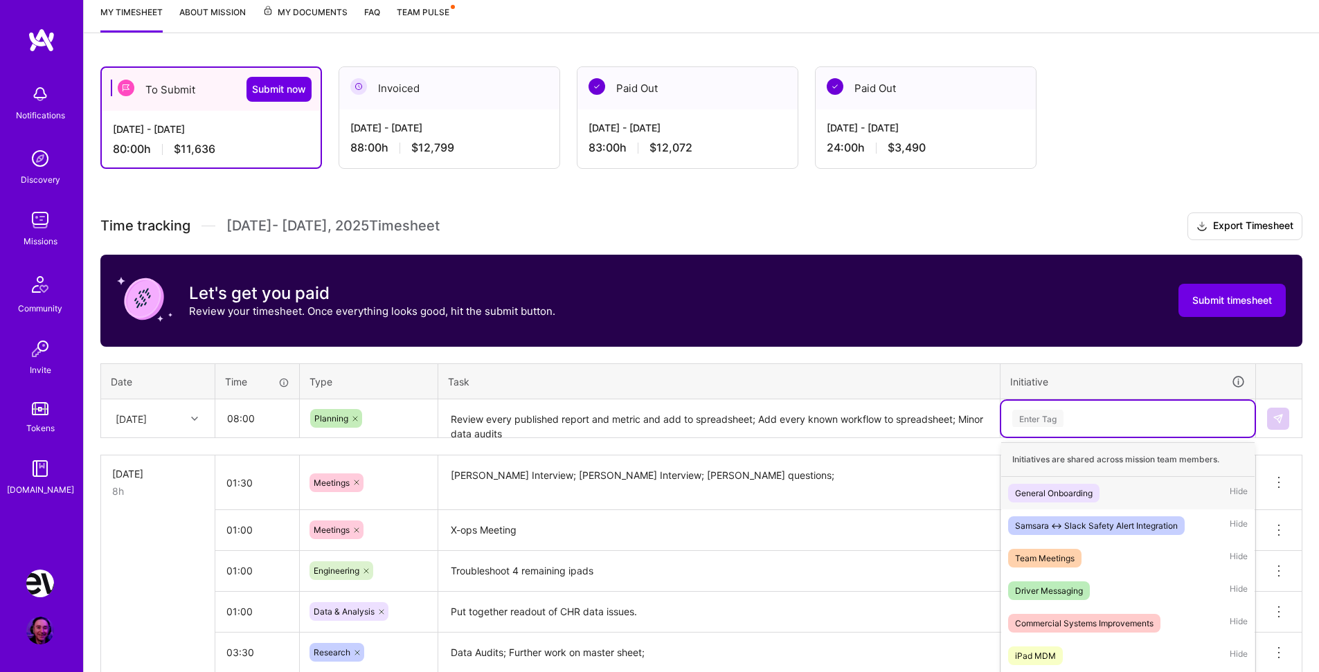
click at [1084, 414] on div "option Nevoya OS V1, selected. option General Onboarding focused, 1 of 19. 19 r…" at bounding box center [1127, 419] width 253 height 36
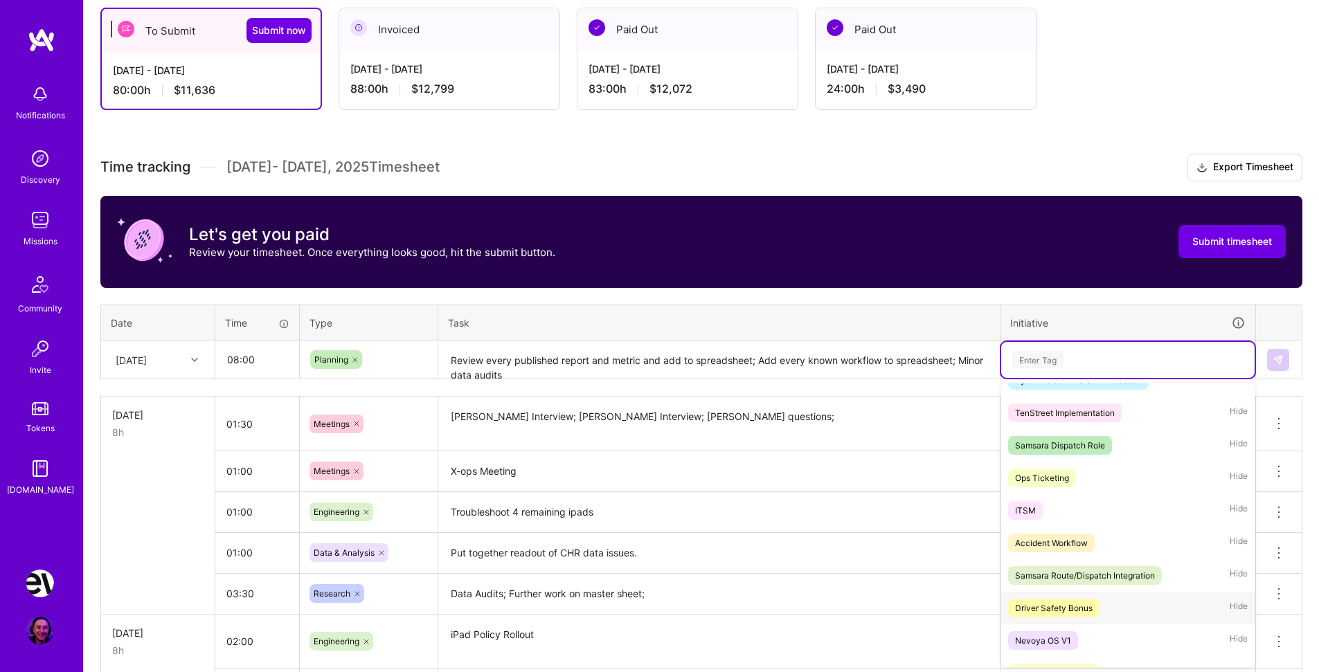
scroll to position [327, 0]
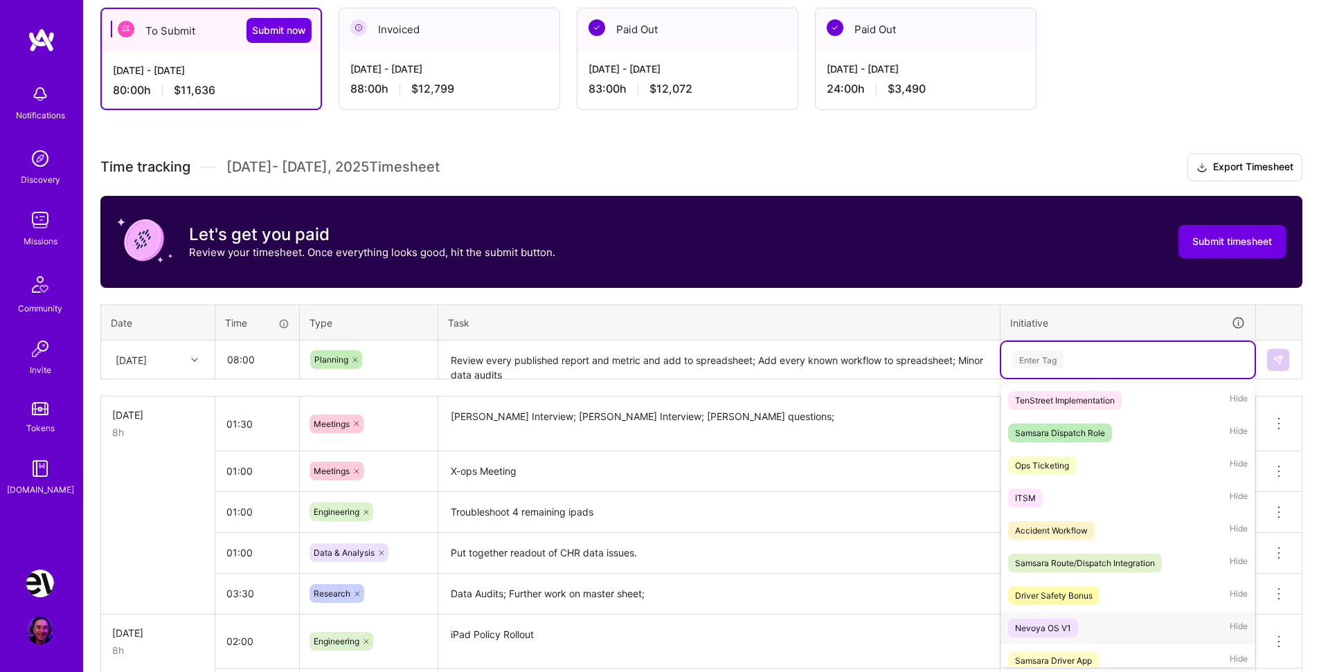
click at [1097, 629] on div "Nevoya OS V1 Hide" at bounding box center [1127, 628] width 253 height 33
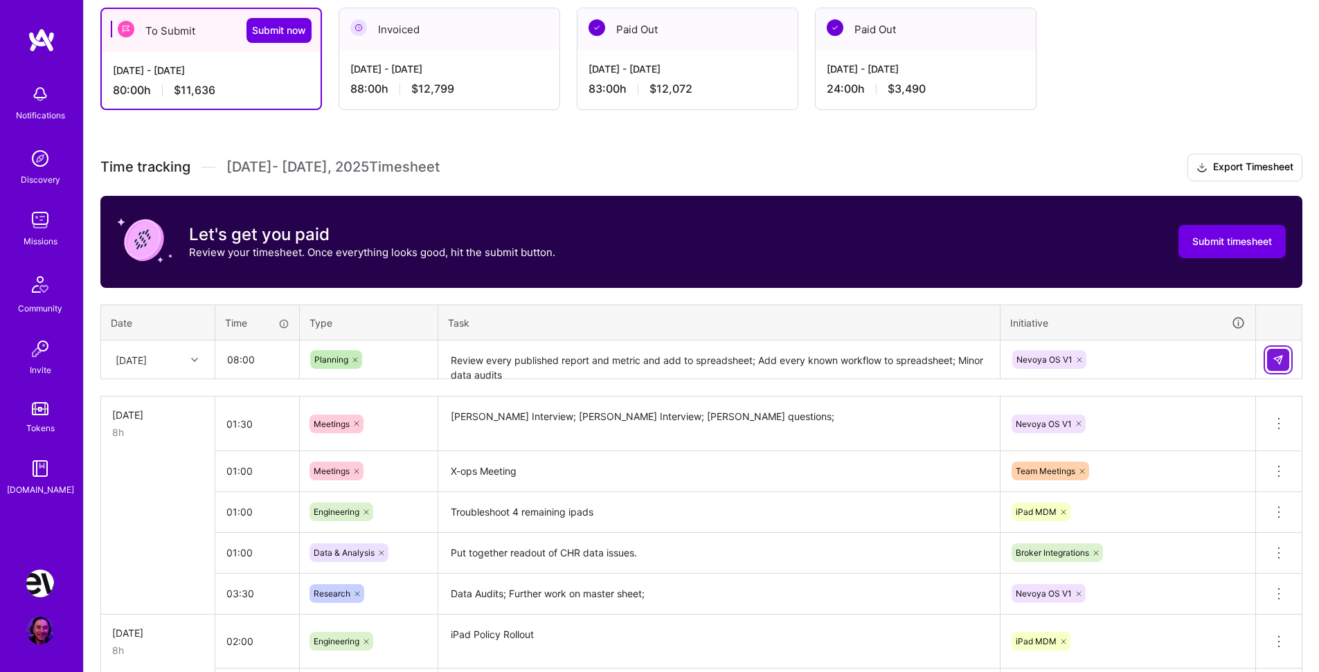
click at [1278, 353] on button at bounding box center [1278, 360] width 22 height 22
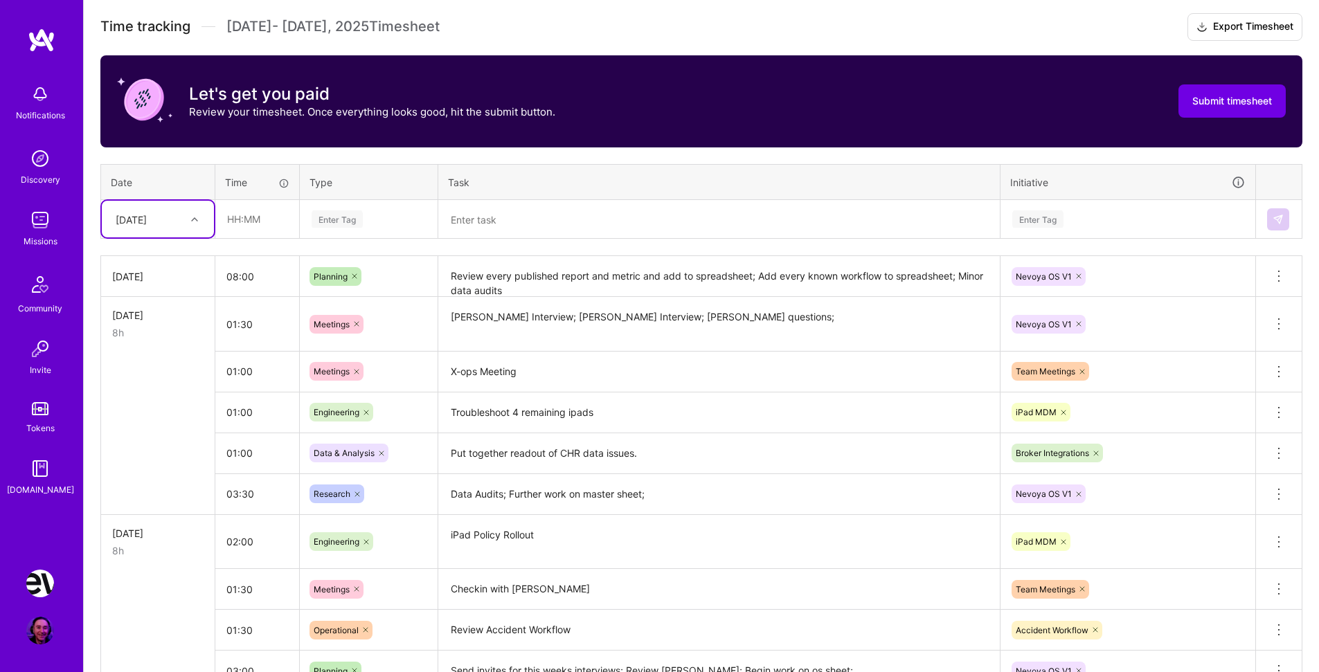
scroll to position [0, 0]
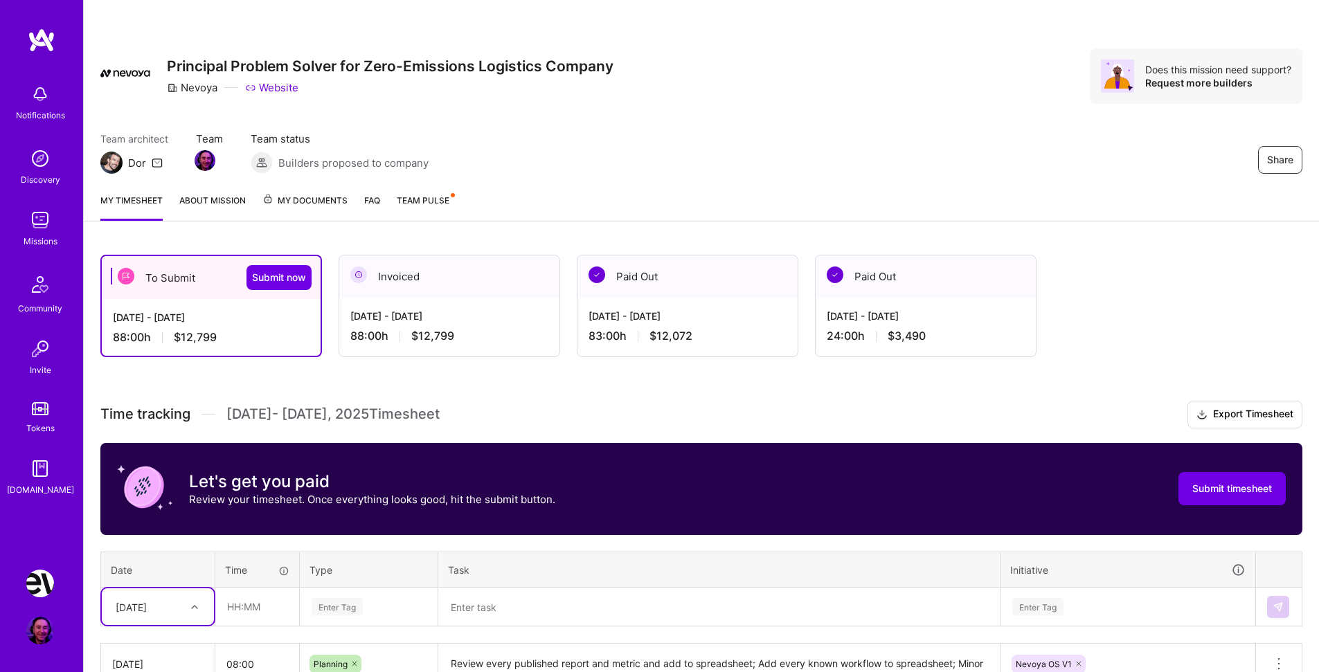
click at [496, 406] on h3 "Time tracking [DATE] - [DATE] Timesheet Export Timesheet" at bounding box center [701, 415] width 1202 height 28
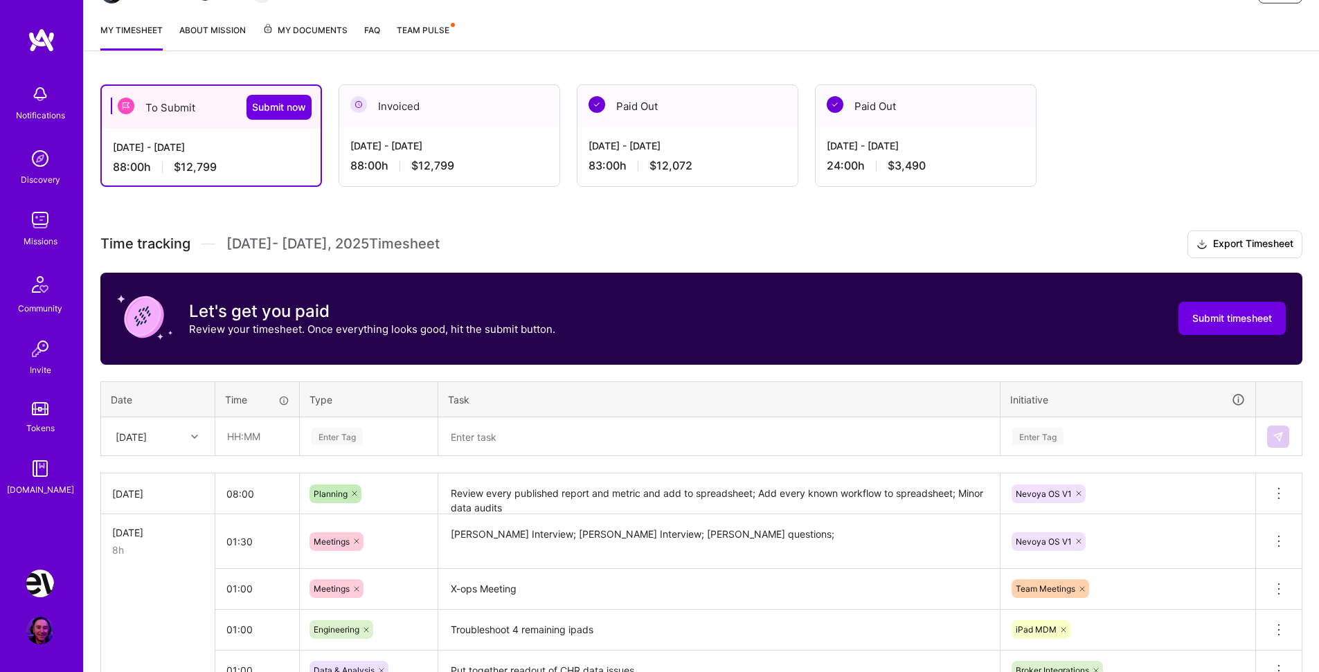
scroll to position [60, 0]
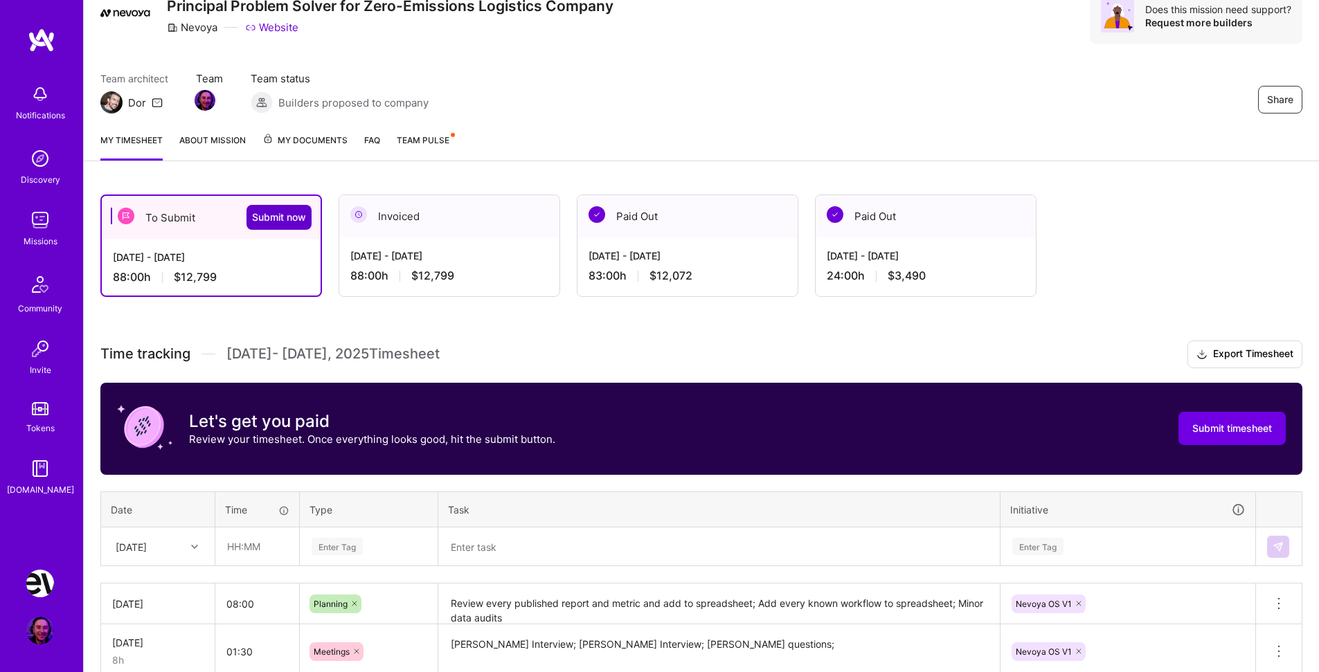
click at [267, 221] on span "Submit now" at bounding box center [279, 217] width 54 height 14
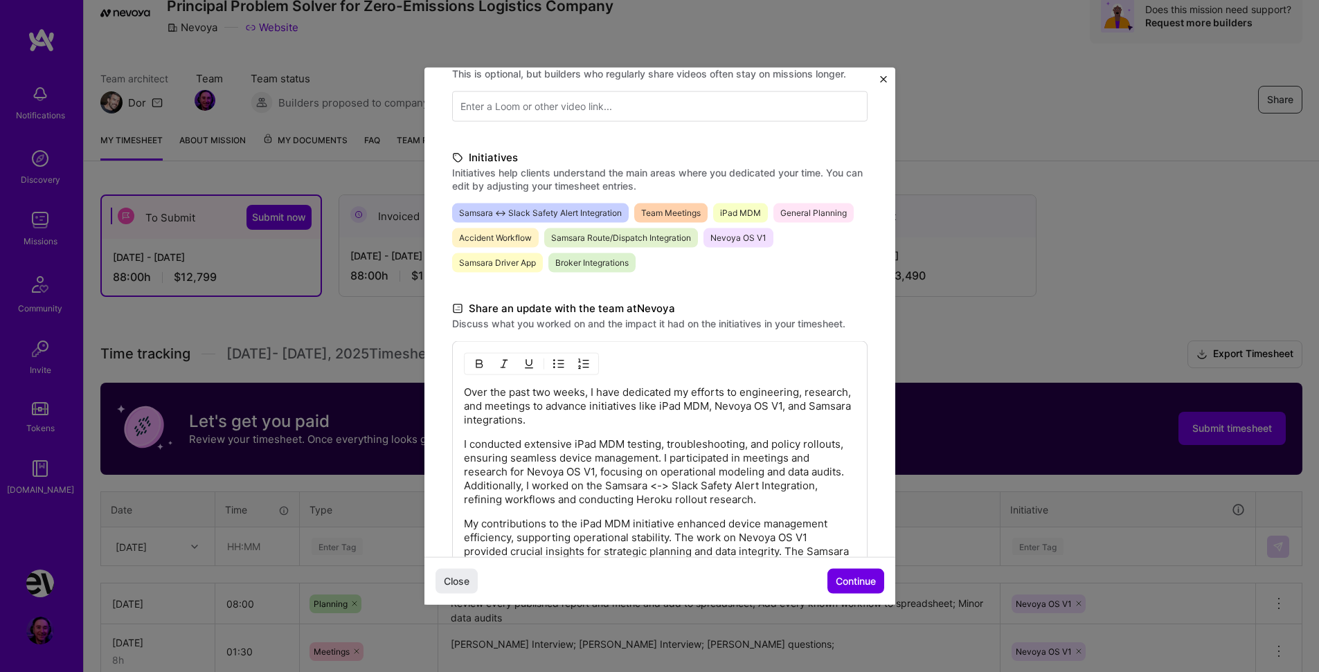
scroll to position [406, 0]
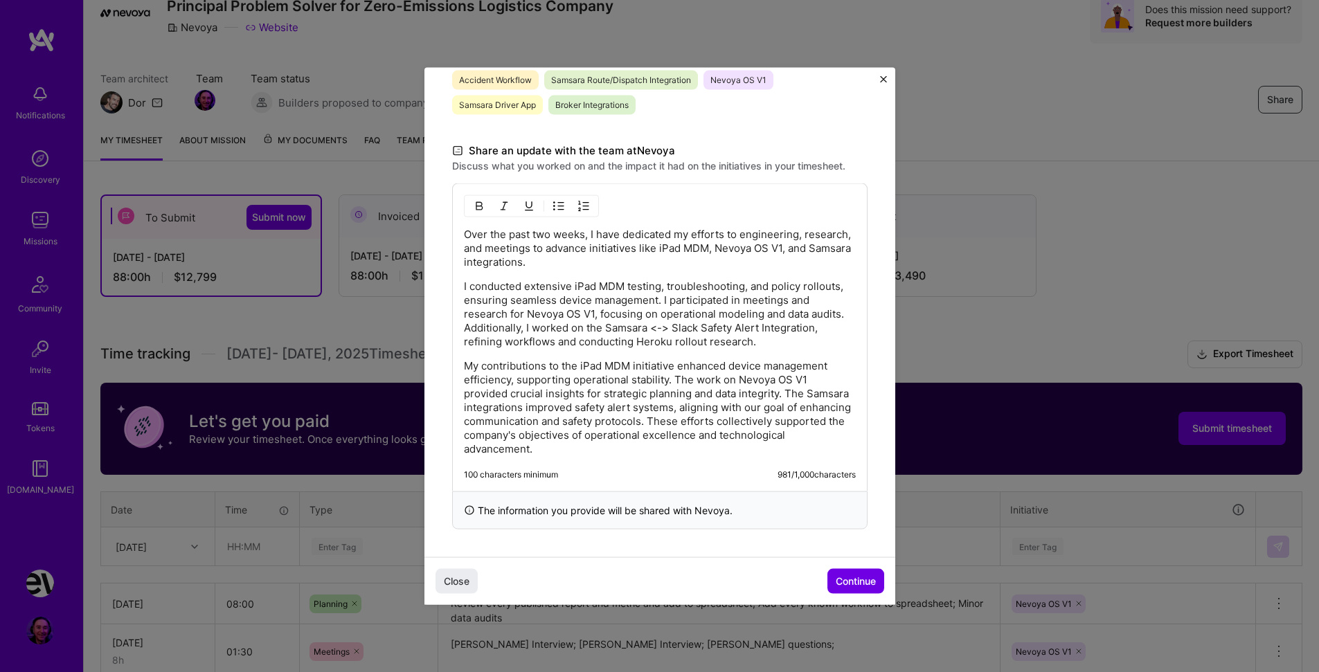
click at [582, 462] on div "Over the past two weeks, I have dedicated my efforts to engineering, research, …" at bounding box center [659, 337] width 415 height 308
click at [851, 587] on span "Continue" at bounding box center [856, 582] width 40 height 14
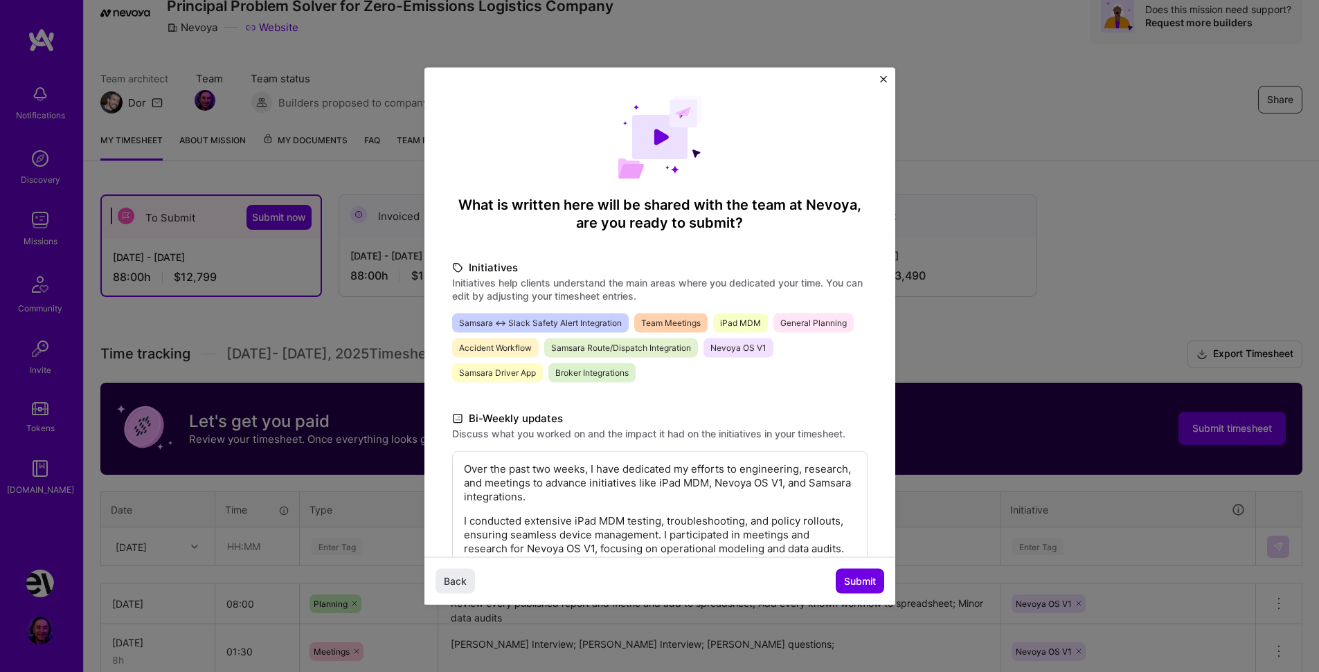
scroll to position [220, 0]
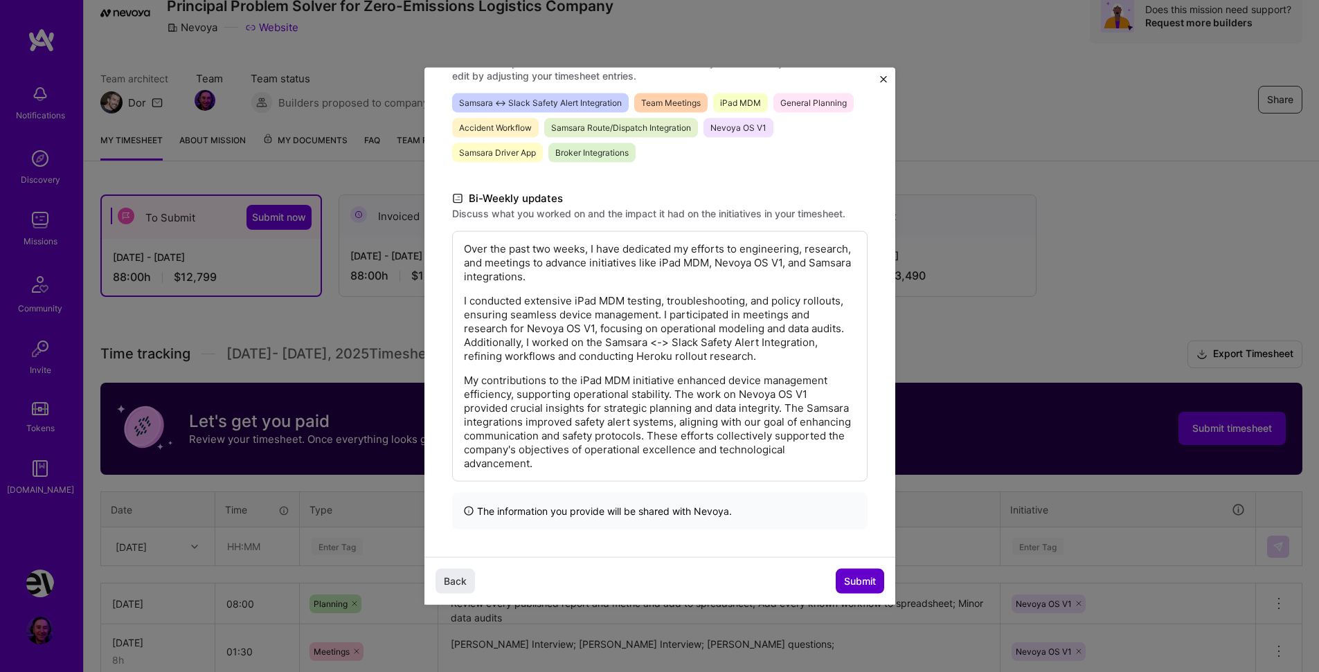
click at [880, 577] on button "Submit" at bounding box center [860, 581] width 48 height 25
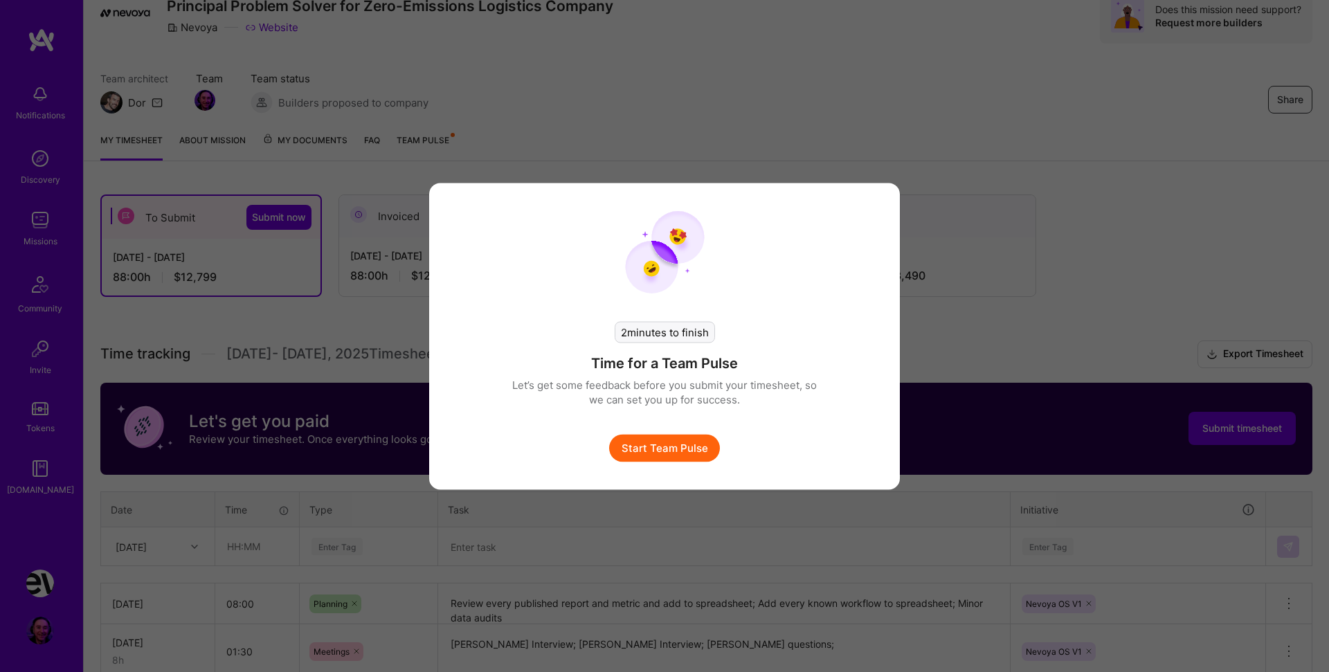
click at [637, 434] on button "Start Team Pulse" at bounding box center [664, 448] width 111 height 28
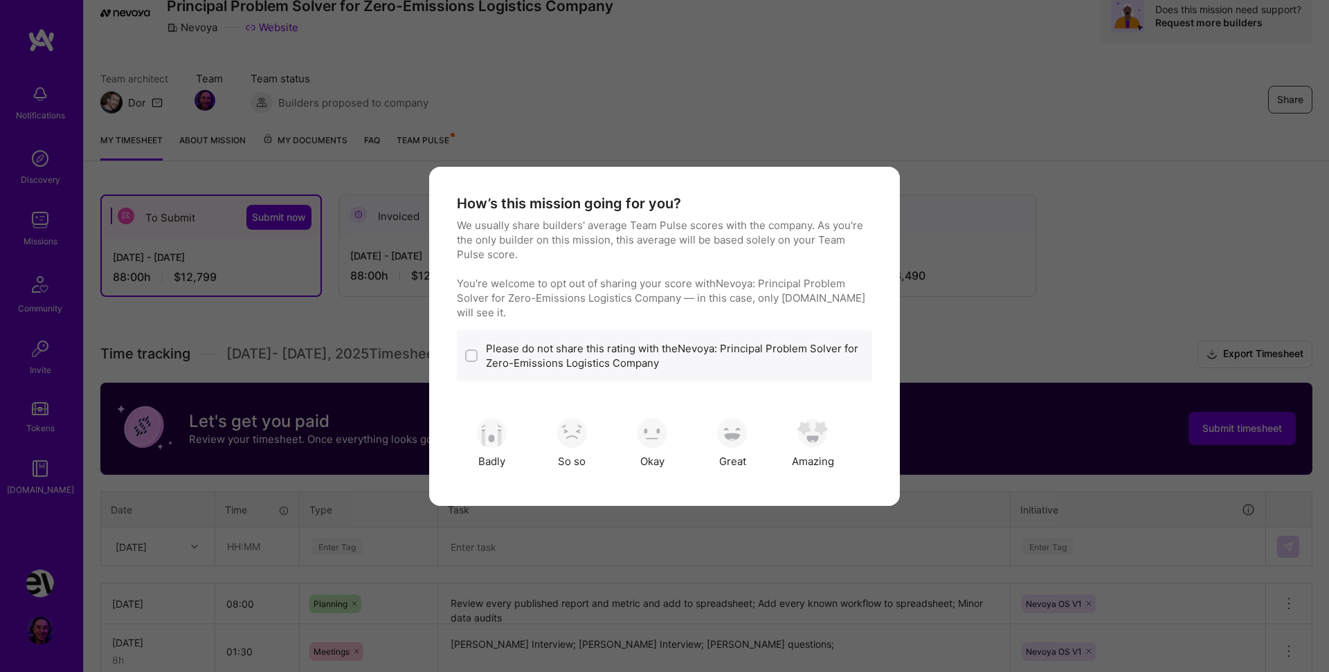
click at [472, 352] on input "modal" at bounding box center [473, 357] width 10 height 10
checkbox input "true"
click at [825, 433] on img "modal" at bounding box center [813, 433] width 30 height 30
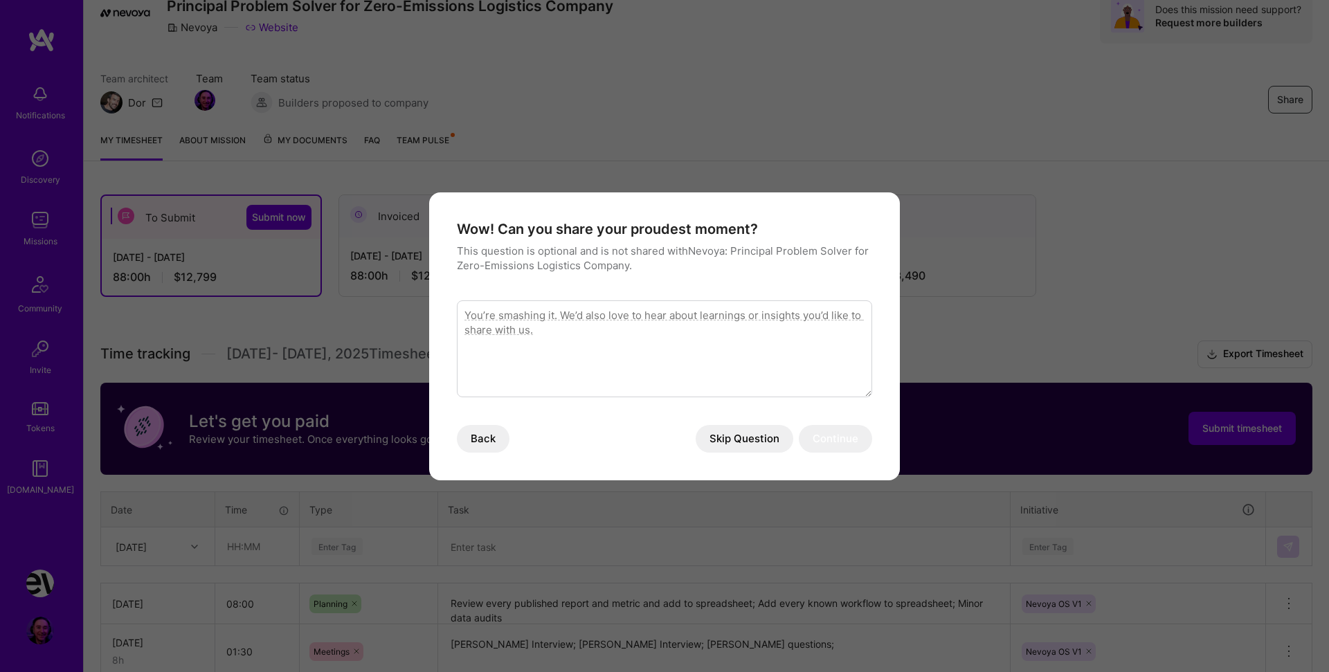
click at [725, 436] on button "Skip Question" at bounding box center [745, 439] width 98 height 28
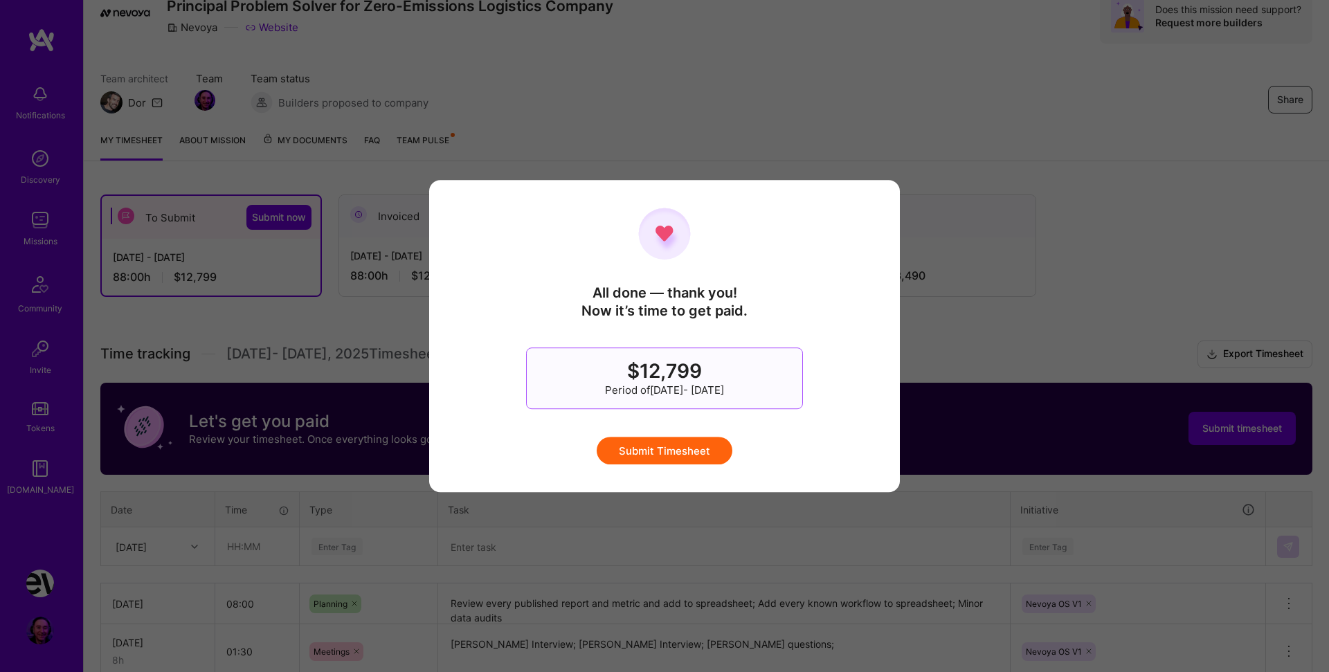
click at [639, 450] on button "Submit Timesheet" at bounding box center [665, 451] width 136 height 28
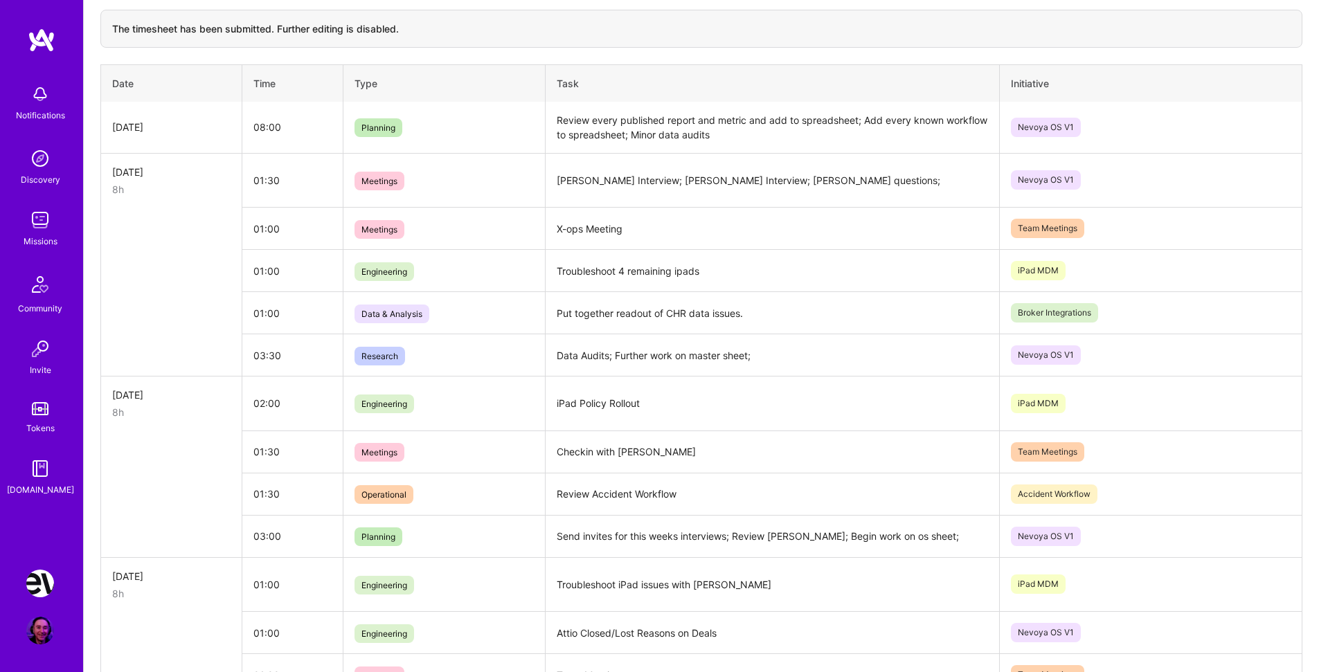
scroll to position [0, 0]
